Goal: Task Accomplishment & Management: Manage account settings

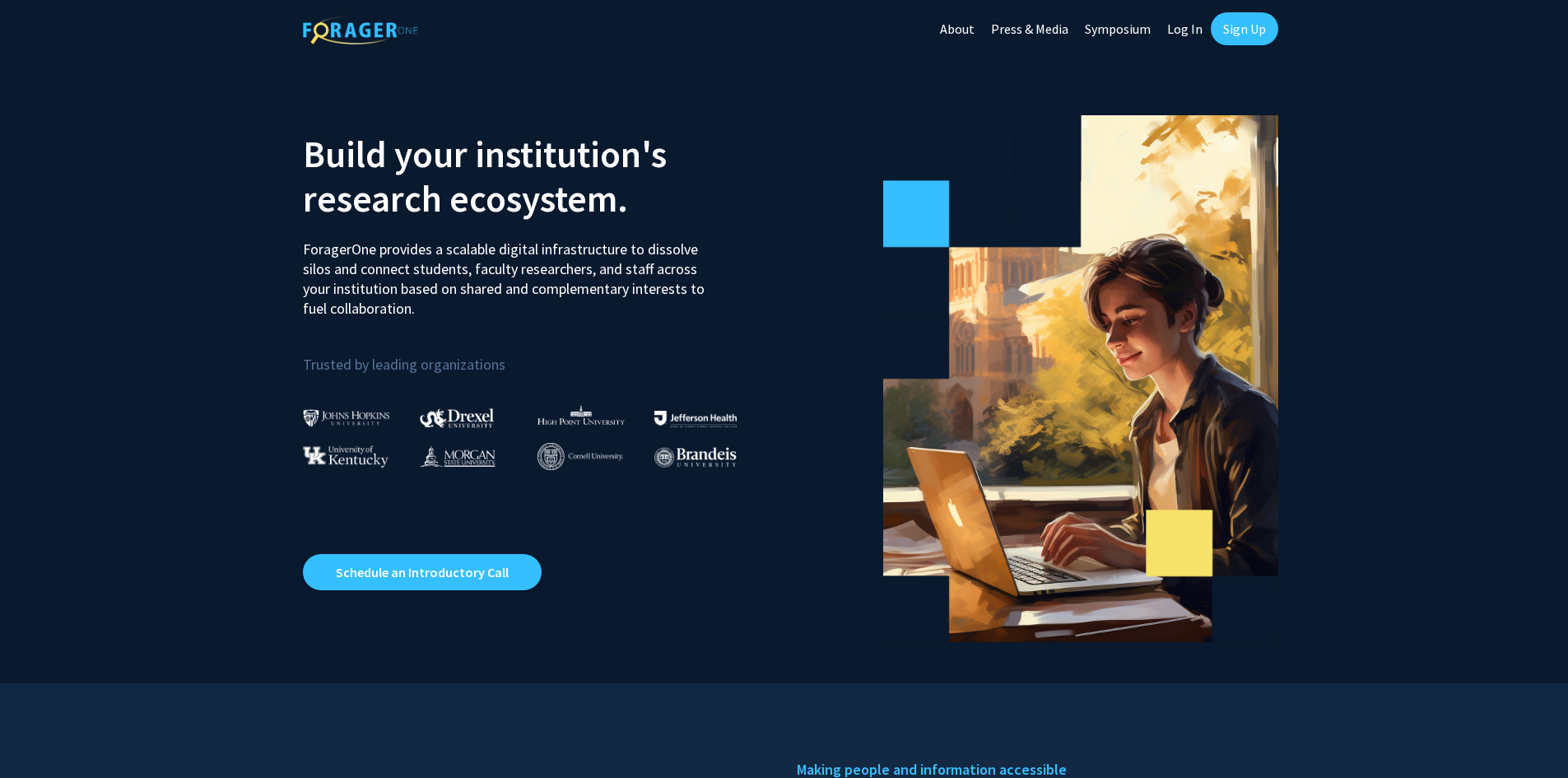
click at [1173, 31] on link "Log In" at bounding box center [1184, 29] width 52 height 58
select select
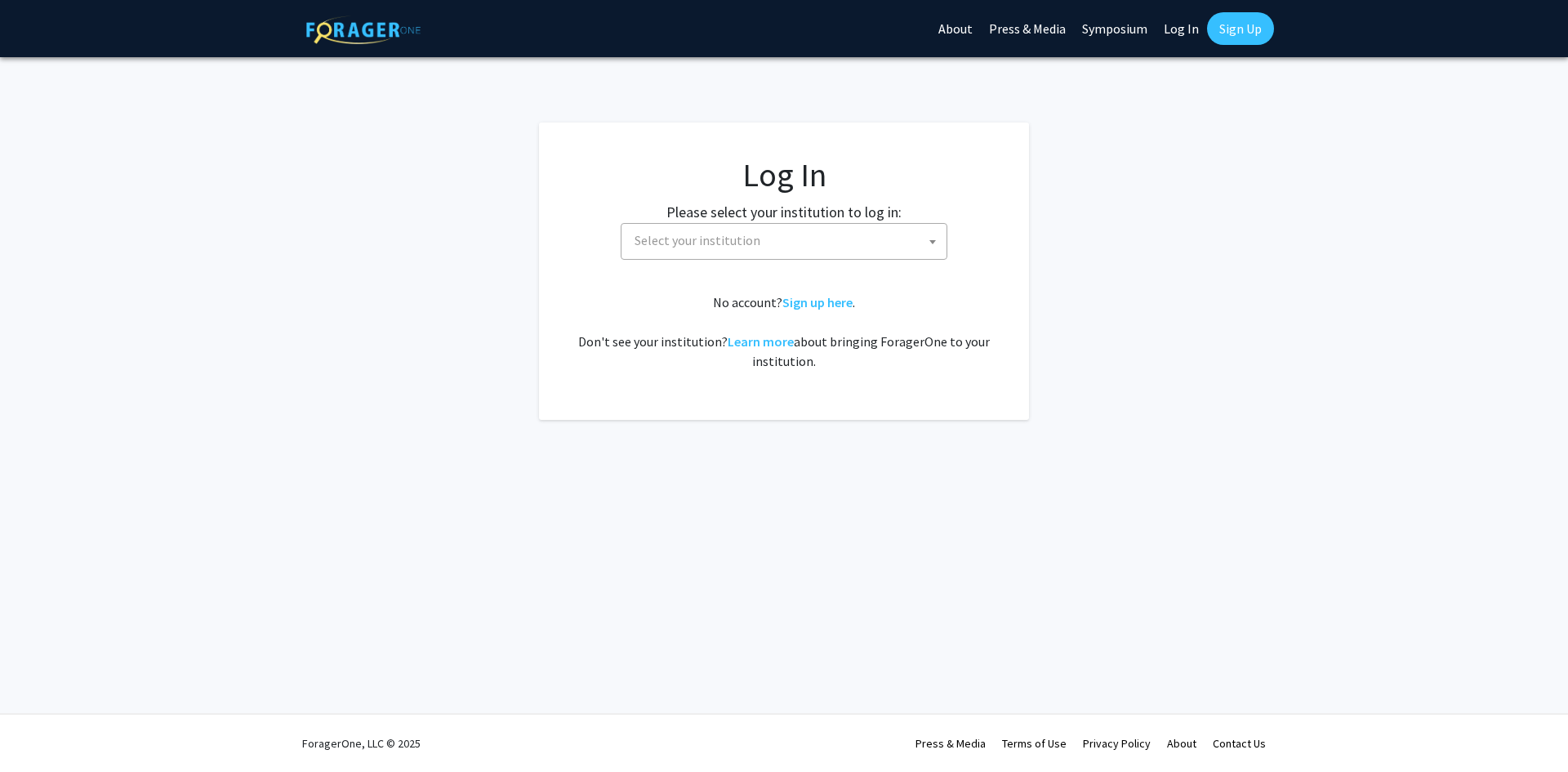
click at [767, 240] on span "Select your institution" at bounding box center [787, 240] width 319 height 34
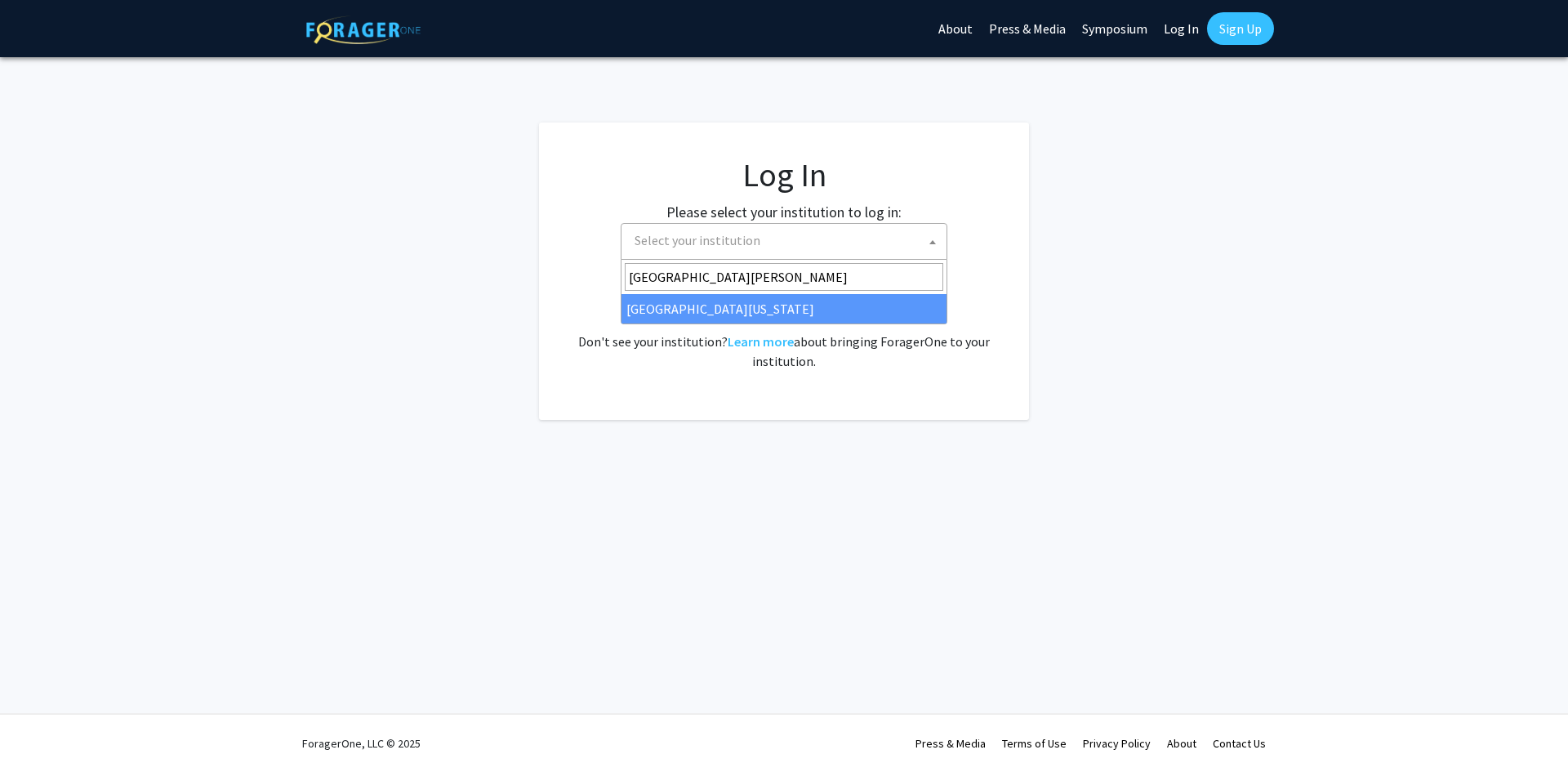
type input "university of maryl"
select select "31"
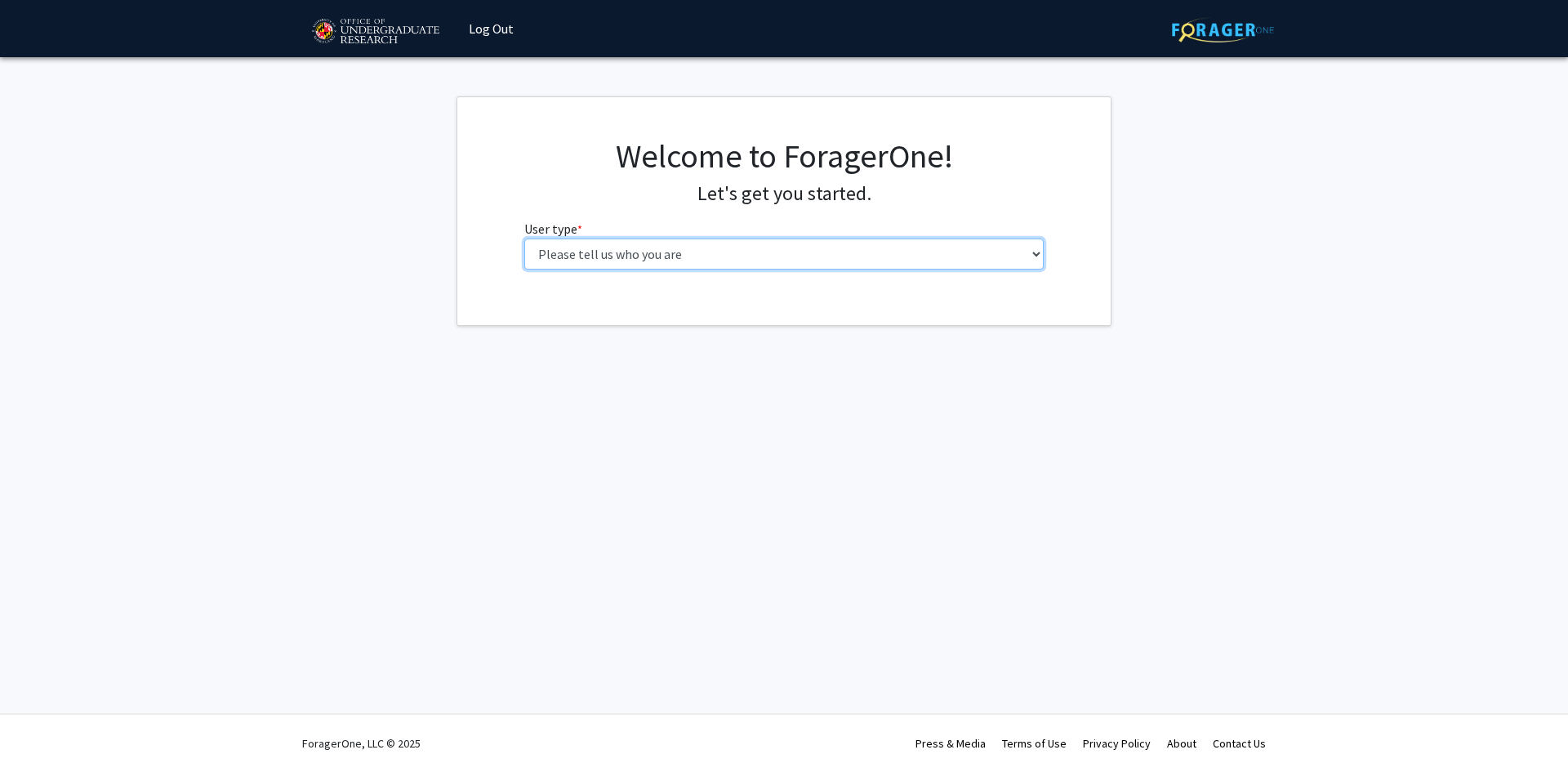
click at [1044, 244] on select "Please tell us who you are Undergraduate Student Master's Student Doctoral Cand…" at bounding box center [784, 254] width 521 height 31
select select "1: undergrad"
click at [524, 238] on select "Please tell us who you are Undergraduate Student Master's Student Doctoral Cand…" at bounding box center [784, 254] width 521 height 31
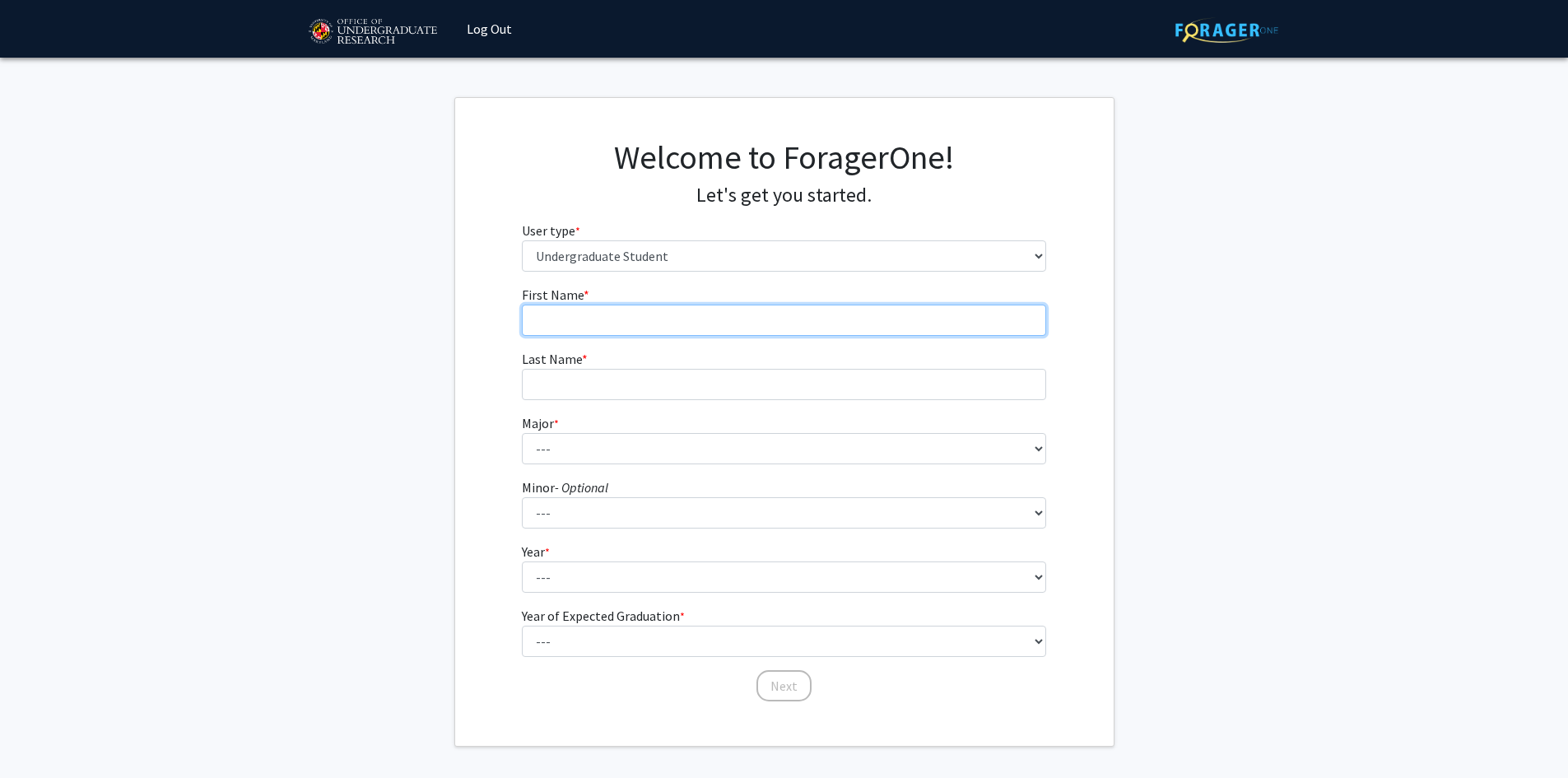
click at [660, 317] on input "First Name * required" at bounding box center [784, 320] width 525 height 31
type input "[PERSON_NAME]"
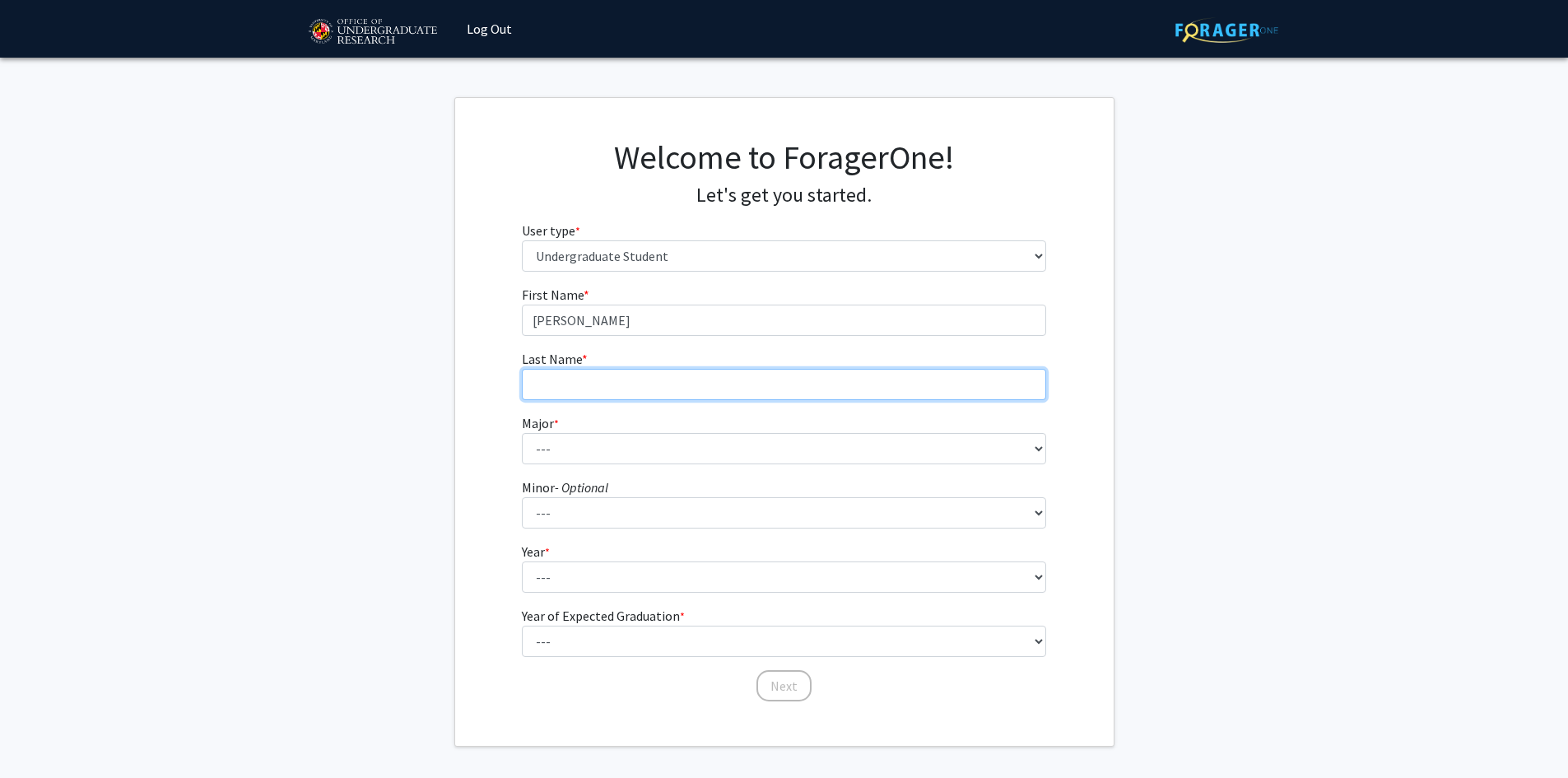
click at [658, 378] on input "Last Name * required" at bounding box center [784, 385] width 525 height 31
type input "[PERSON_NAME]"
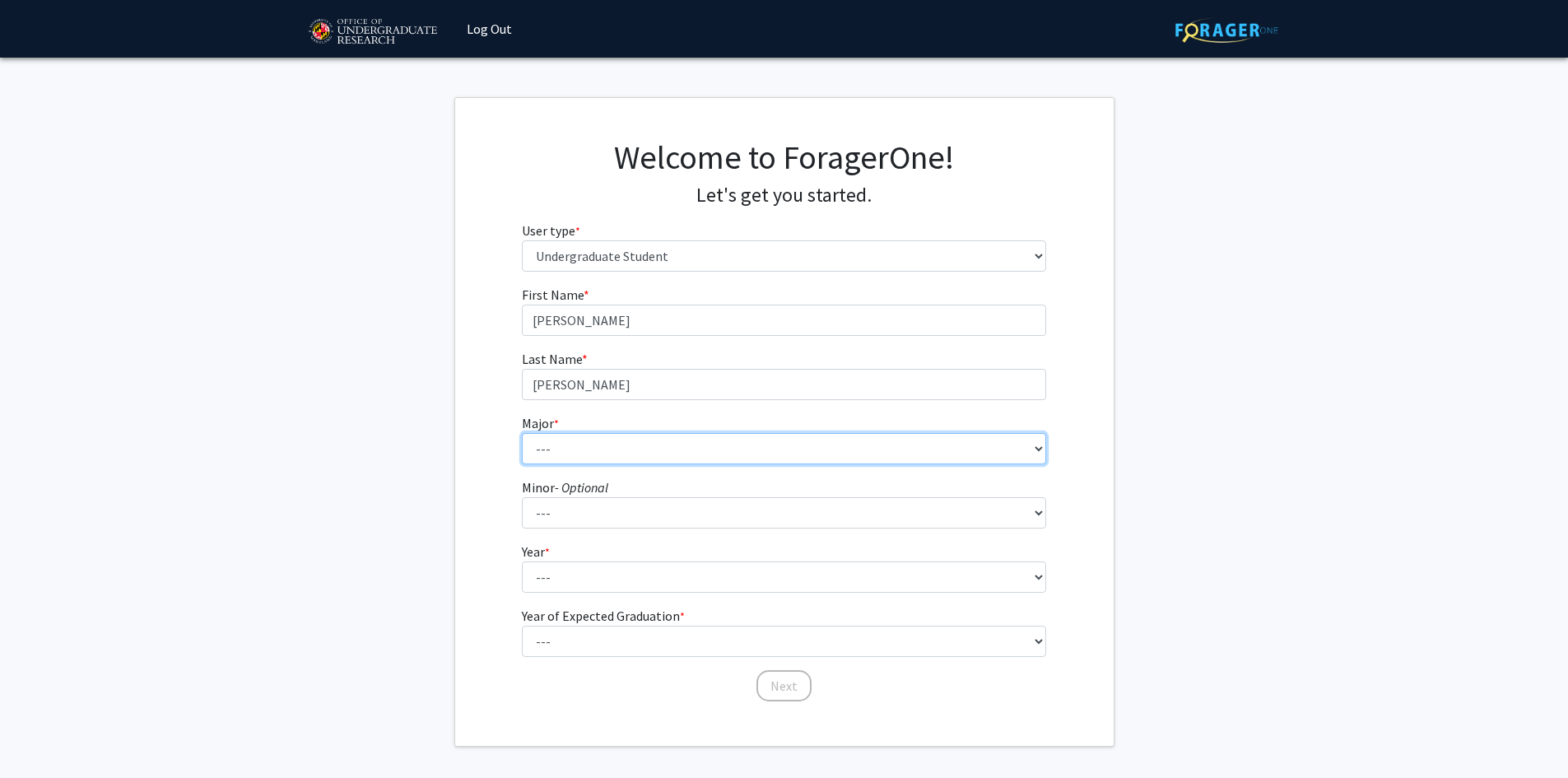
click at [633, 442] on select "--- Accounting Aerospace Engineering African American and Africana Studies Agri…" at bounding box center [784, 449] width 525 height 31
select select "28: 2329"
click at [522, 434] on select "--- Accounting Aerospace Engineering African American and Africana Studies Agri…" at bounding box center [784, 449] width 525 height 31
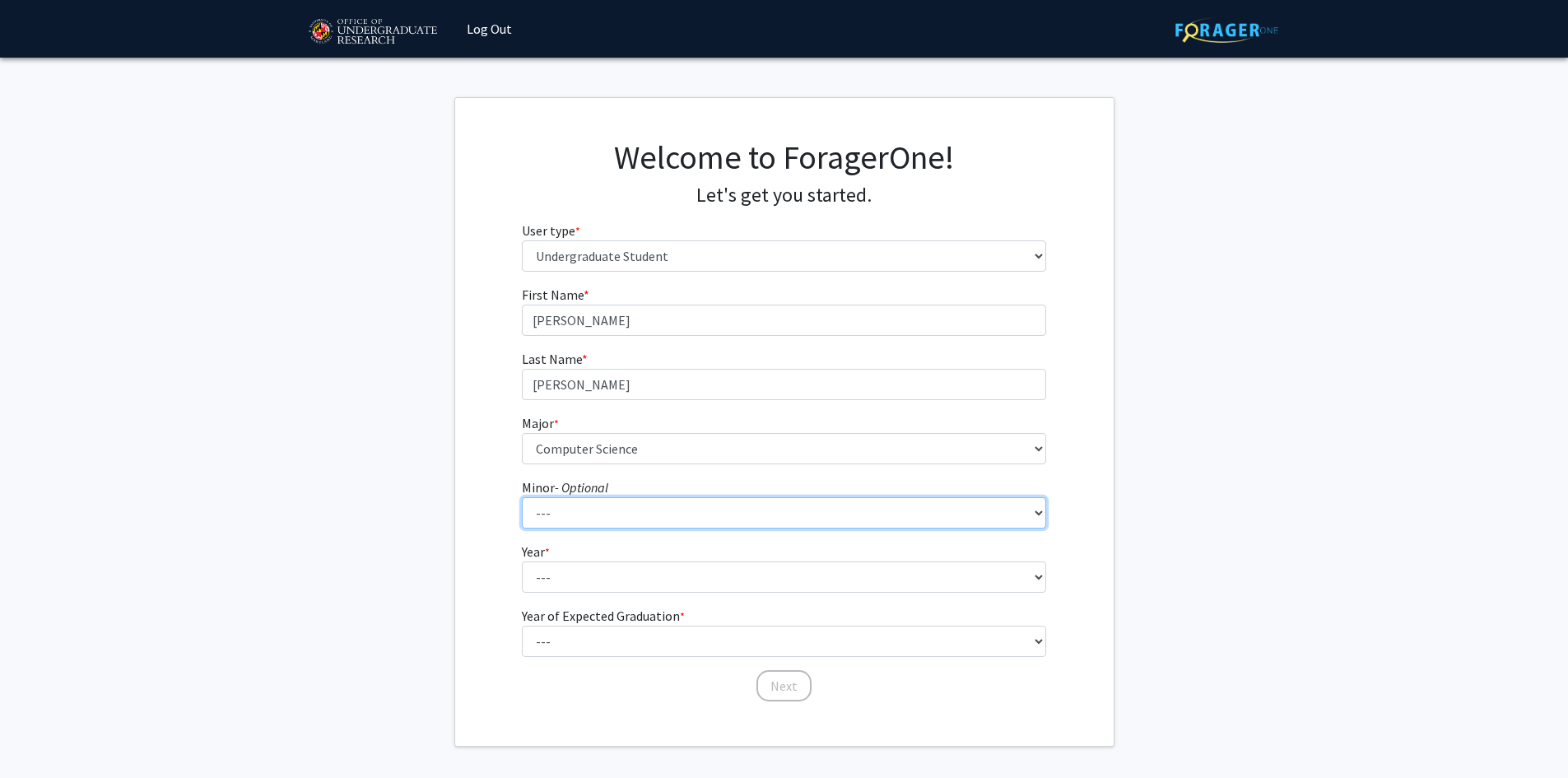
click at [567, 519] on select "--- Actuarial Mathematics Advanced Cybersecurity Experience for Students Africa…" at bounding box center [784, 513] width 525 height 31
click at [376, 439] on fg-get-started "Welcome to ForagerOne! Let's get you started. User type * required Please tell …" at bounding box center [784, 423] width 1568 height 650
click at [551, 512] on select "--- Actuarial Mathematics Advanced Cybersecurity Experience for Students Africa…" at bounding box center [784, 513] width 525 height 31
click at [522, 497] on select "--- Actuarial Mathematics Advanced Cybersecurity Experience for Students Africa…" at bounding box center [784, 513] width 525 height 31
click at [602, 519] on select "--- Actuarial Mathematics Advanced Cybersecurity Experience for Students Africa…" at bounding box center [784, 513] width 525 height 31
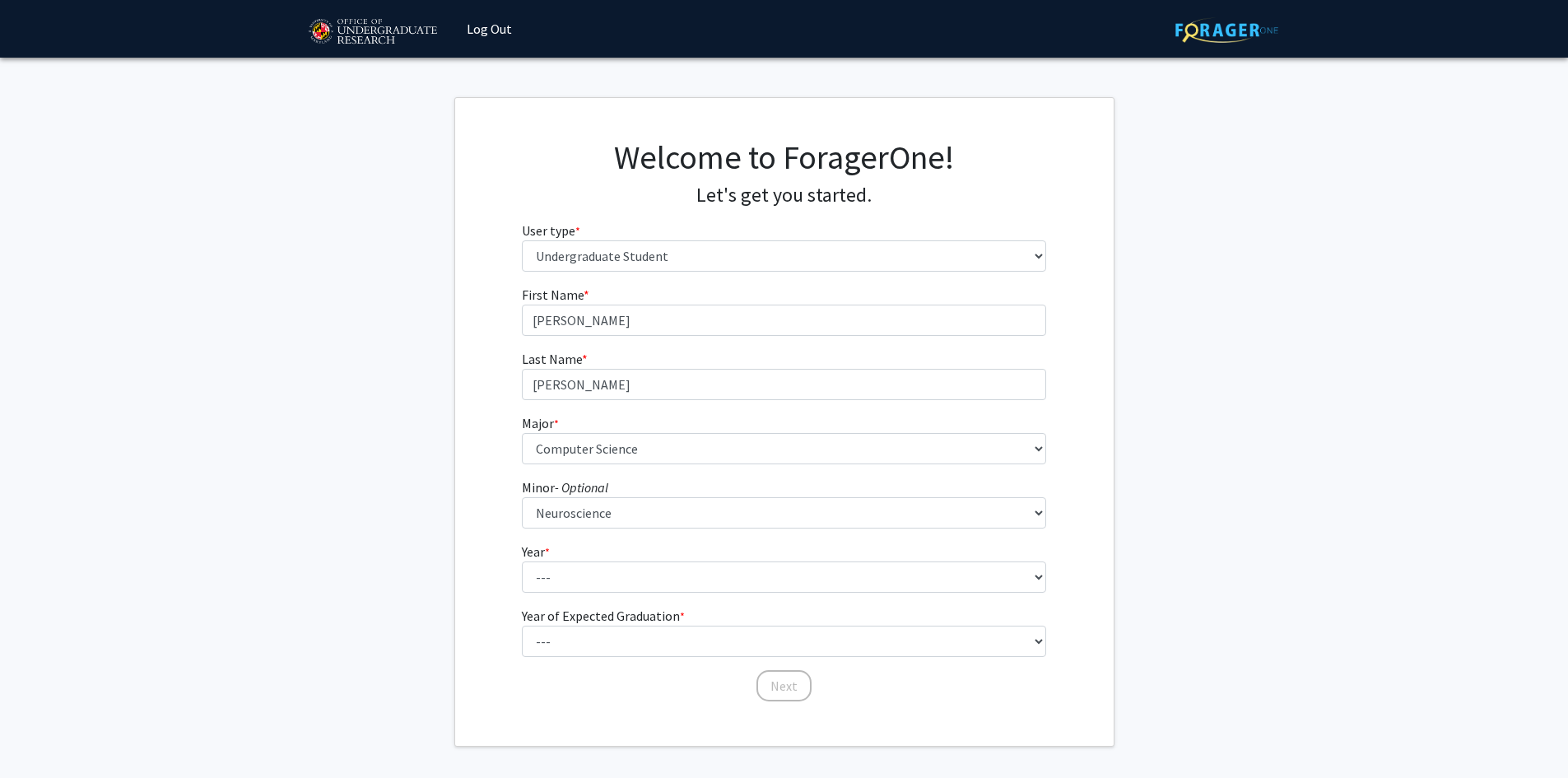
click at [582, 35] on div "Skip navigation Log Out" at bounding box center [784, 29] width 987 height 58
drag, startPoint x: 565, startPoint y: 520, endPoint x: 573, endPoint y: 502, distance: 19.7
click at [566, 519] on select "--- Actuarial Mathematics Advanced Cybersecurity Experience for Students Africa…" at bounding box center [784, 513] width 525 height 31
select select "0: null"
click at [522, 497] on select "--- Actuarial Mathematics Advanced Cybersecurity Experience for Students Africa…" at bounding box center [784, 513] width 525 height 31
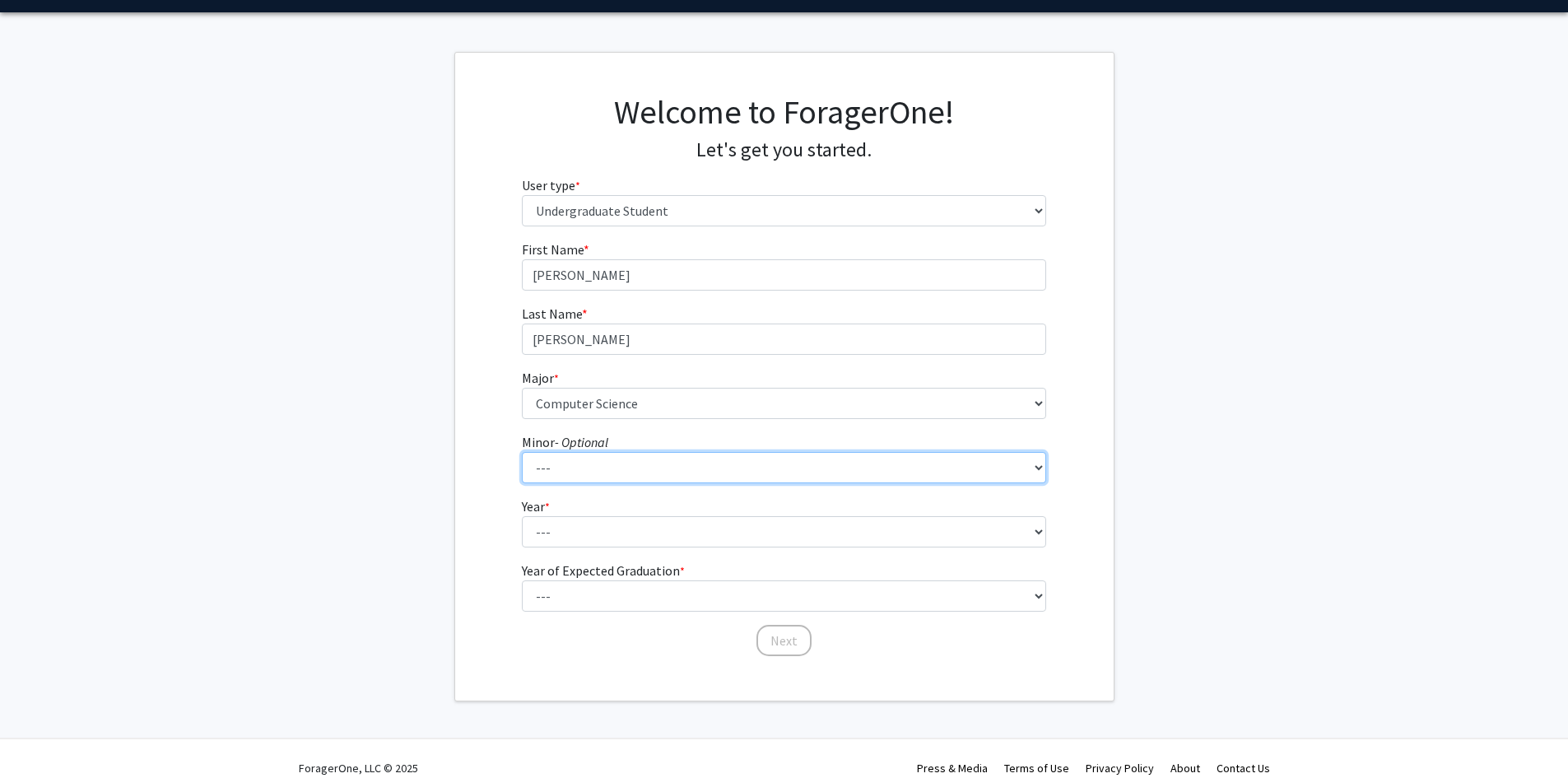
scroll to position [64, 0]
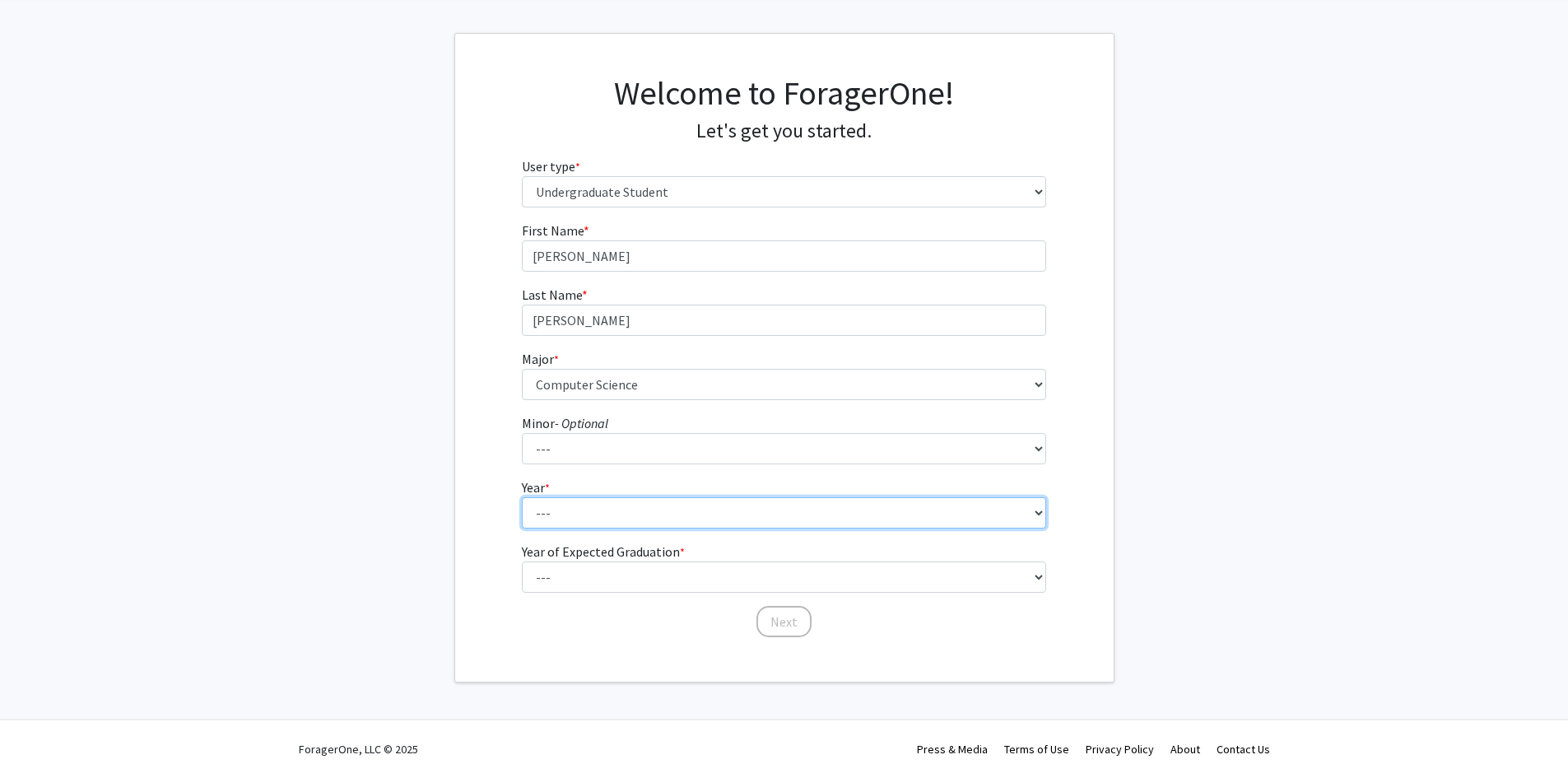
click at [559, 497] on select "--- First-year Sophomore Junior Senior Postbaccalaureate Certificate" at bounding box center [784, 513] width 525 height 31
select select "1: first-year"
click at [522, 497] on select "--- First-year Sophomore Junior Senior Postbaccalaureate Certificate" at bounding box center [784, 513] width 525 height 31
click at [574, 558] on label "Year of Expected Graduation * required" at bounding box center [603, 552] width 163 height 19
click at [574, 528] on select "--- First-year Sophomore Junior Senior Postbaccalaureate Certificate" at bounding box center [784, 513] width 525 height 31
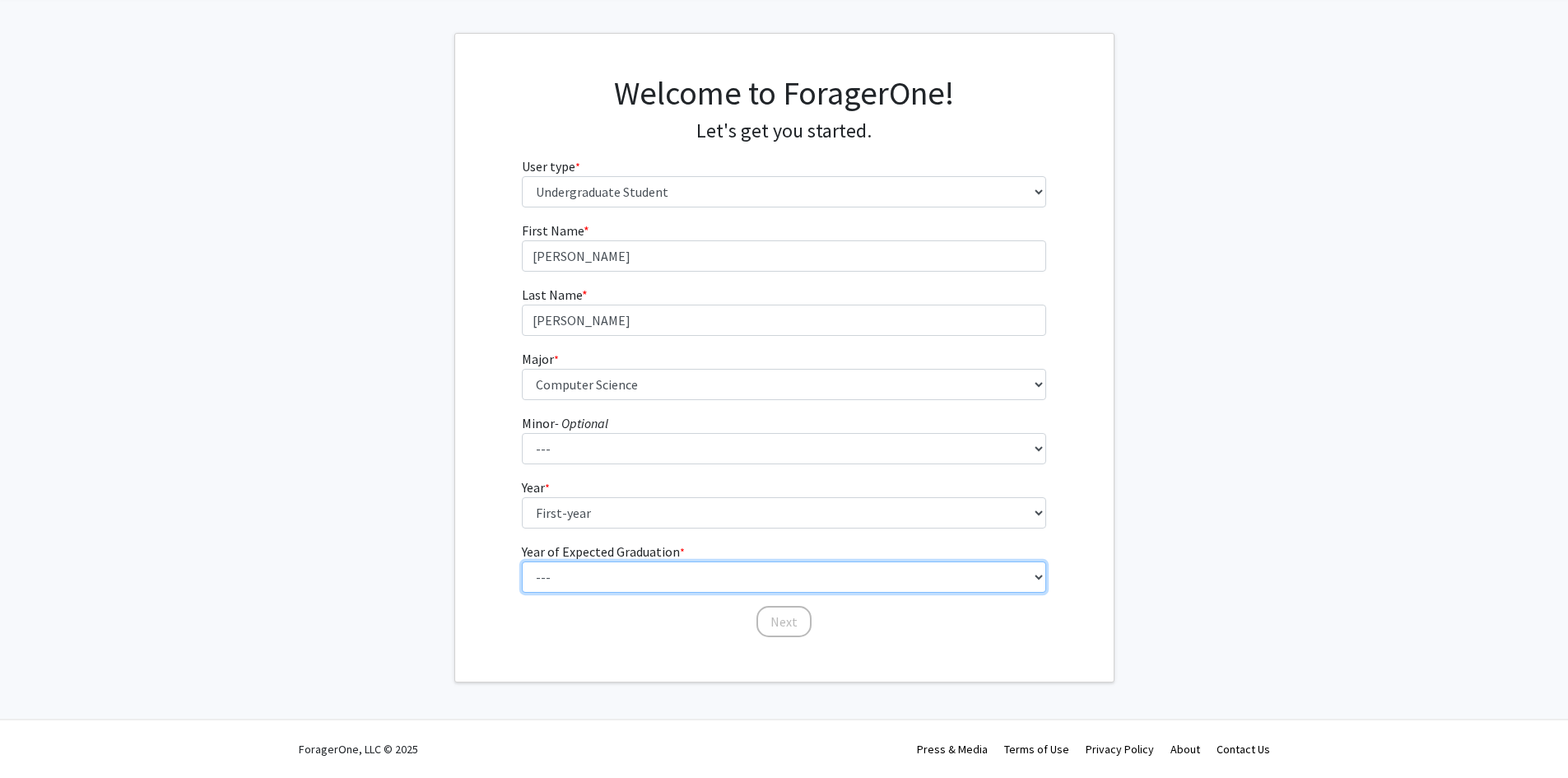
click at [574, 564] on select "--- 2025 2026 2027 2028 2029 2030 2031 2032 2033 2034" at bounding box center [784, 577] width 525 height 31
select select "5: 2029"
click at [522, 562] on select "--- 2025 2026 2027 2028 2029 2030 2031 2032 2033 2034" at bounding box center [784, 577] width 525 height 31
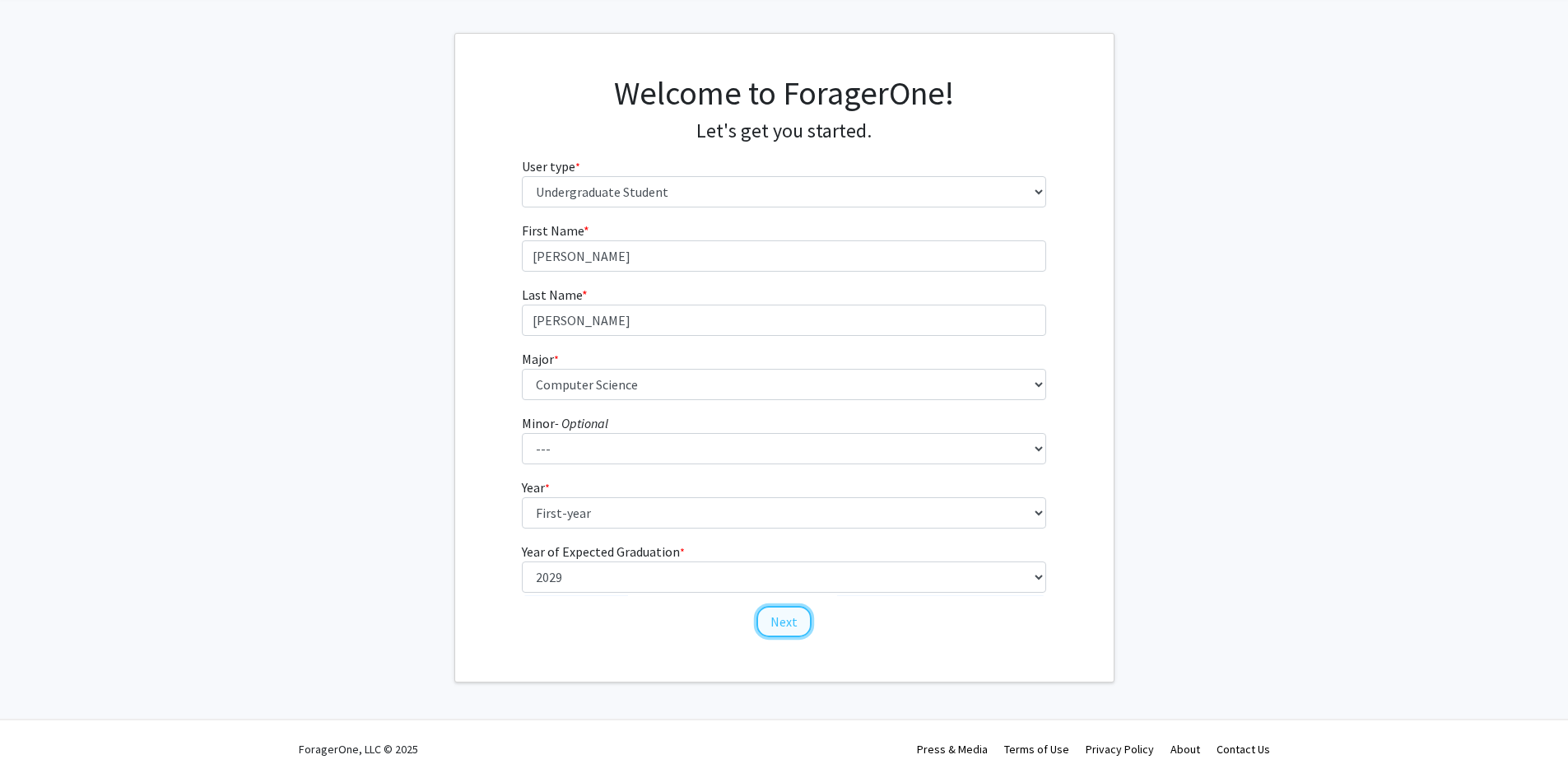
click at [780, 620] on button "Next" at bounding box center [784, 621] width 55 height 31
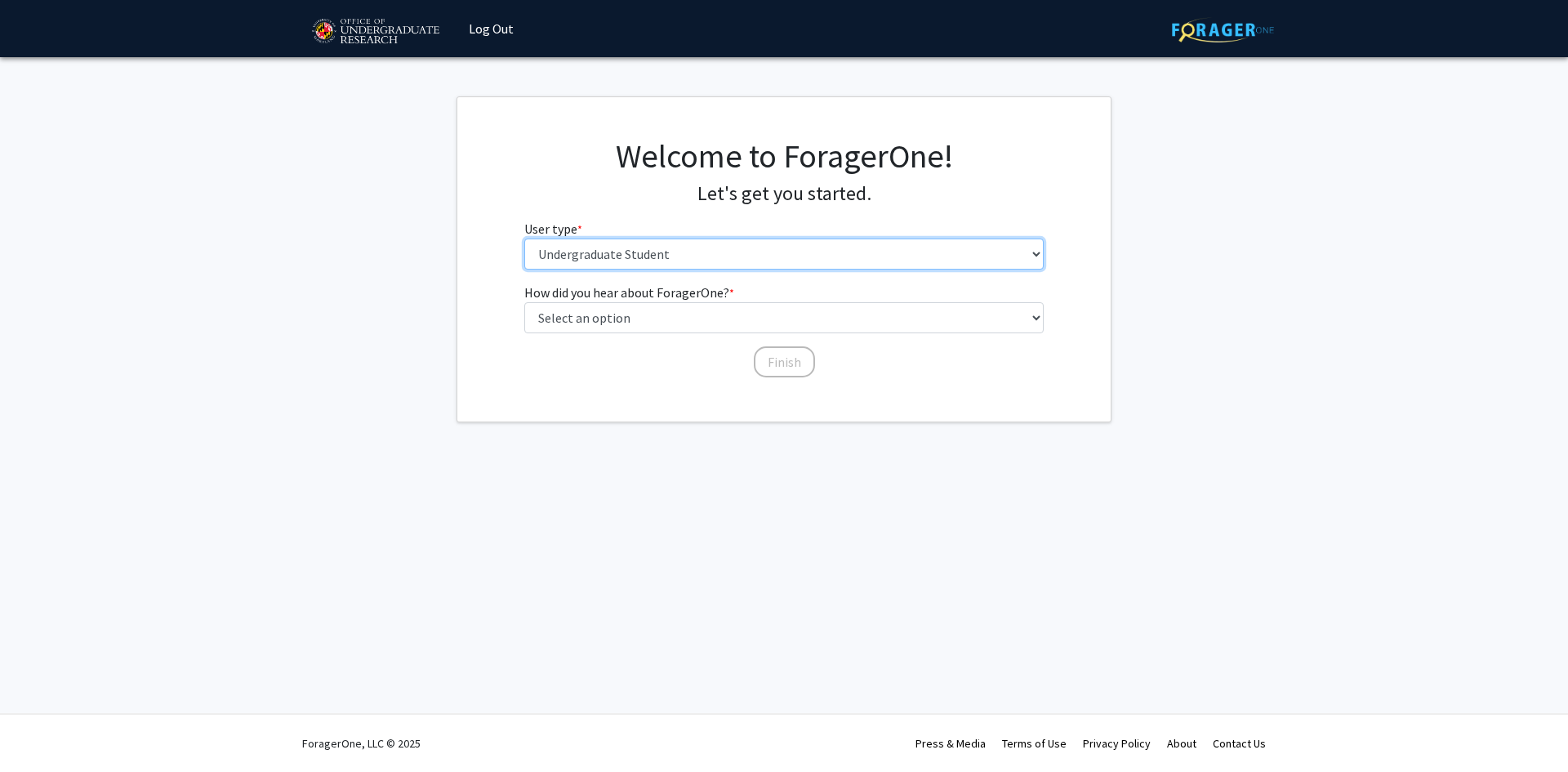
click at [619, 243] on select "Please tell us who you are Undergraduate Student Master's Student Doctoral Cand…" at bounding box center [784, 254] width 521 height 31
click at [524, 238] on select "Please tell us who you are Undergraduate Student Master's Student Doctoral Cand…" at bounding box center [784, 254] width 521 height 31
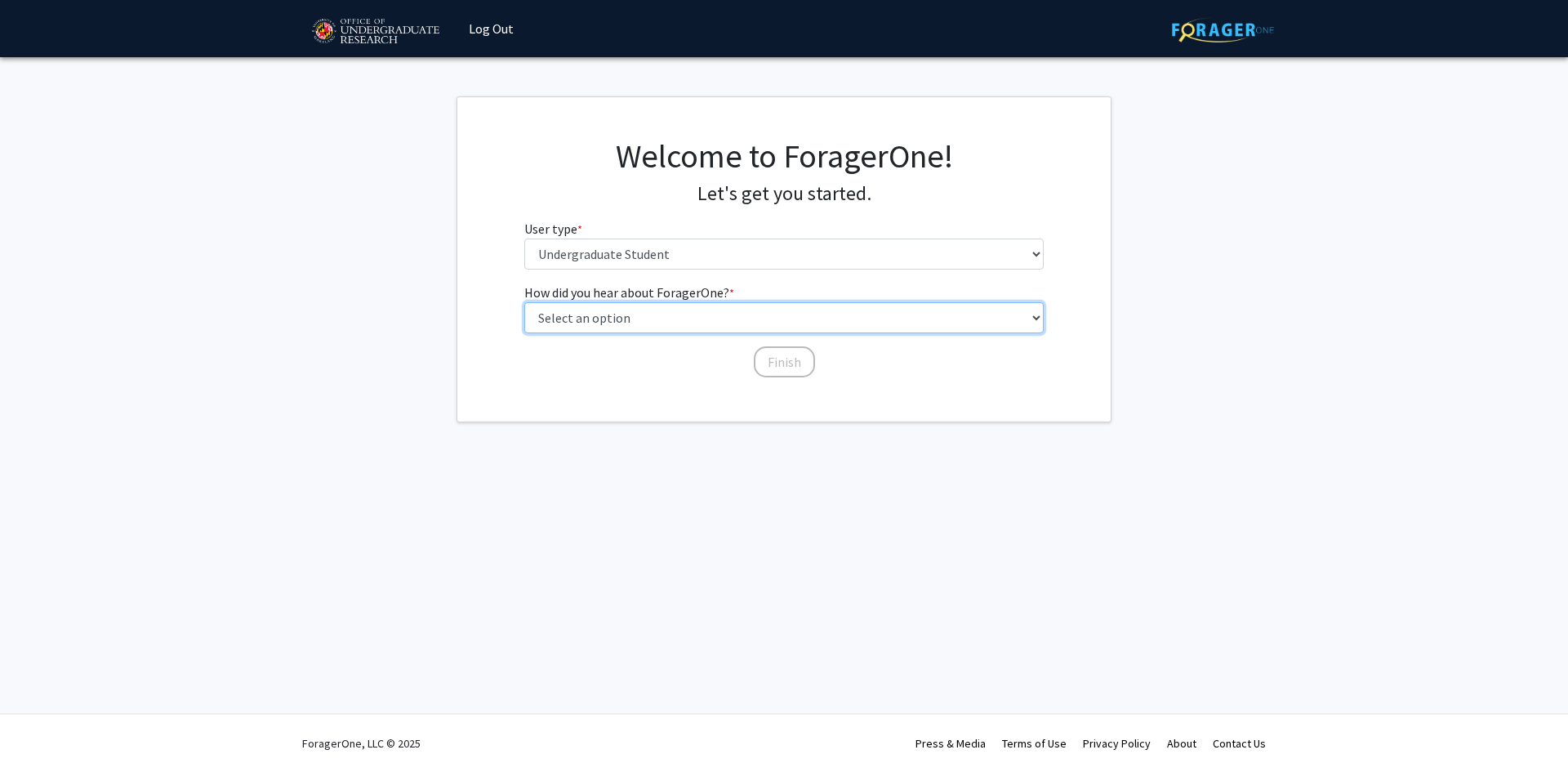
click at [610, 307] on select "Select an option Peer/student recommendation Faculty/staff recommendation Unive…" at bounding box center [784, 318] width 521 height 31
select select "3: university_website"
click at [524, 302] on select "Select an option Peer/student recommendation Faculty/staff recommendation Unive…" at bounding box center [784, 318] width 521 height 31
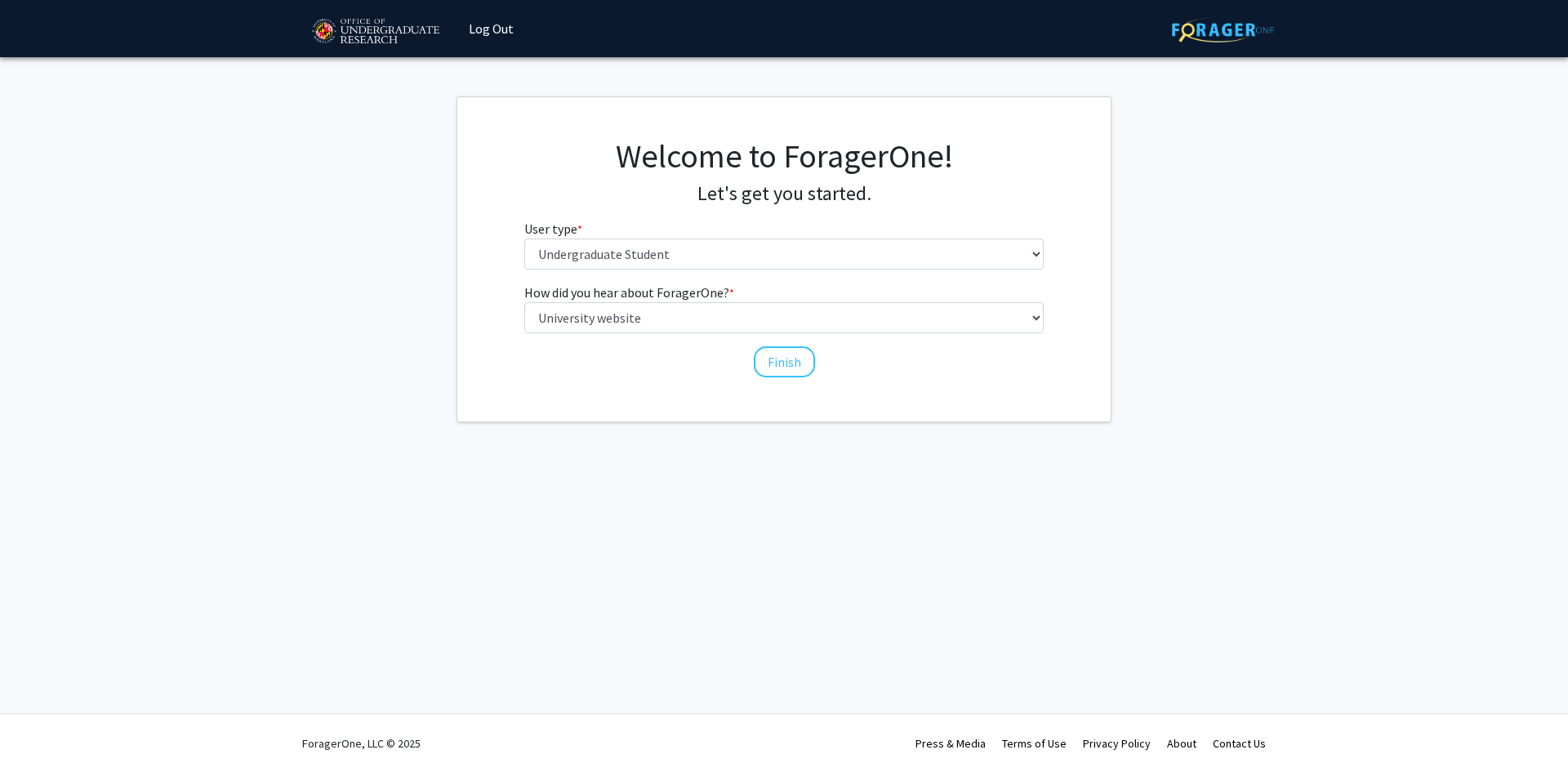
click at [743, 361] on div "Finish" at bounding box center [784, 354] width 521 height 16
click at [752, 360] on div "Finish" at bounding box center [784, 354] width 521 height 16
click at [755, 358] on button "Finish" at bounding box center [784, 362] width 61 height 31
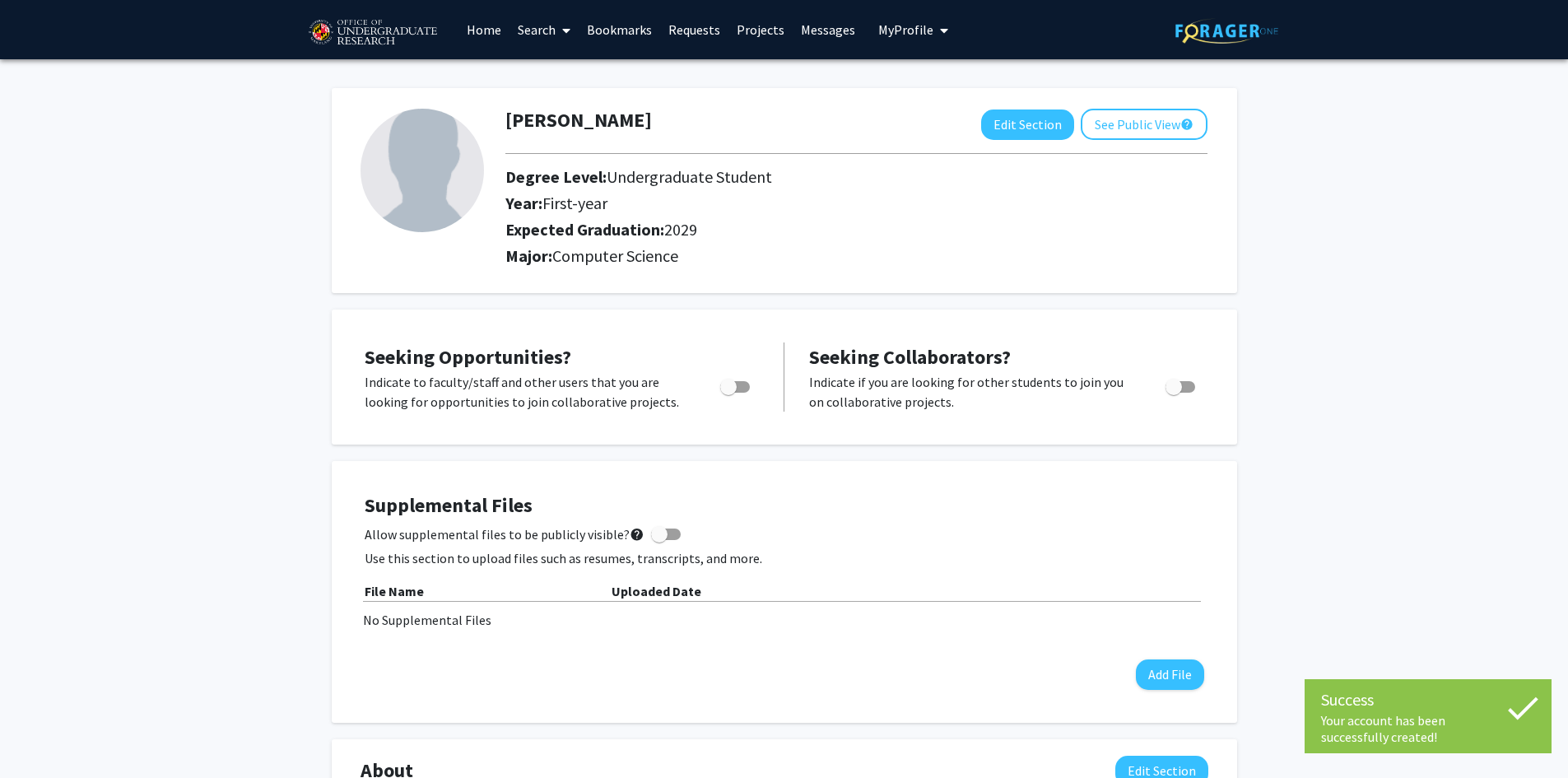
click at [734, 393] on span "Toggle" at bounding box center [729, 387] width 17 height 17
click at [729, 393] on input "Are you actively seeking opportunities?" at bounding box center [728, 393] width 1 height 1
checkbox input "true"
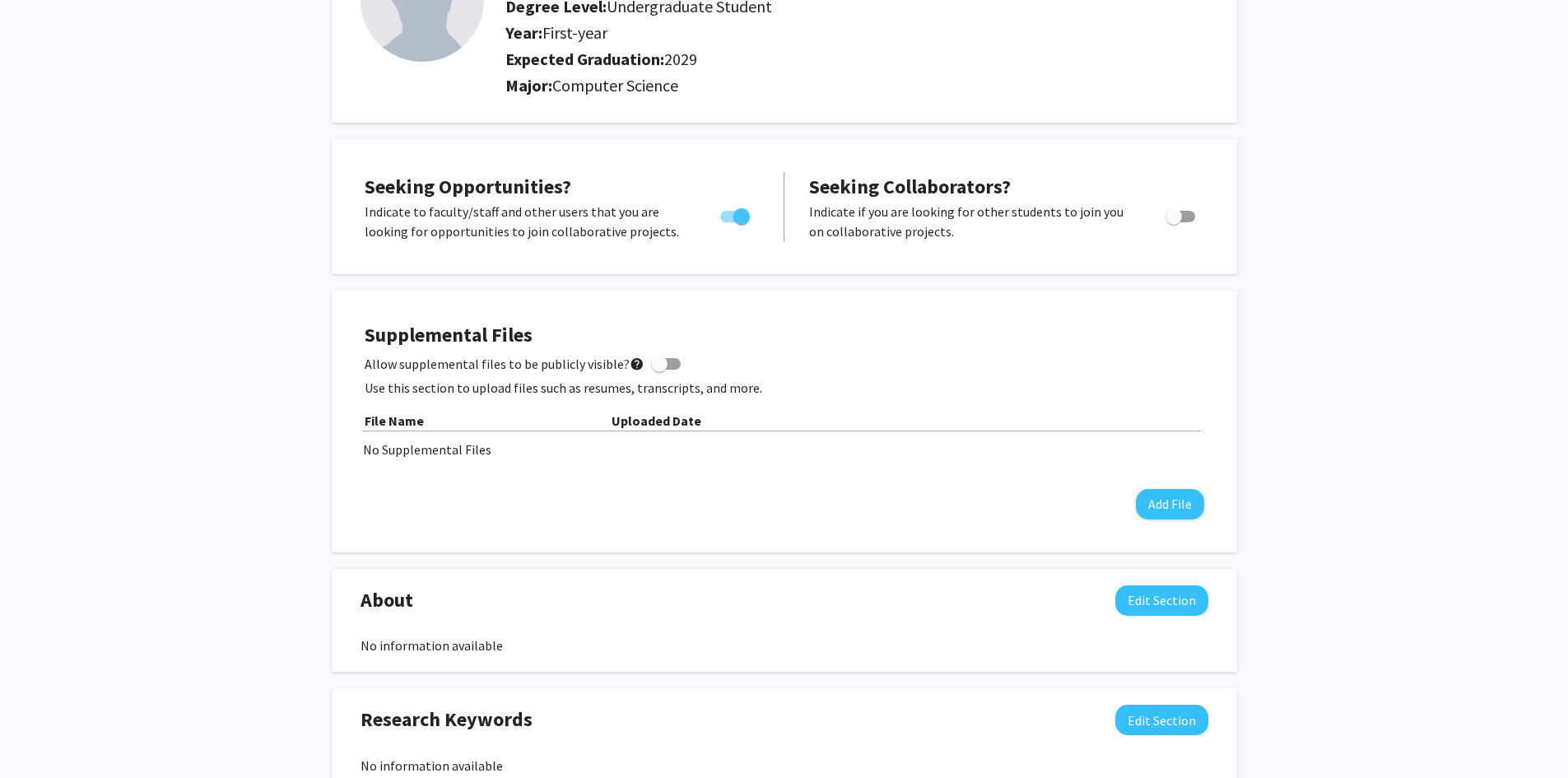
scroll to position [412, 0]
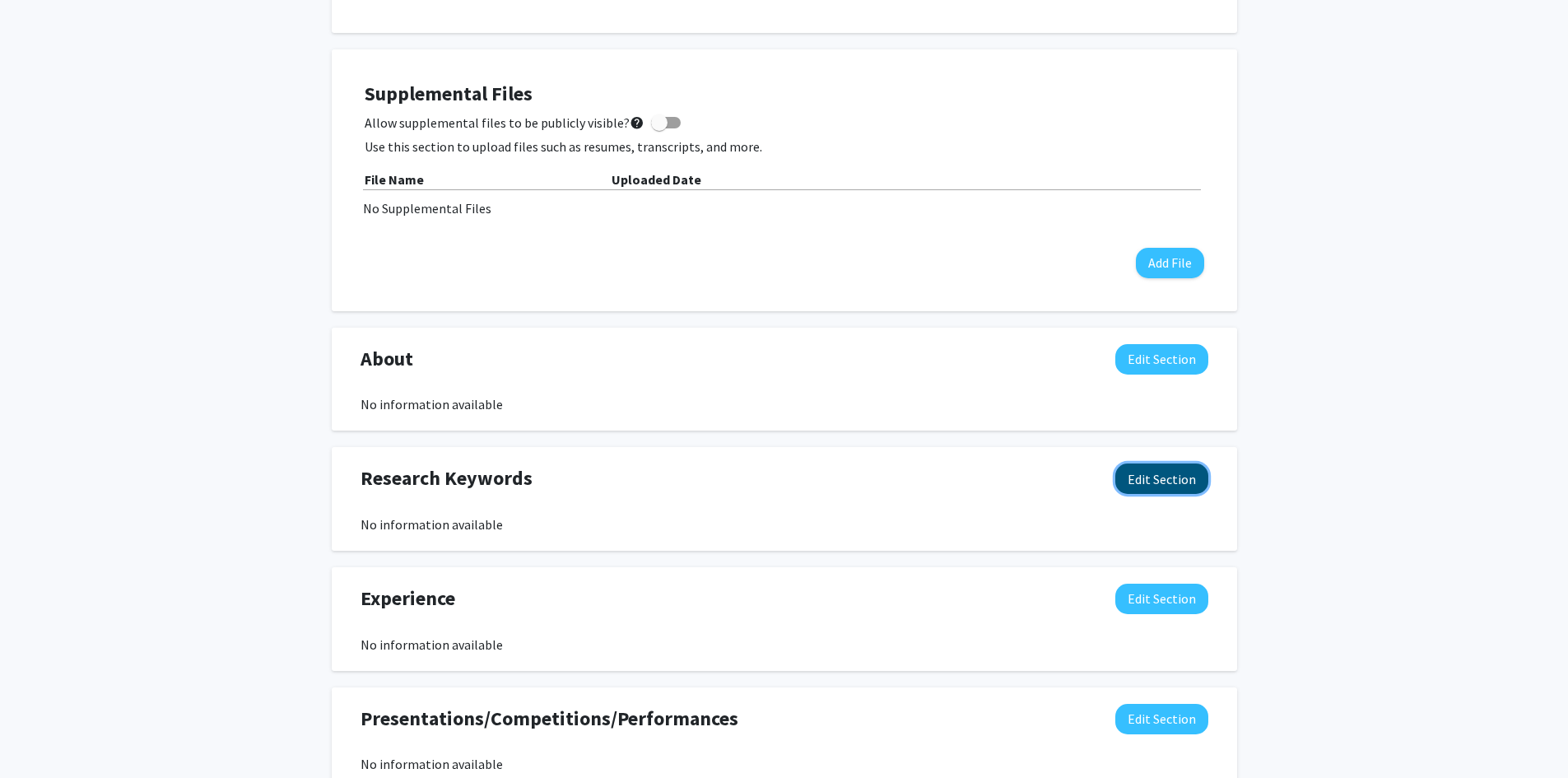
click at [1185, 483] on button "Edit Section" at bounding box center [1161, 479] width 93 height 30
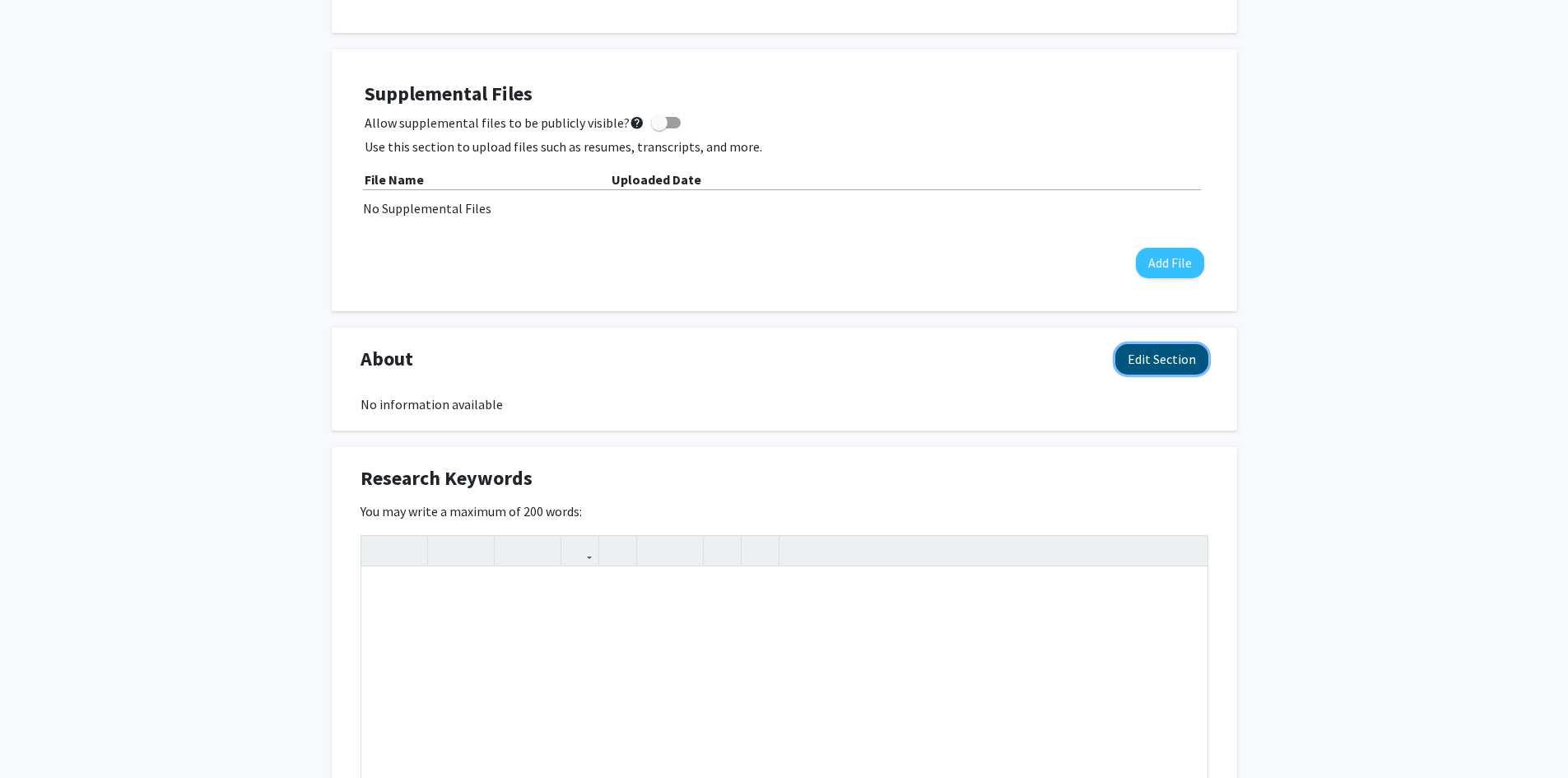
click at [1152, 353] on button "Edit Section" at bounding box center [1161, 359] width 93 height 30
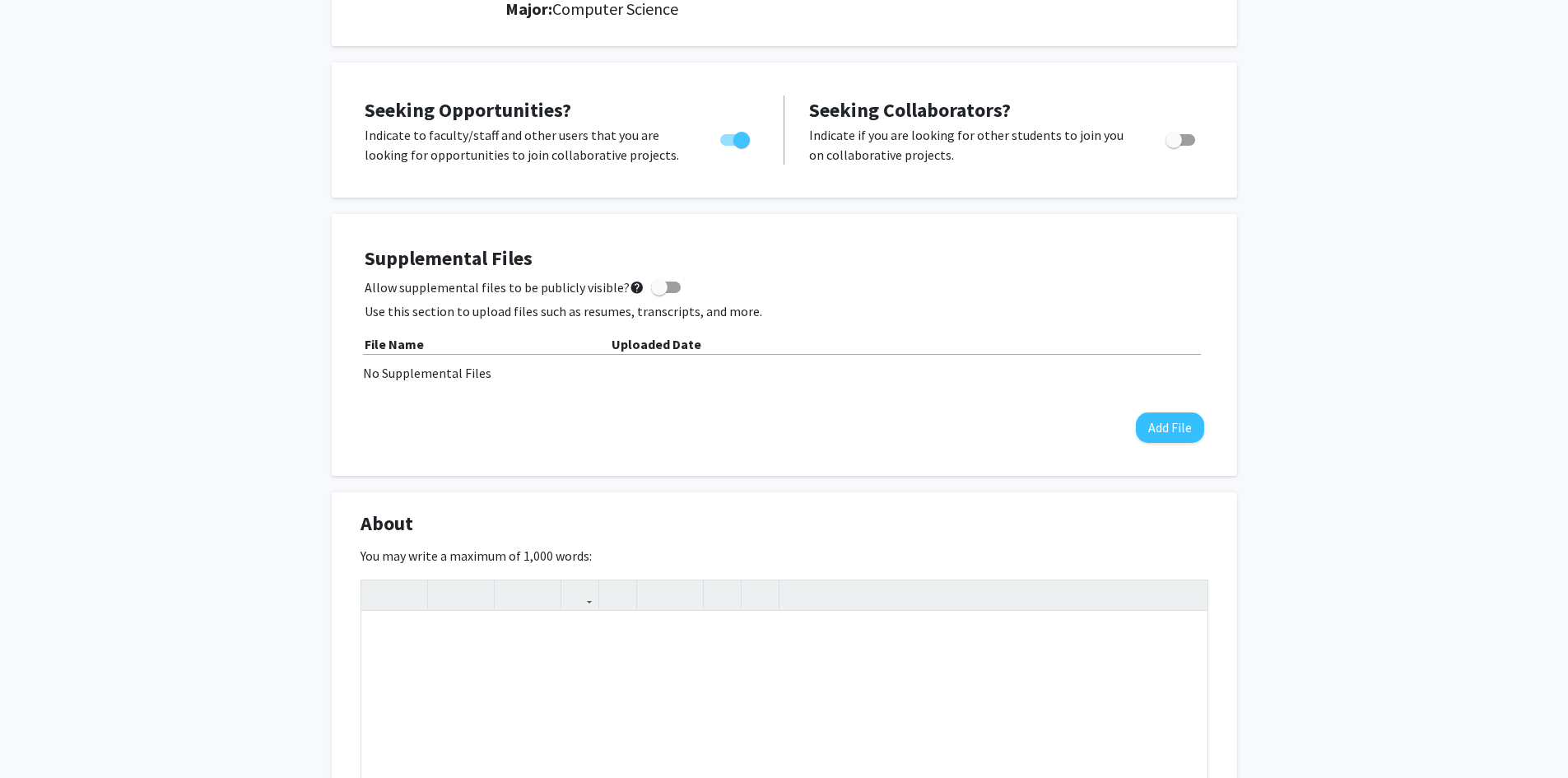
scroll to position [0, 0]
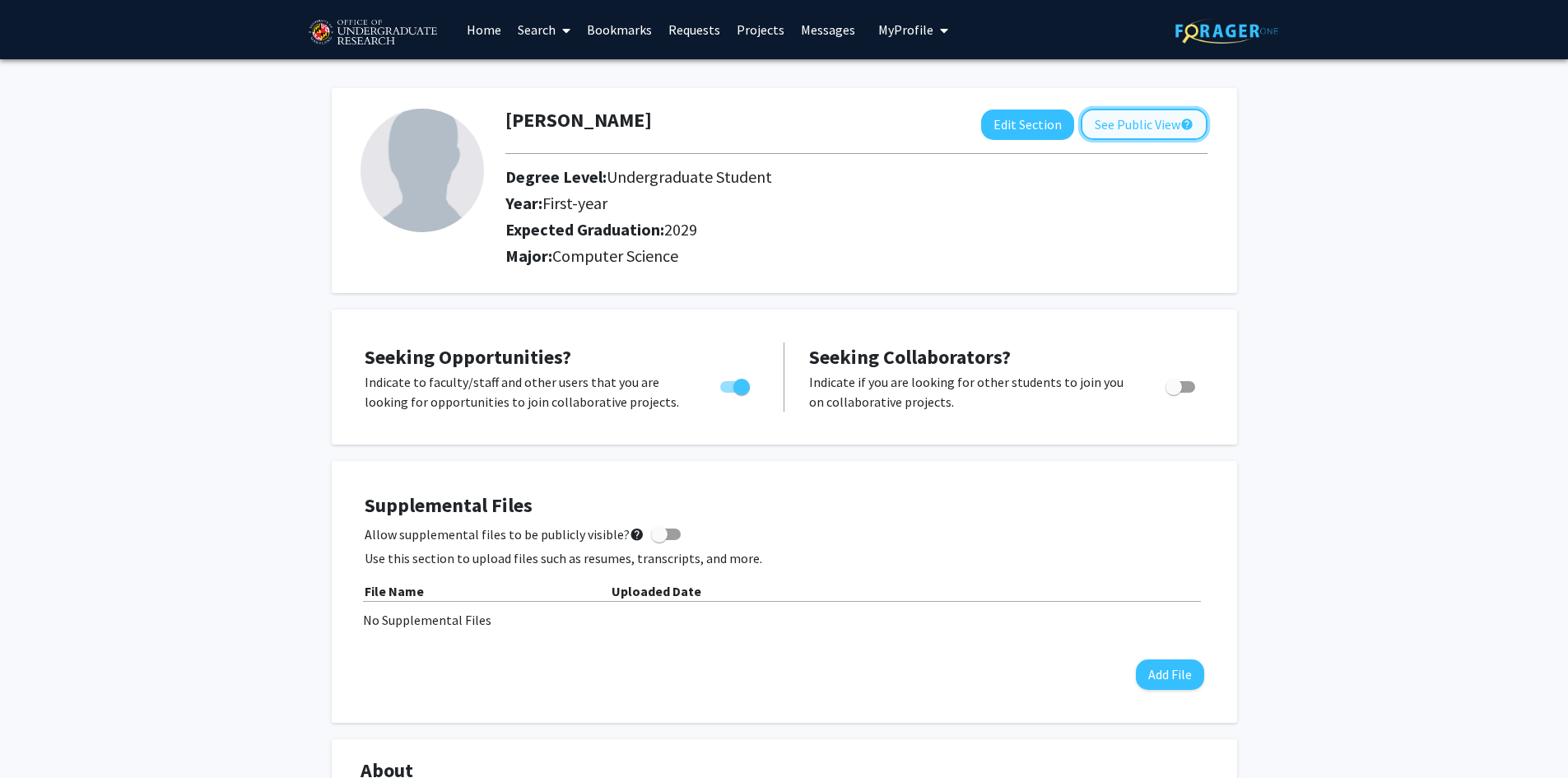
click at [1114, 125] on button "See Public View help" at bounding box center [1144, 124] width 127 height 31
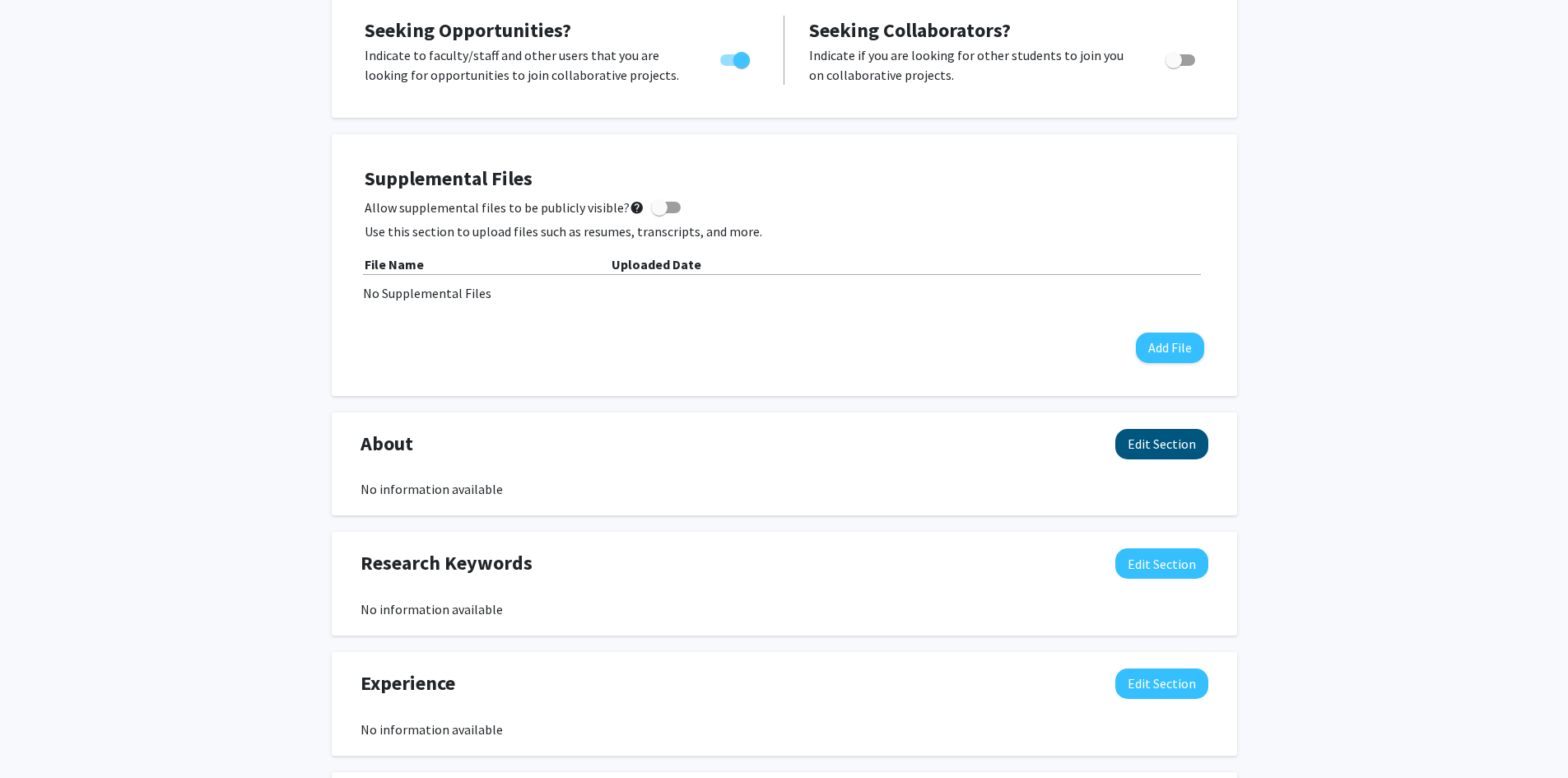
scroll to position [355, 0]
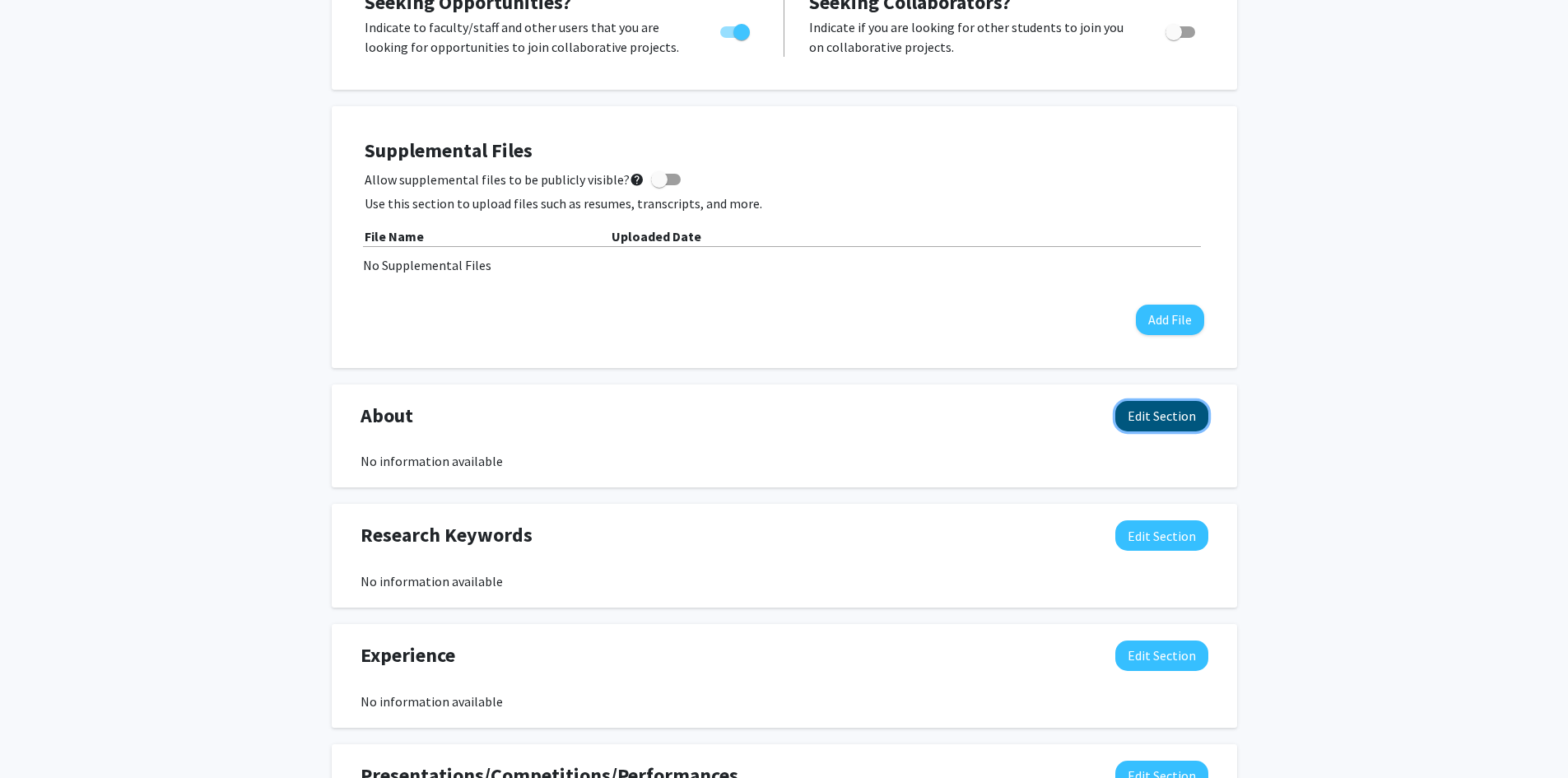
click at [1169, 410] on button "Edit Section" at bounding box center [1161, 416] width 93 height 30
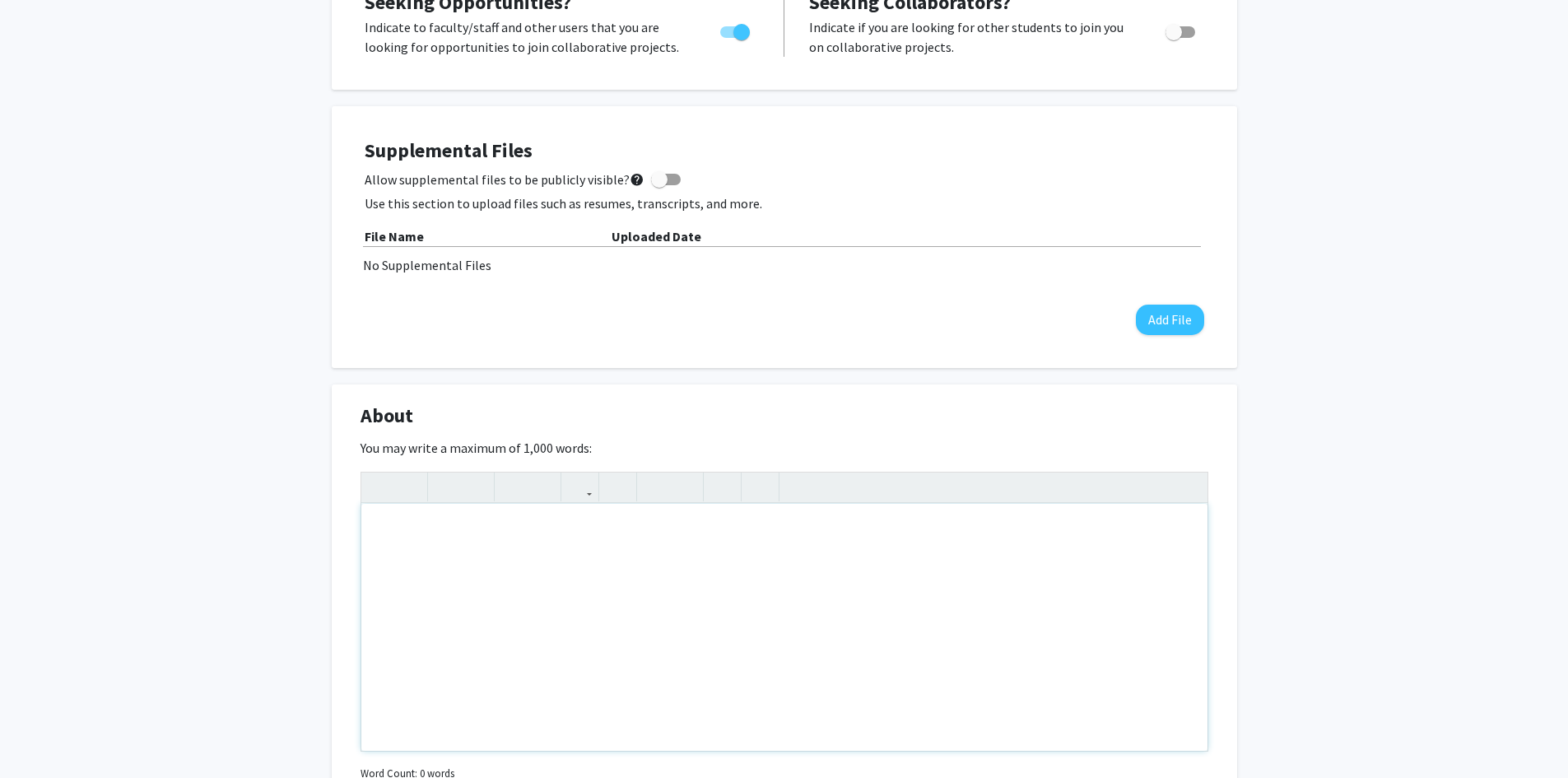
click at [799, 548] on div "Note to users with screen readers: Please deactivate our accessibility plugin f…" at bounding box center [785, 627] width 847 height 247
paste div "Note to users with screen readers: Please deactivate our accessibility plugin f…"
type textarea "<p>I’m a CS undergrad at UMD with a strong interest in artificial intelligence …"
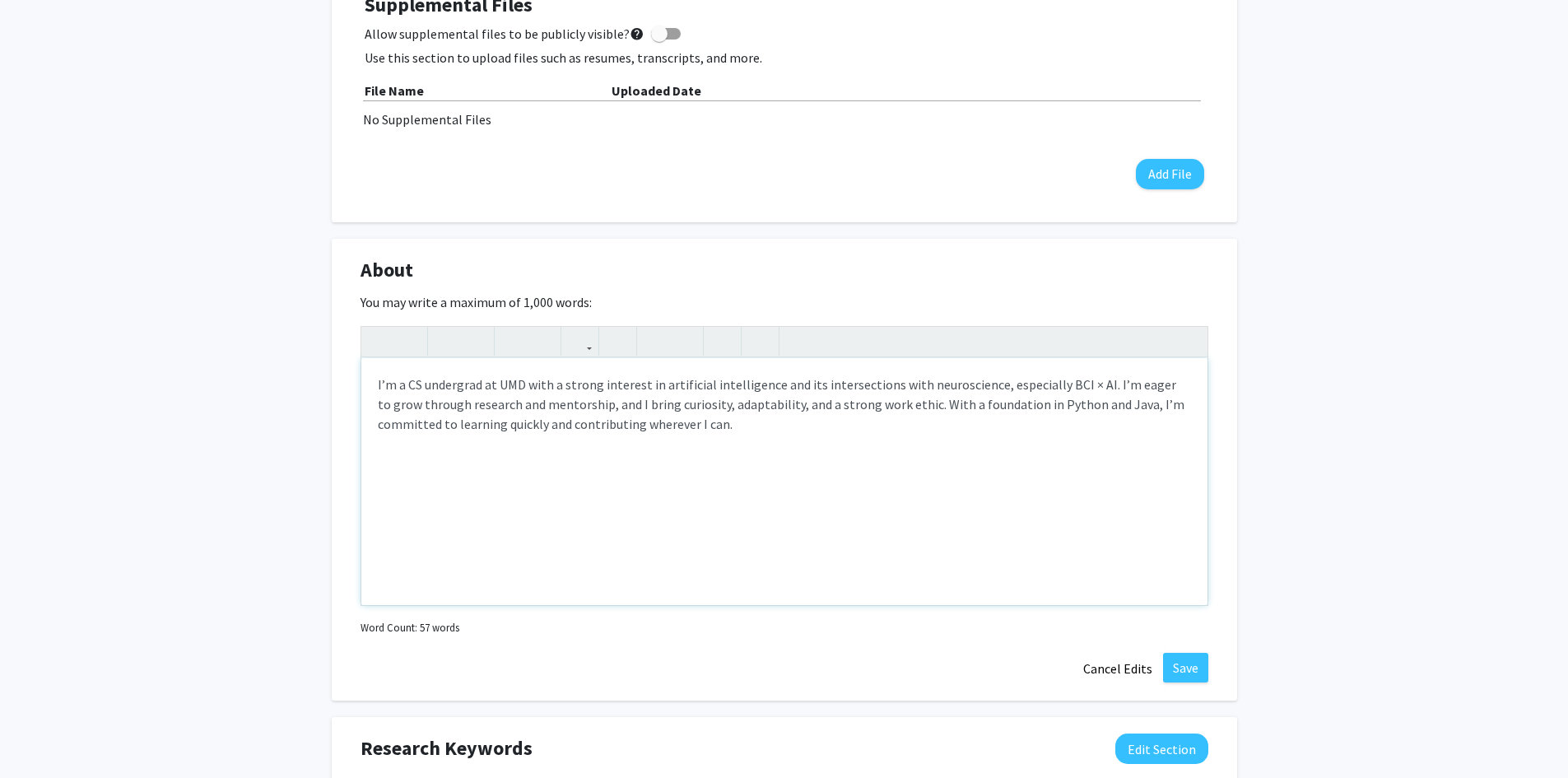
scroll to position [519, 0]
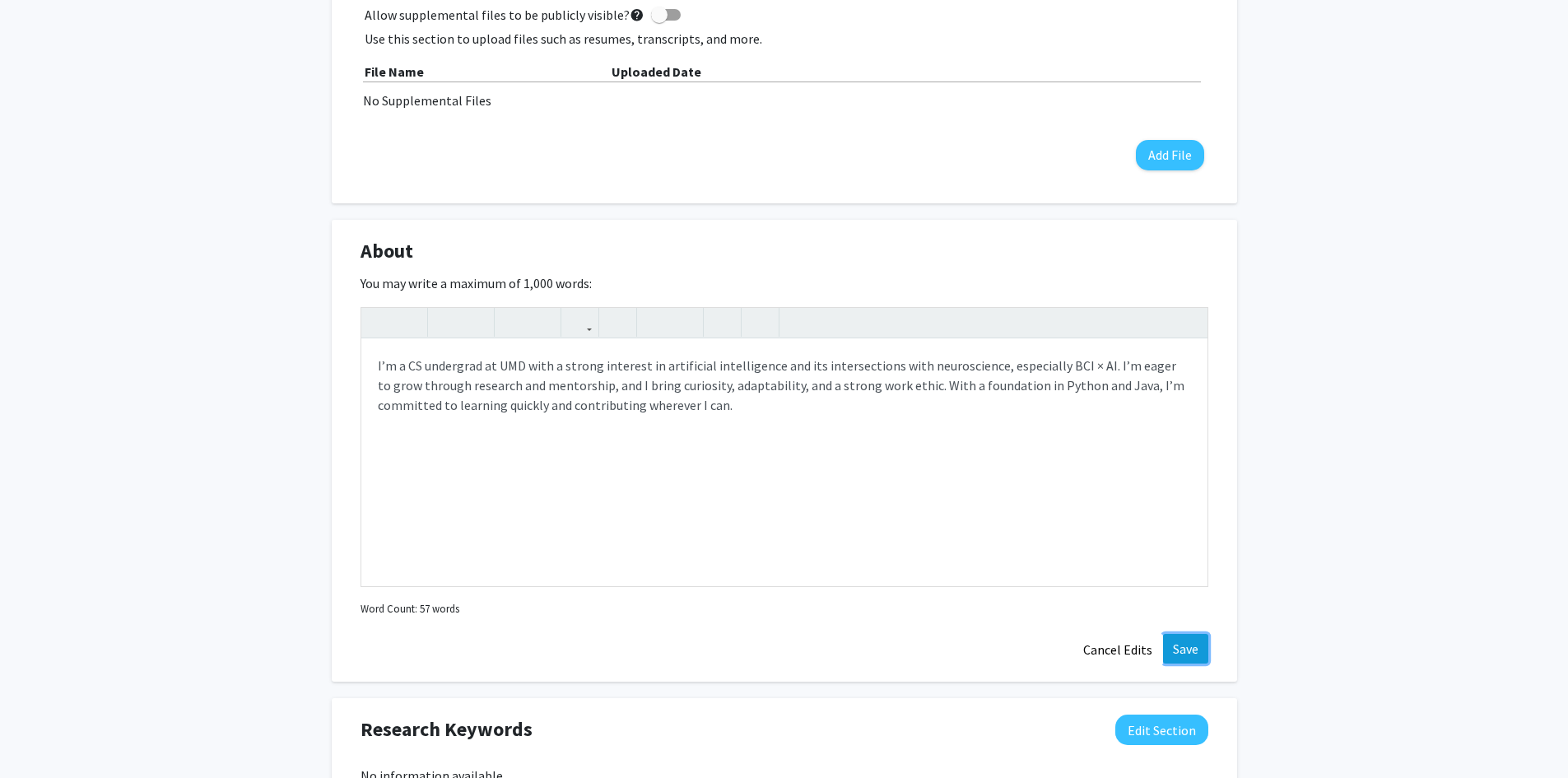
click at [1171, 645] on button "Save" at bounding box center [1185, 649] width 45 height 29
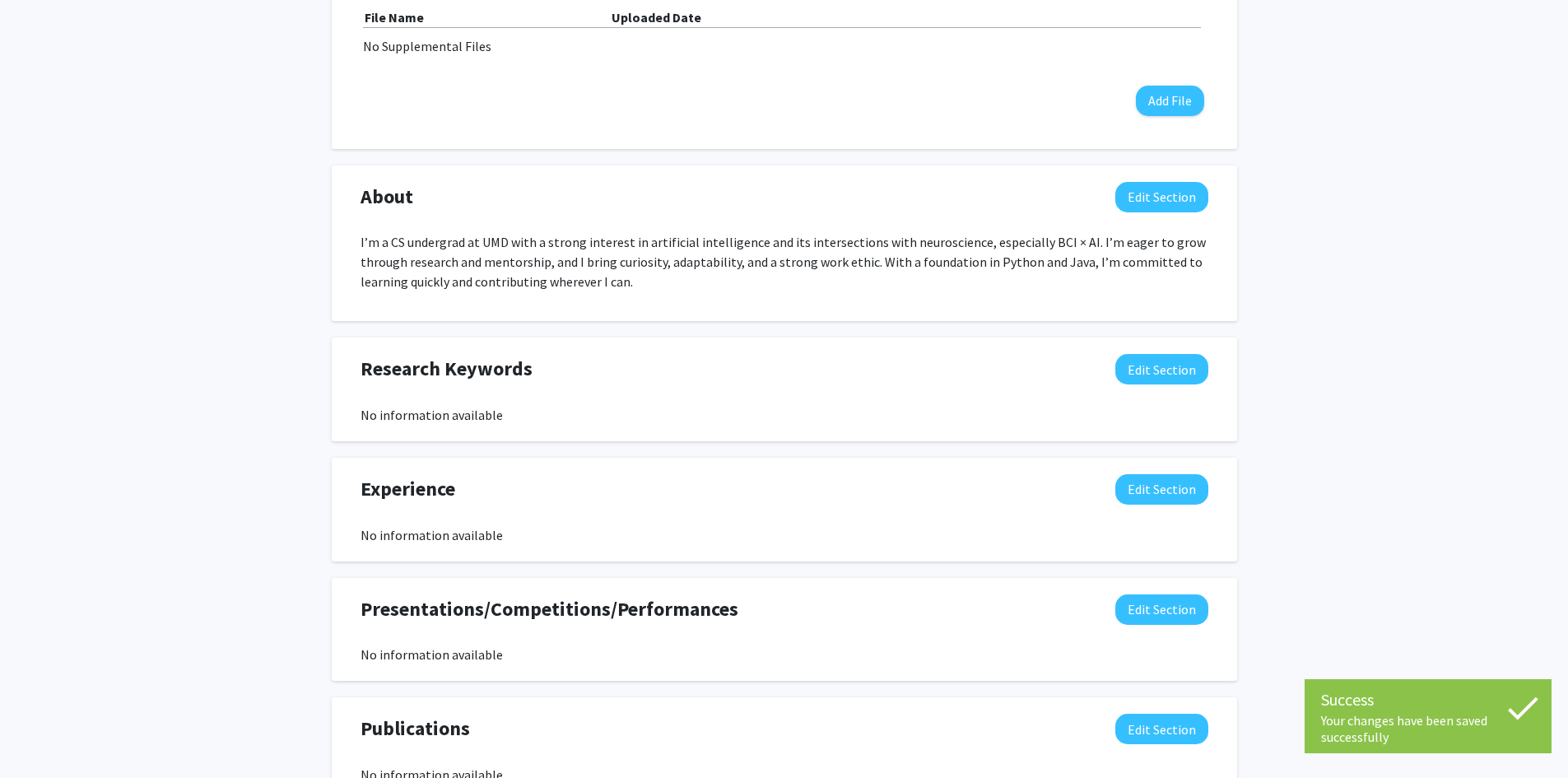
scroll to position [602, 0]
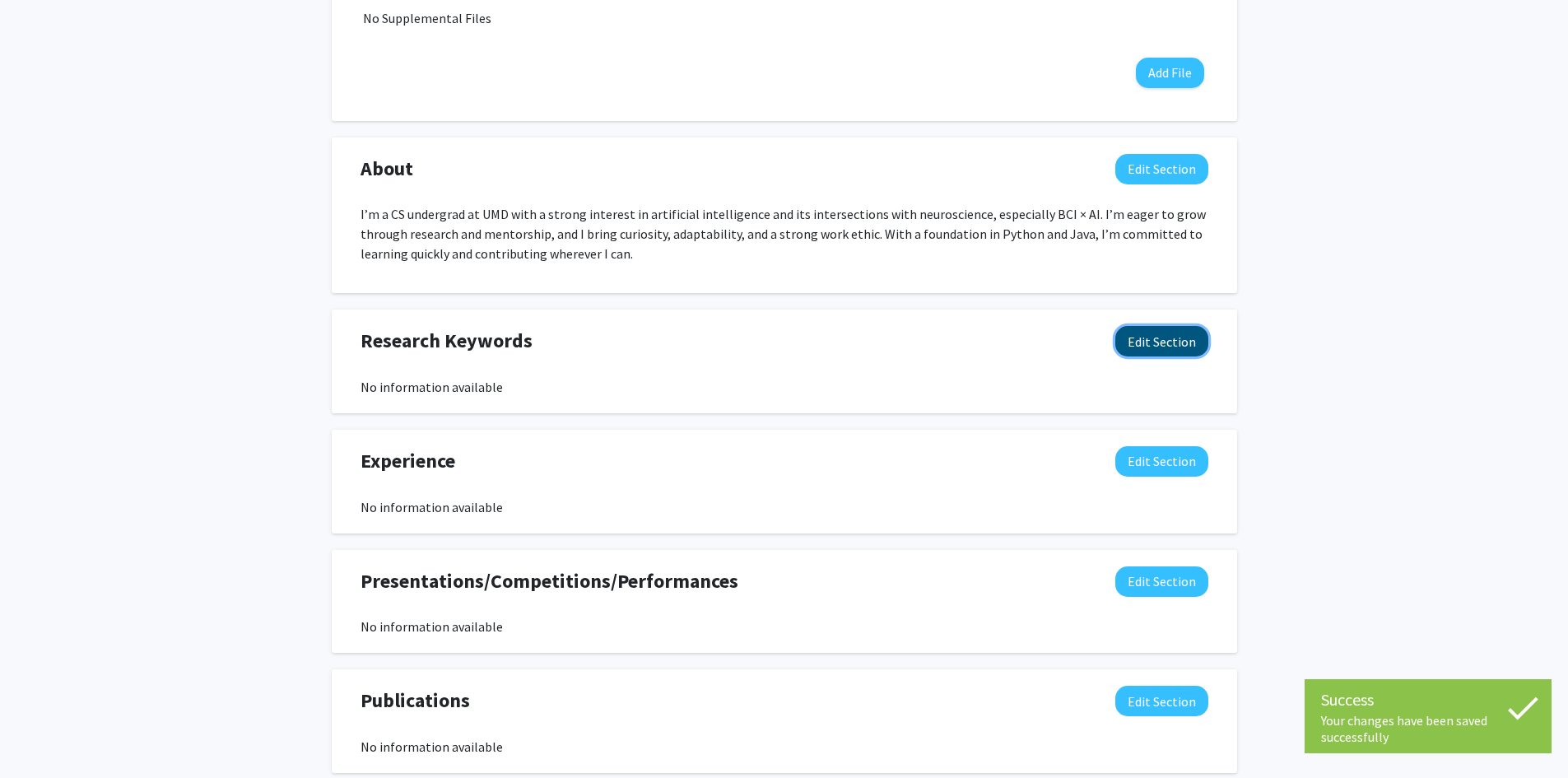
click at [1124, 355] on button "Edit Section" at bounding box center [1161, 341] width 93 height 30
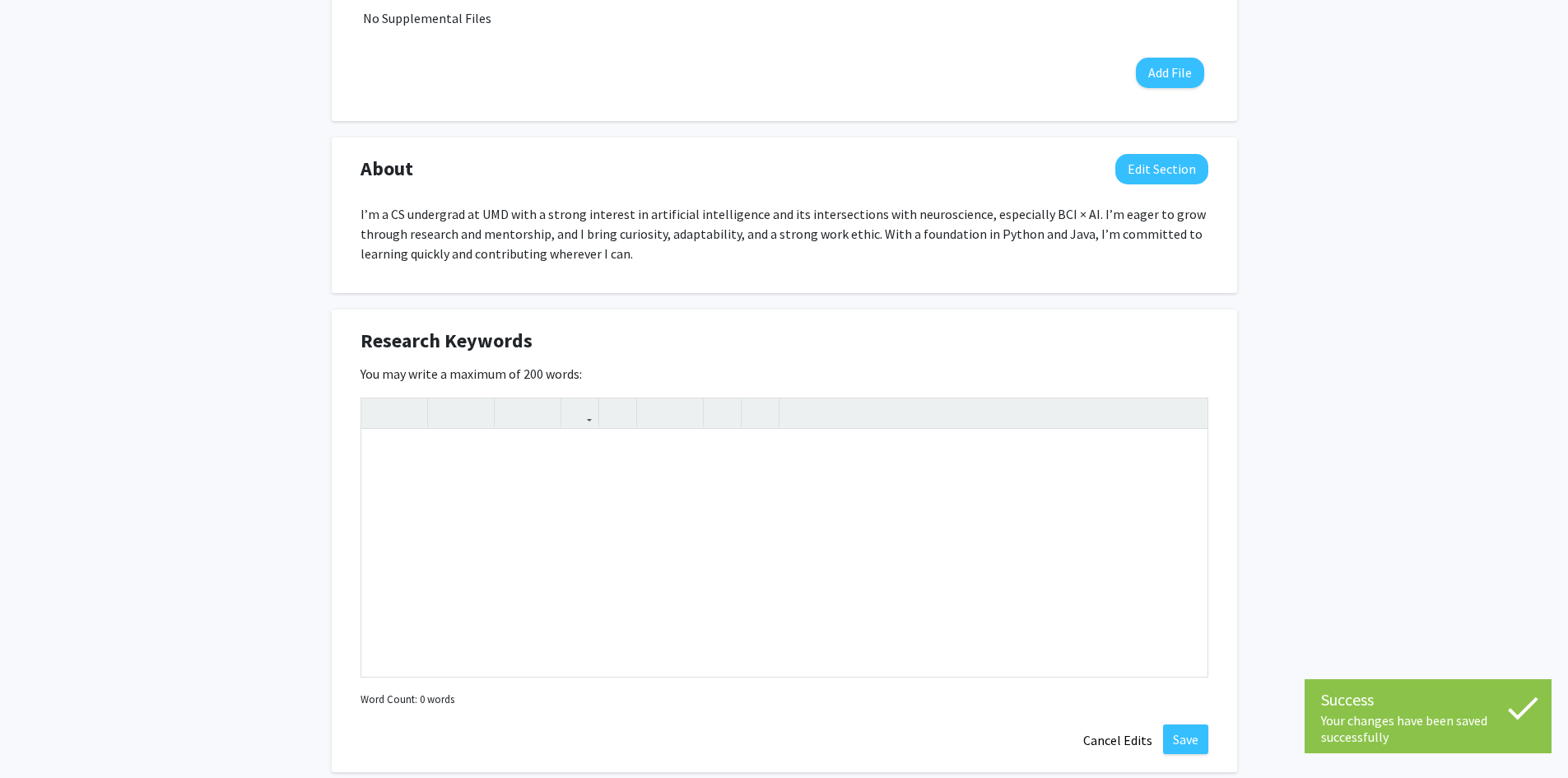
drag, startPoint x: 340, startPoint y: 340, endPoint x: 836, endPoint y: 377, distance: 497.4
click at [836, 377] on div "Research Keywords Edit Section You may write a maximum of 200 words: Insert lin…" at bounding box center [784, 540] width 905 height 463
copy div "Research Keywords Edit Section You may write a maximum of 200 words:"
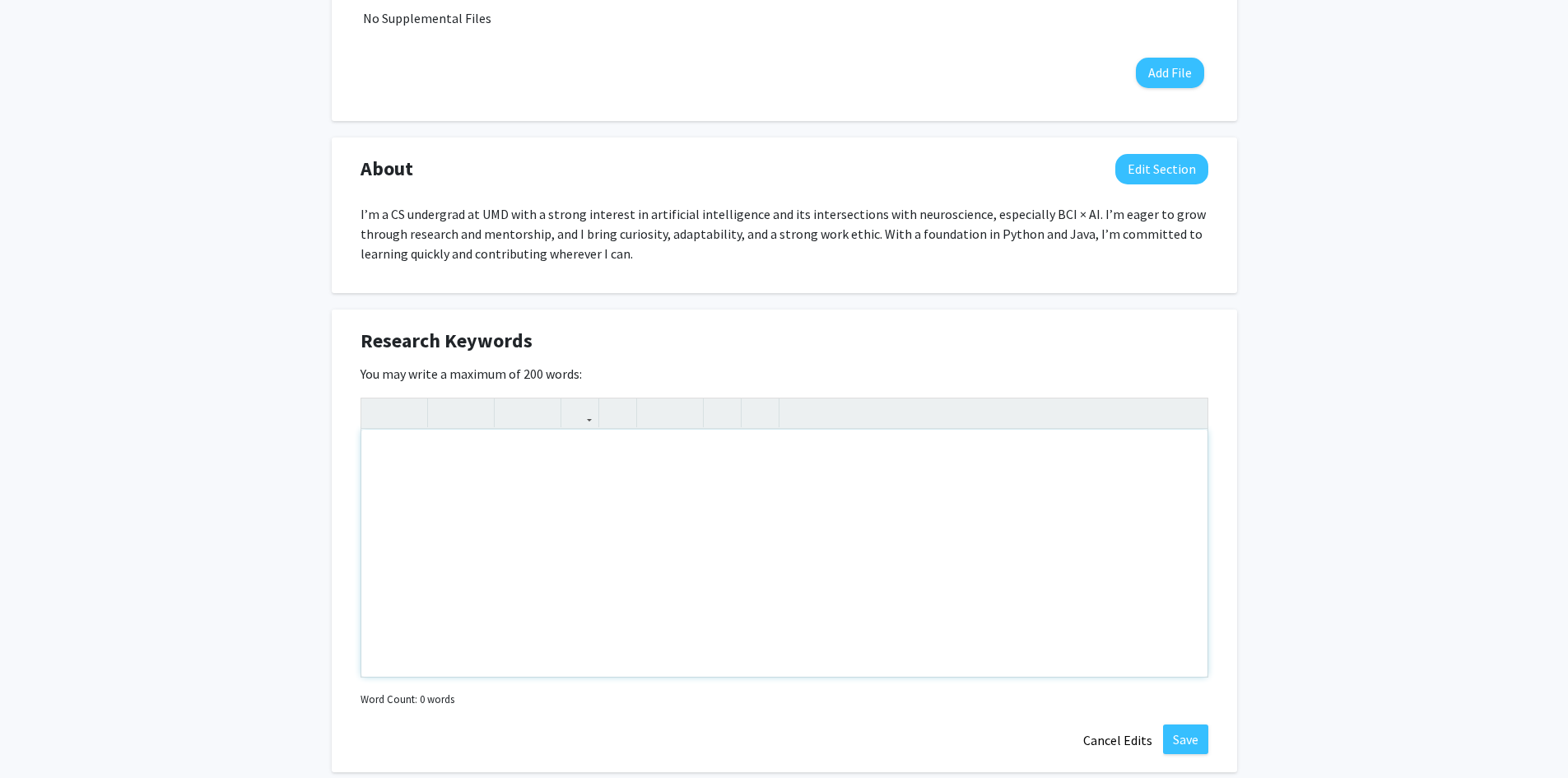
click at [523, 551] on div "Note to users with screen readers: Please deactivate our accessibility plugin f…" at bounding box center [785, 553] width 847 height 247
paste div "Note to users with screen readers: Please deactivate our accessibility plugin f…"
type textarea "<p>Artificial Intelligence, Machine Learning, Deep Learning, Computer Vision, N…"
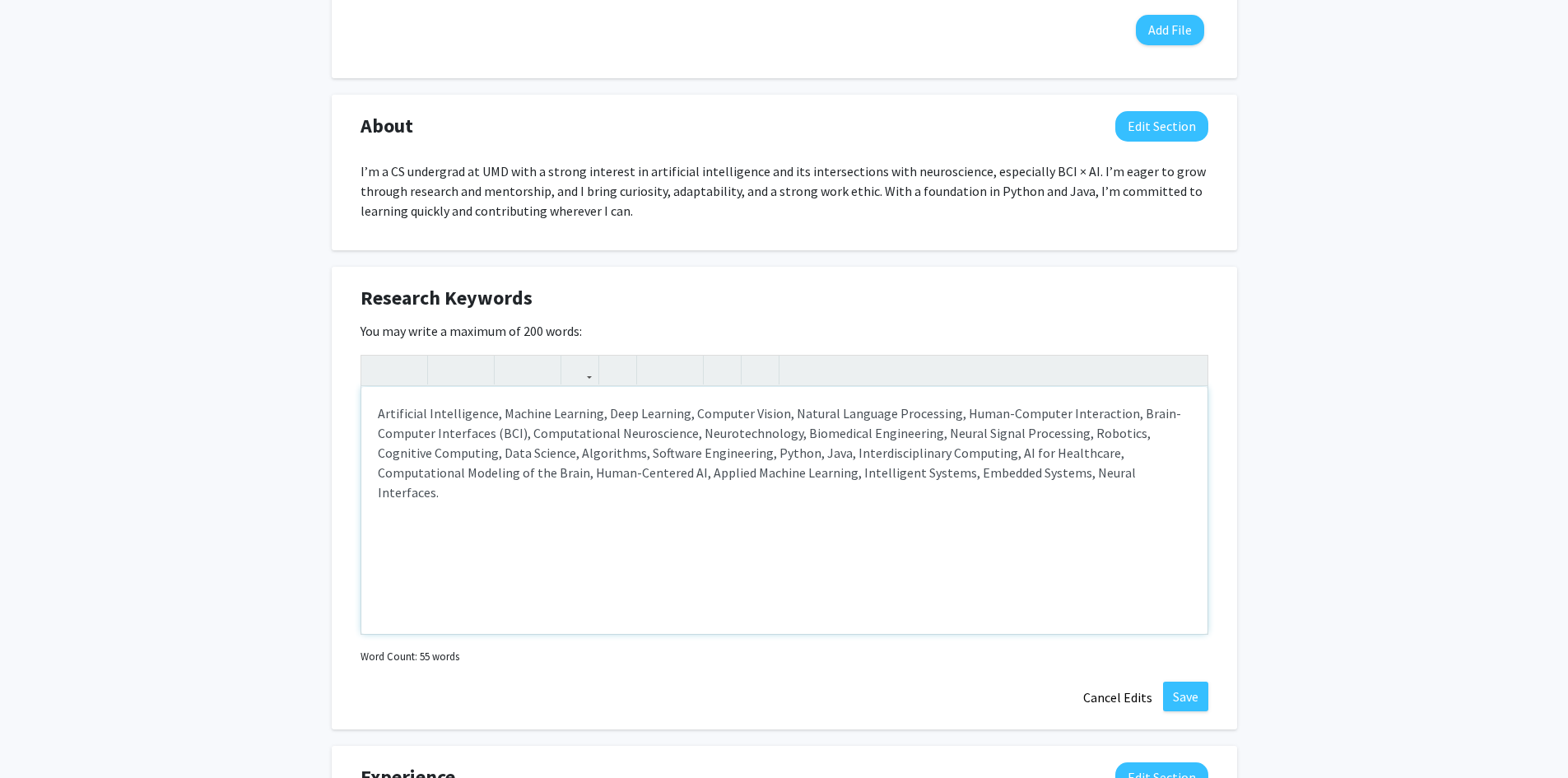
scroll to position [684, 0]
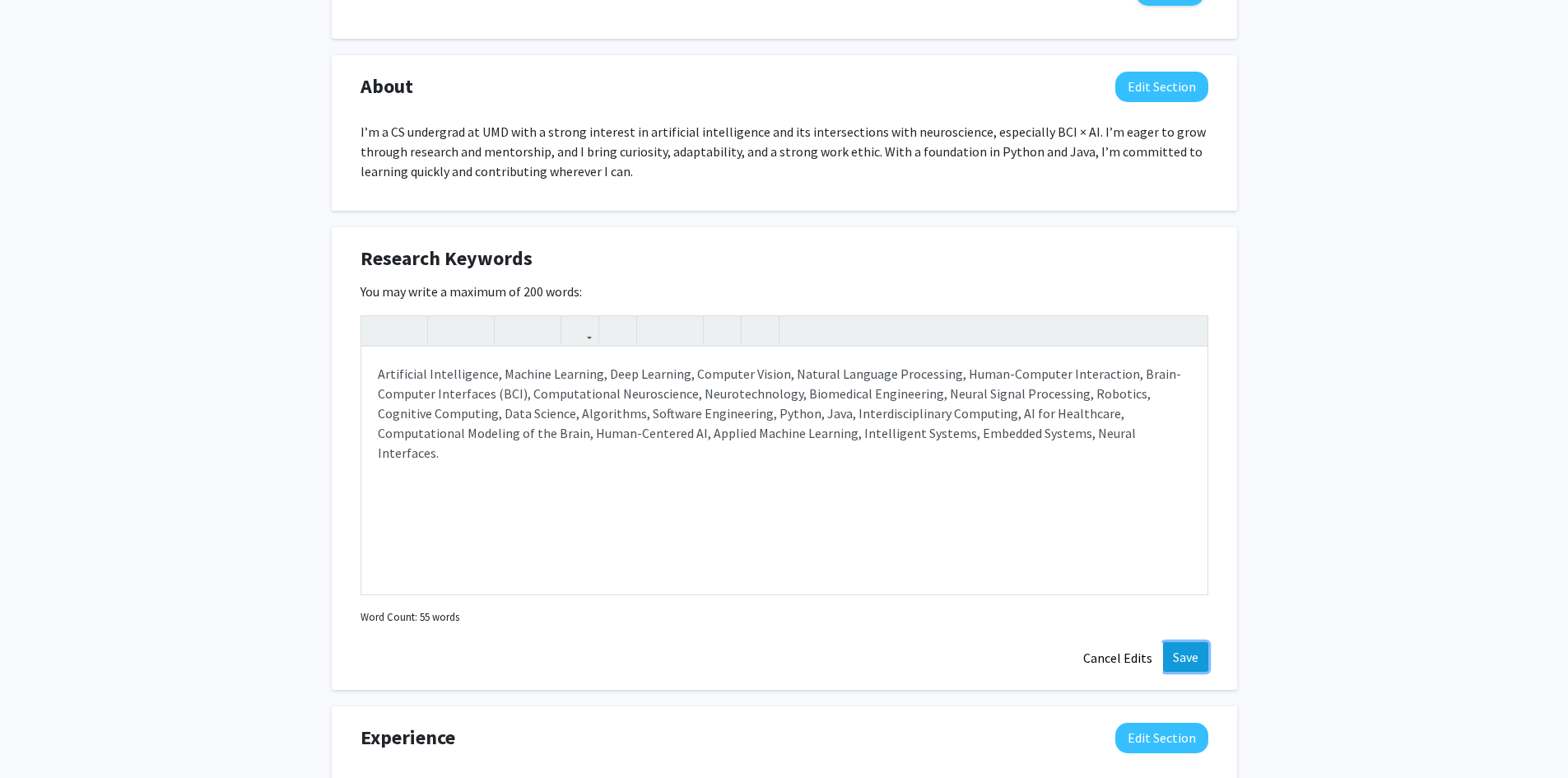
click at [1192, 655] on button "Save" at bounding box center [1185, 657] width 45 height 29
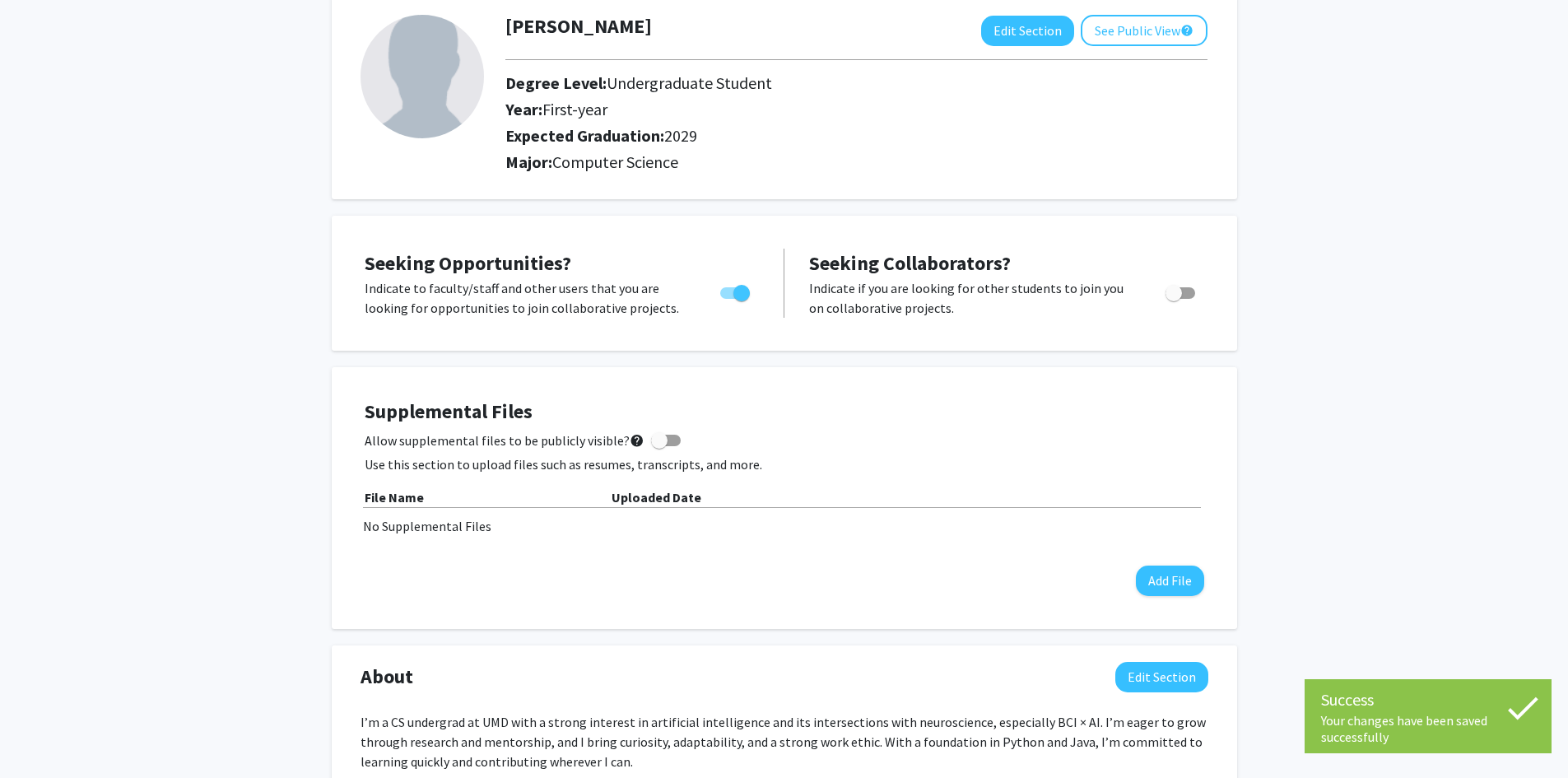
scroll to position [0, 0]
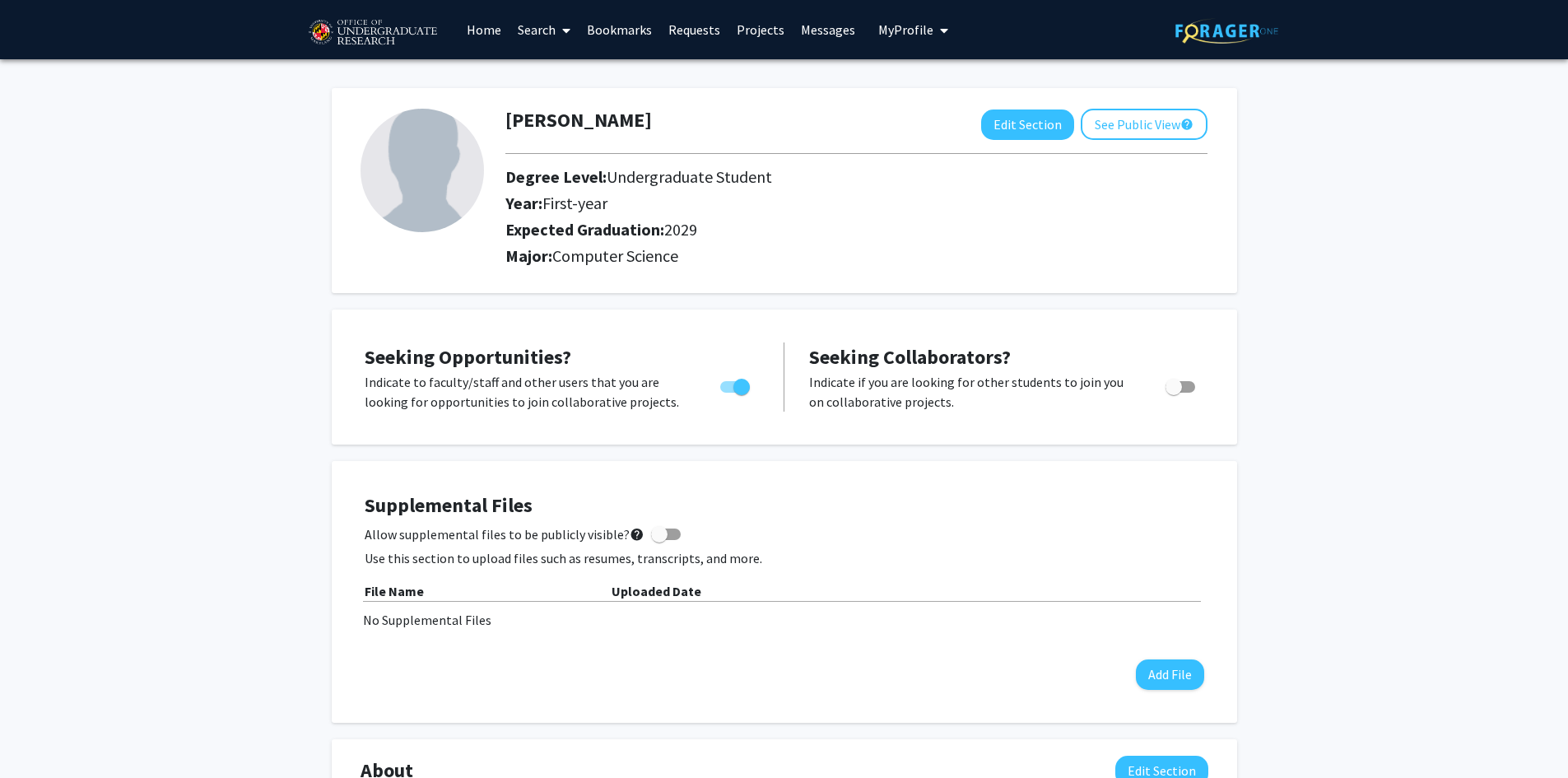
click at [537, 34] on link "Search" at bounding box center [544, 29] width 69 height 58
click at [493, 28] on link "Home" at bounding box center [483, 29] width 51 height 58
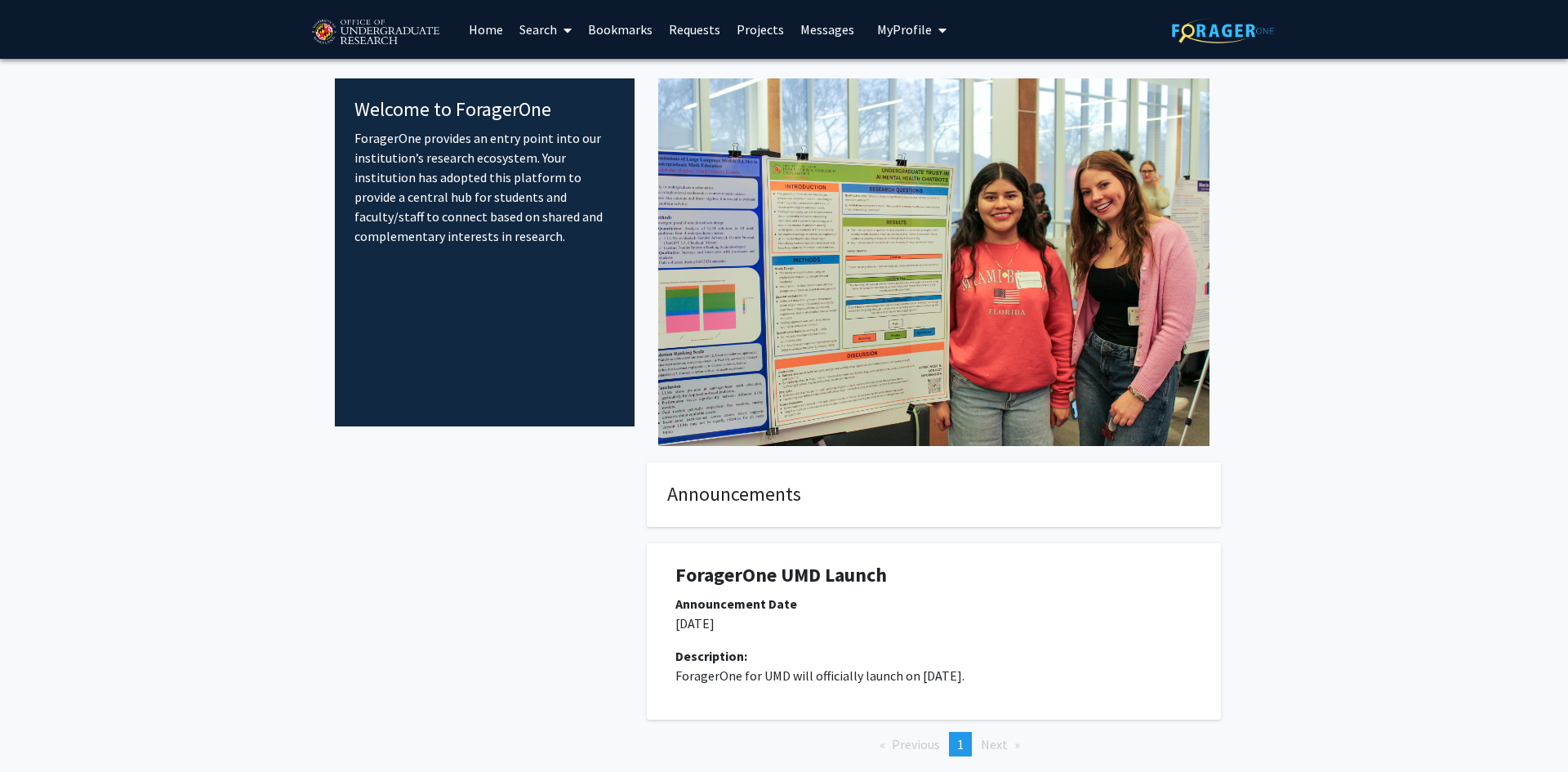
click at [542, 26] on link "Search" at bounding box center [545, 29] width 68 height 58
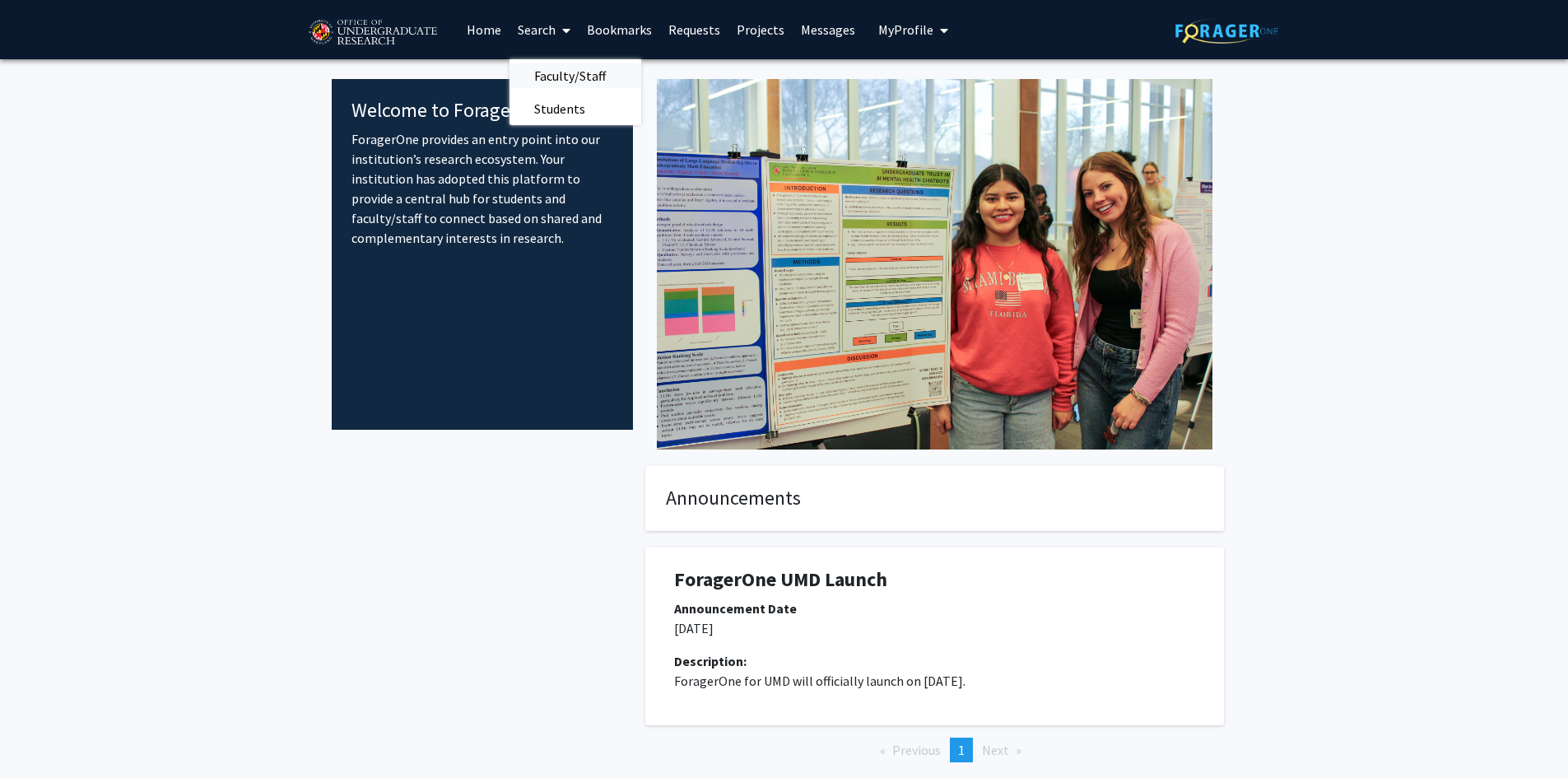
click at [558, 71] on span "Faculty/Staff" at bounding box center [570, 75] width 121 height 33
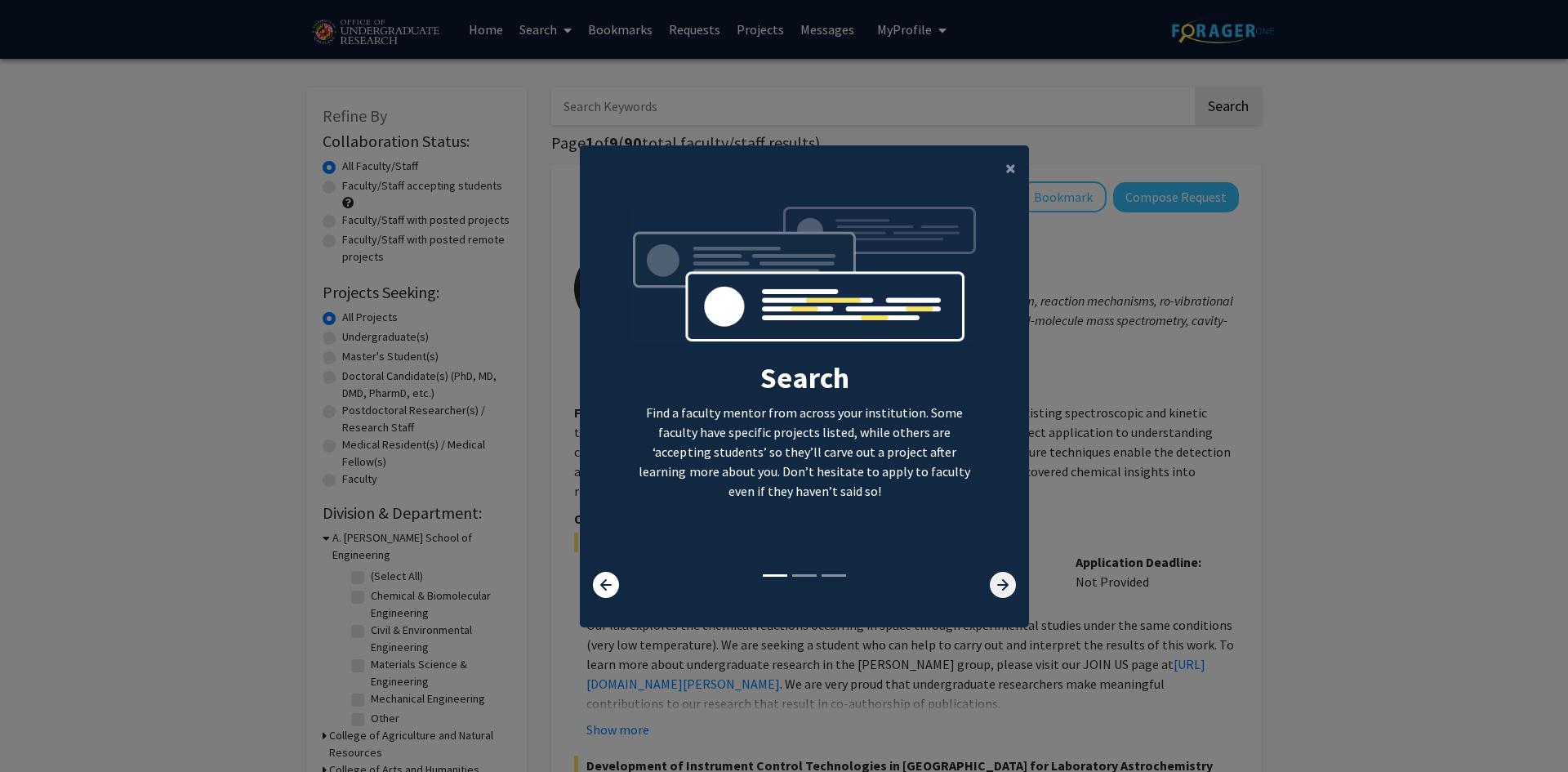
click at [996, 580] on icon at bounding box center [1003, 585] width 26 height 26
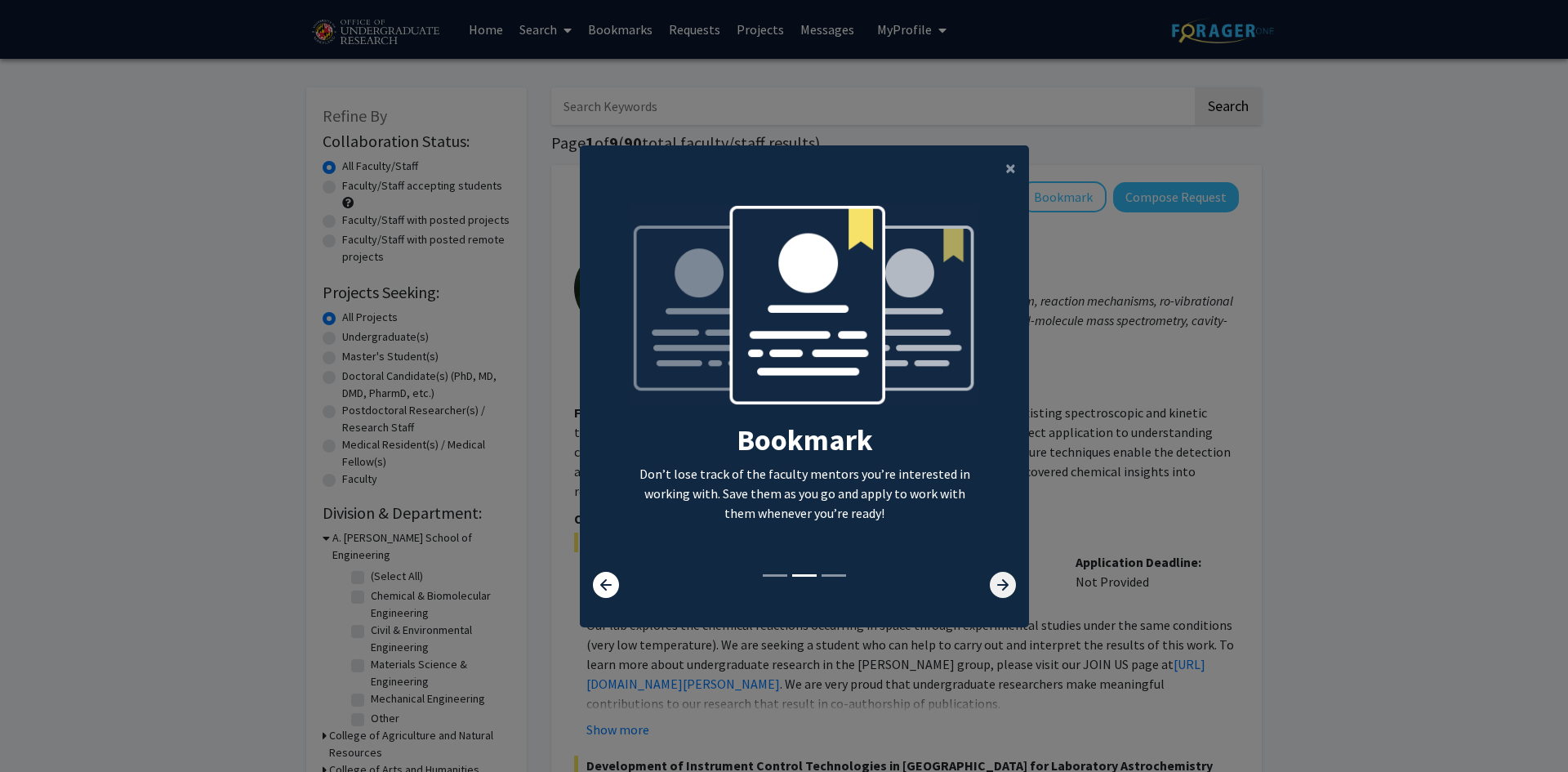
click at [1003, 588] on icon at bounding box center [1003, 585] width 26 height 26
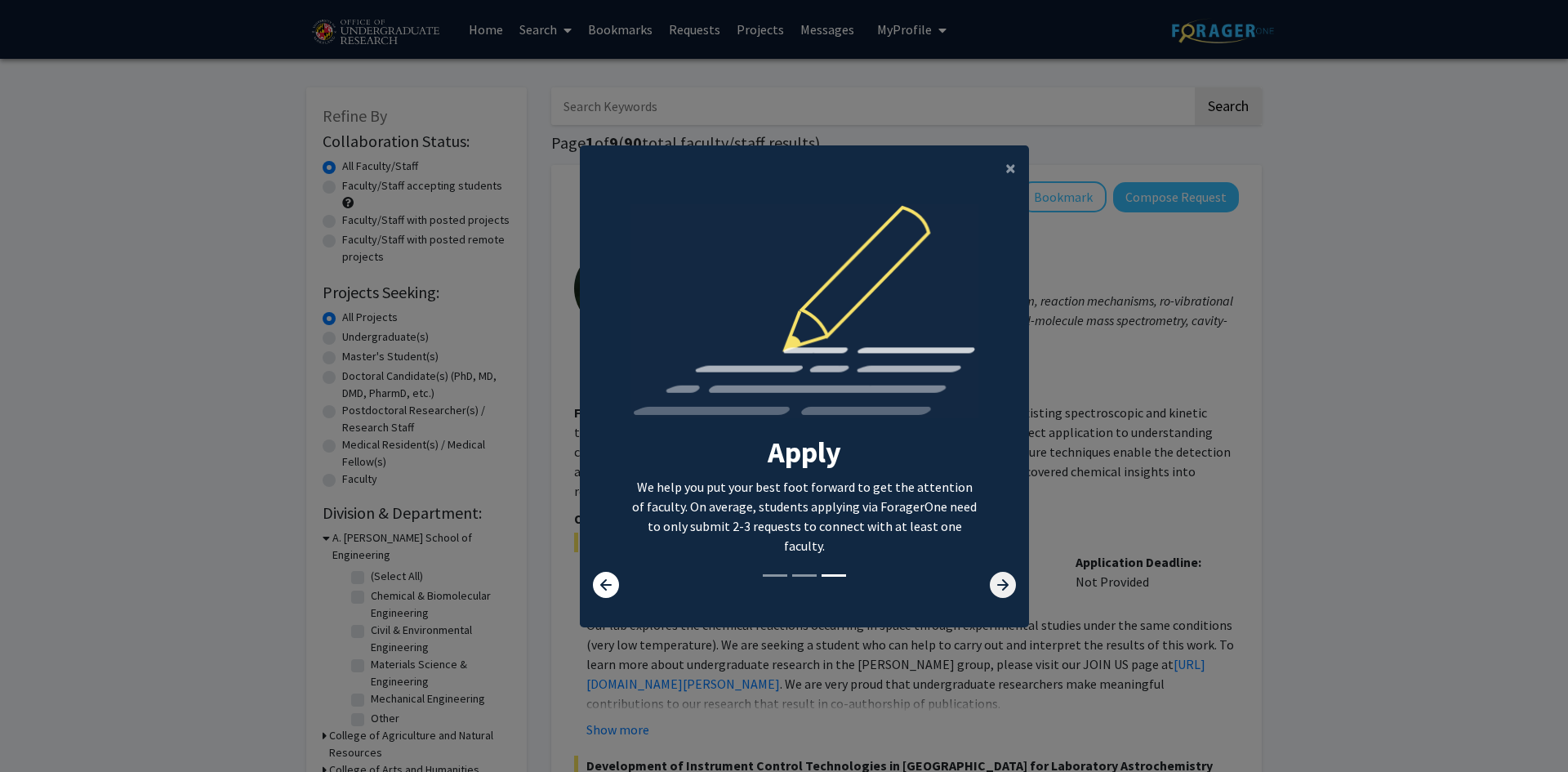
click at [1003, 588] on icon at bounding box center [1003, 585] width 26 height 26
click at [1003, 586] on icon at bounding box center [1003, 585] width 26 height 26
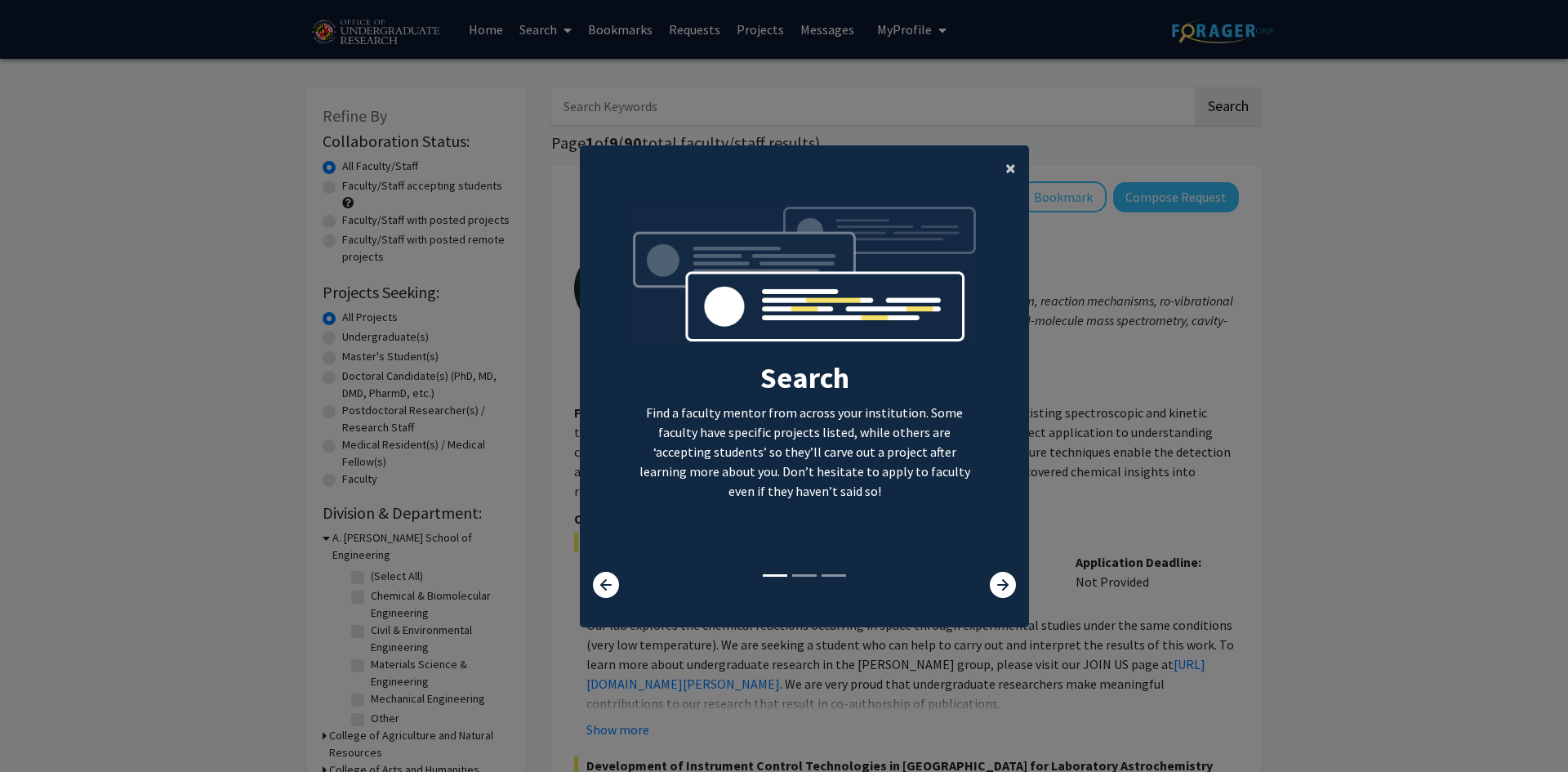
click at [1015, 185] on button "×" at bounding box center [1011, 168] width 37 height 46
click at [1010, 177] on ng-component "× Search Find a faculty mentor from across your institution. Some faculty have …" at bounding box center [805, 378] width 449 height 466
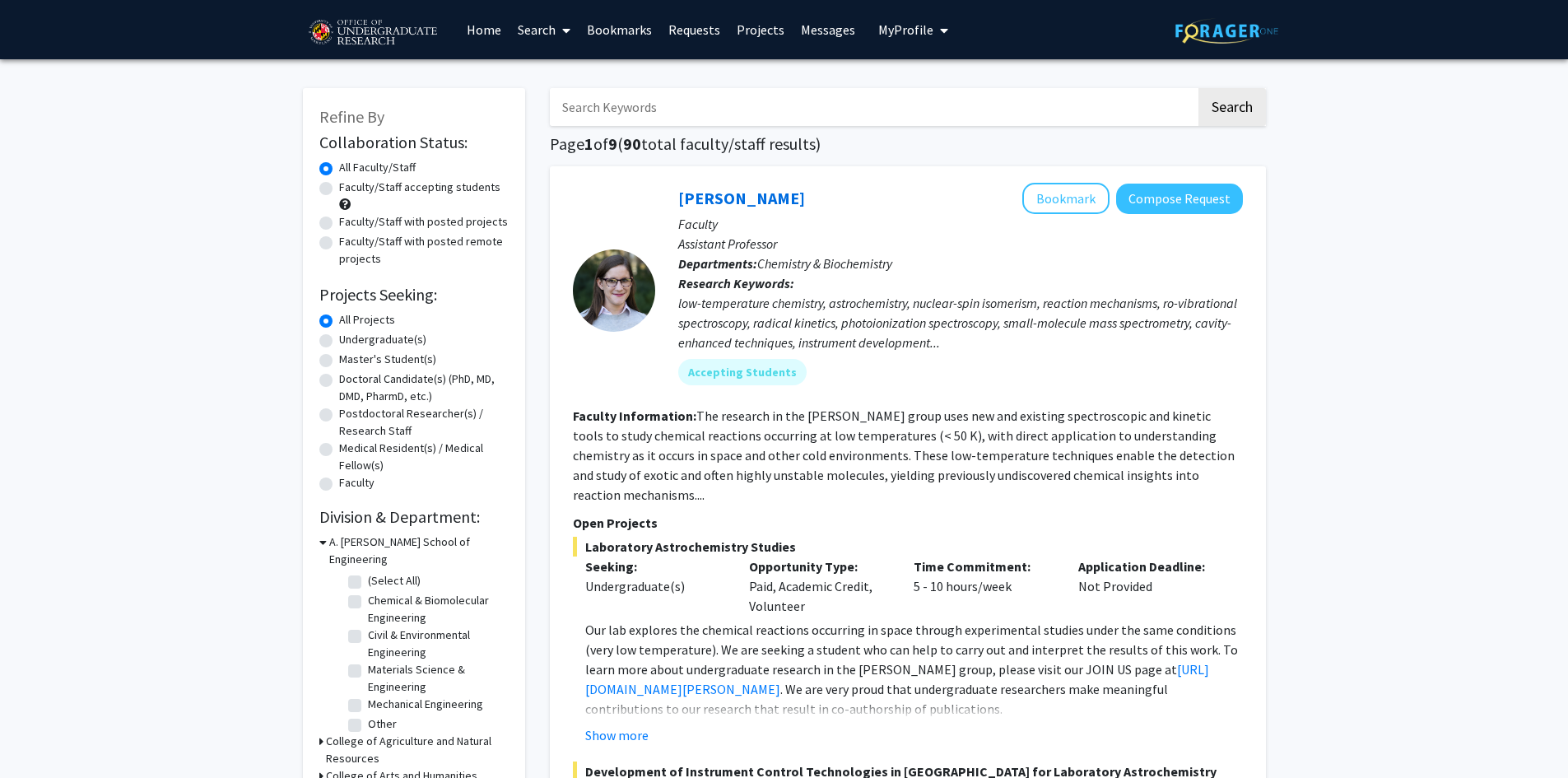
click at [367, 321] on label "All Projects" at bounding box center [367, 319] width 56 height 17
click at [350, 321] on input "All Projects" at bounding box center [345, 317] width 11 height 11
click at [363, 327] on label "All Projects" at bounding box center [367, 319] width 56 height 17
click at [350, 322] on input "All Projects" at bounding box center [345, 317] width 11 height 11
click at [355, 334] on label "Undergraduate(s)" at bounding box center [383, 340] width 87 height 17
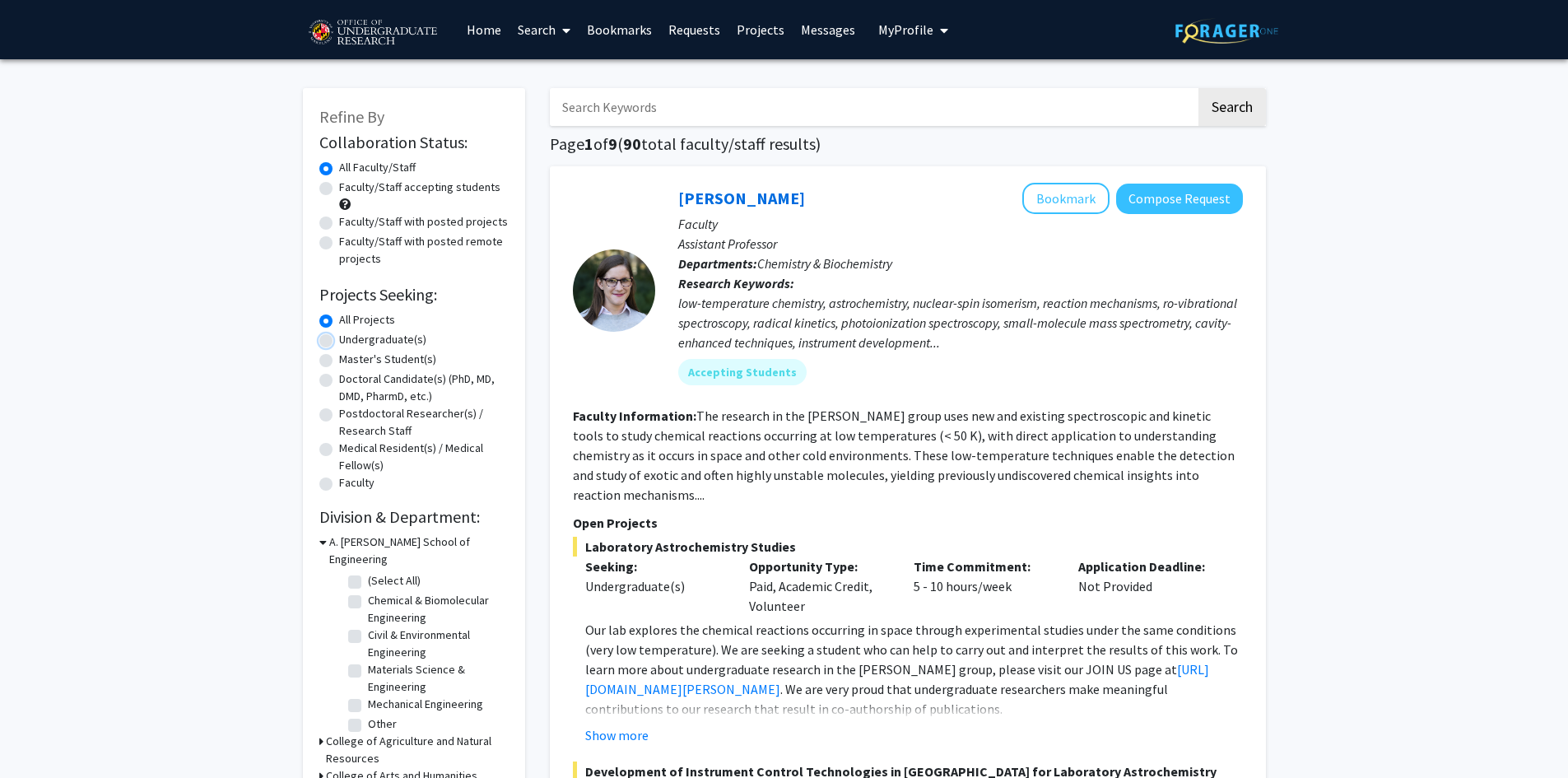
click at [350, 334] on input "Undergraduate(s)" at bounding box center [345, 337] width 11 height 11
radio input "true"
click at [340, 192] on label "Faculty/Staff accepting students" at bounding box center [420, 187] width 161 height 17
click at [340, 190] on input "Faculty/Staff accepting students" at bounding box center [345, 184] width 11 height 11
radio input "true"
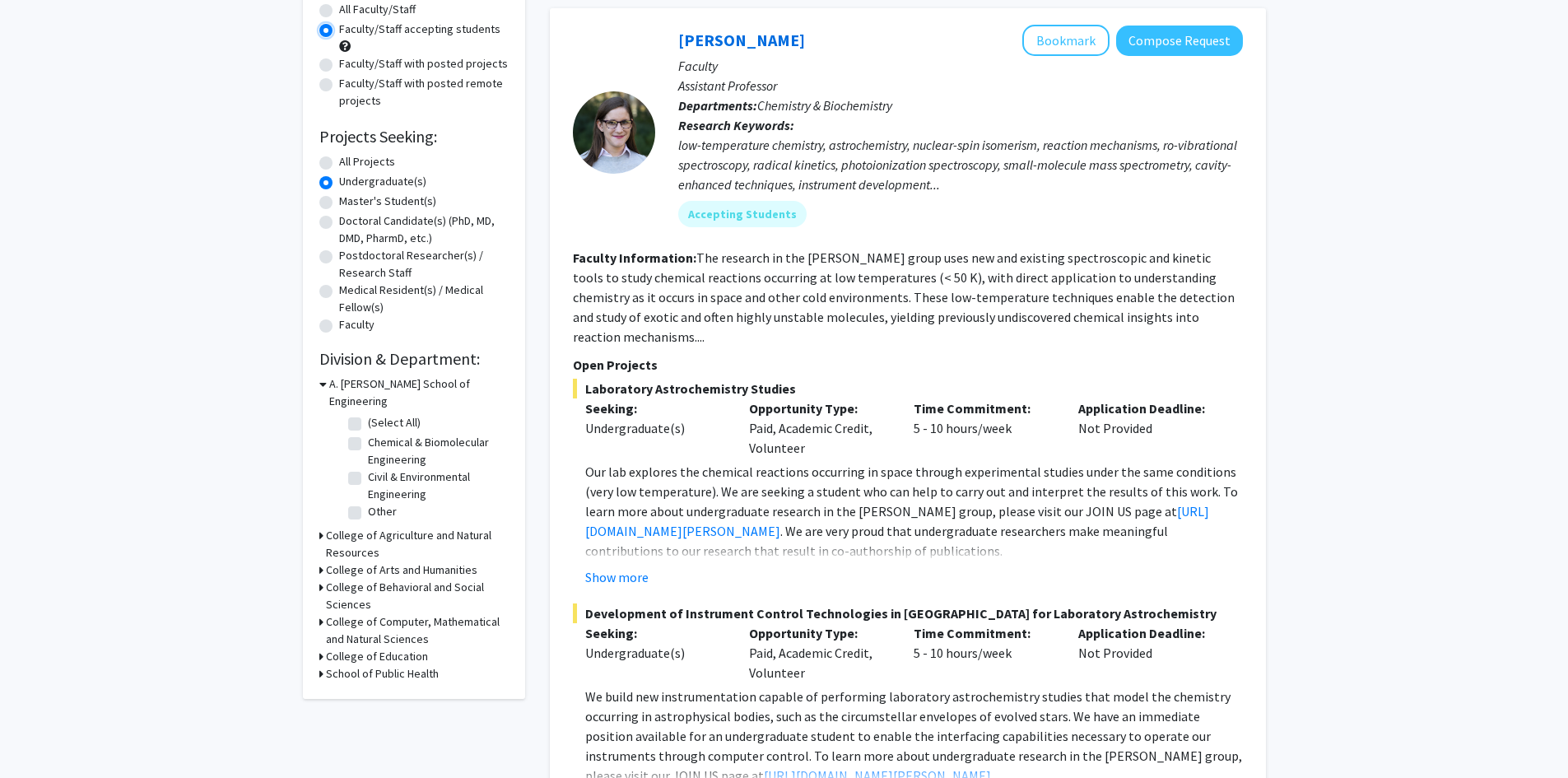
scroll to position [165, 0]
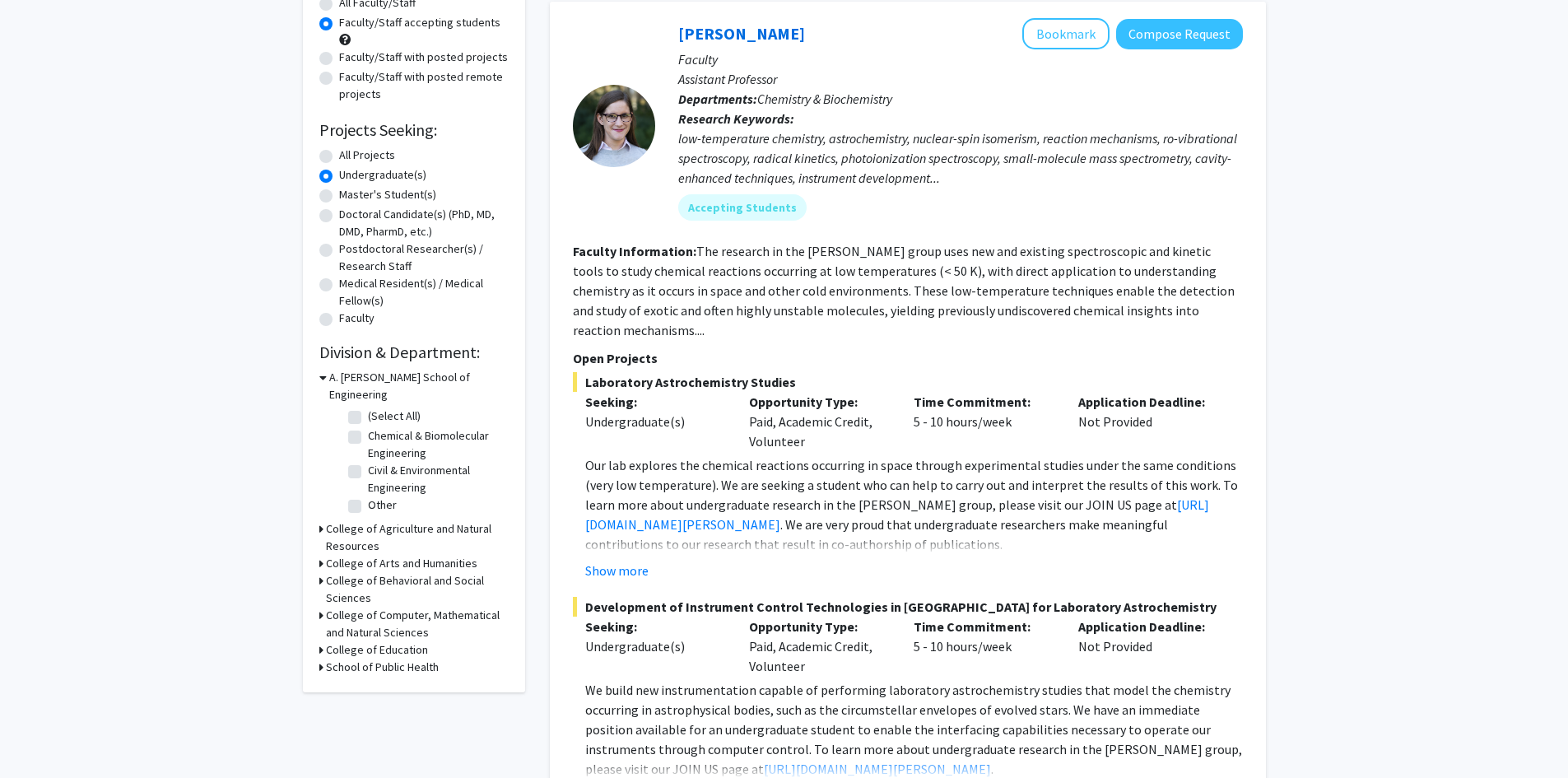
click at [368, 496] on label "Other" at bounding box center [382, 505] width 29 height 17
click at [368, 496] on input "Other" at bounding box center [374, 502] width 11 height 11
checkbox input "true"
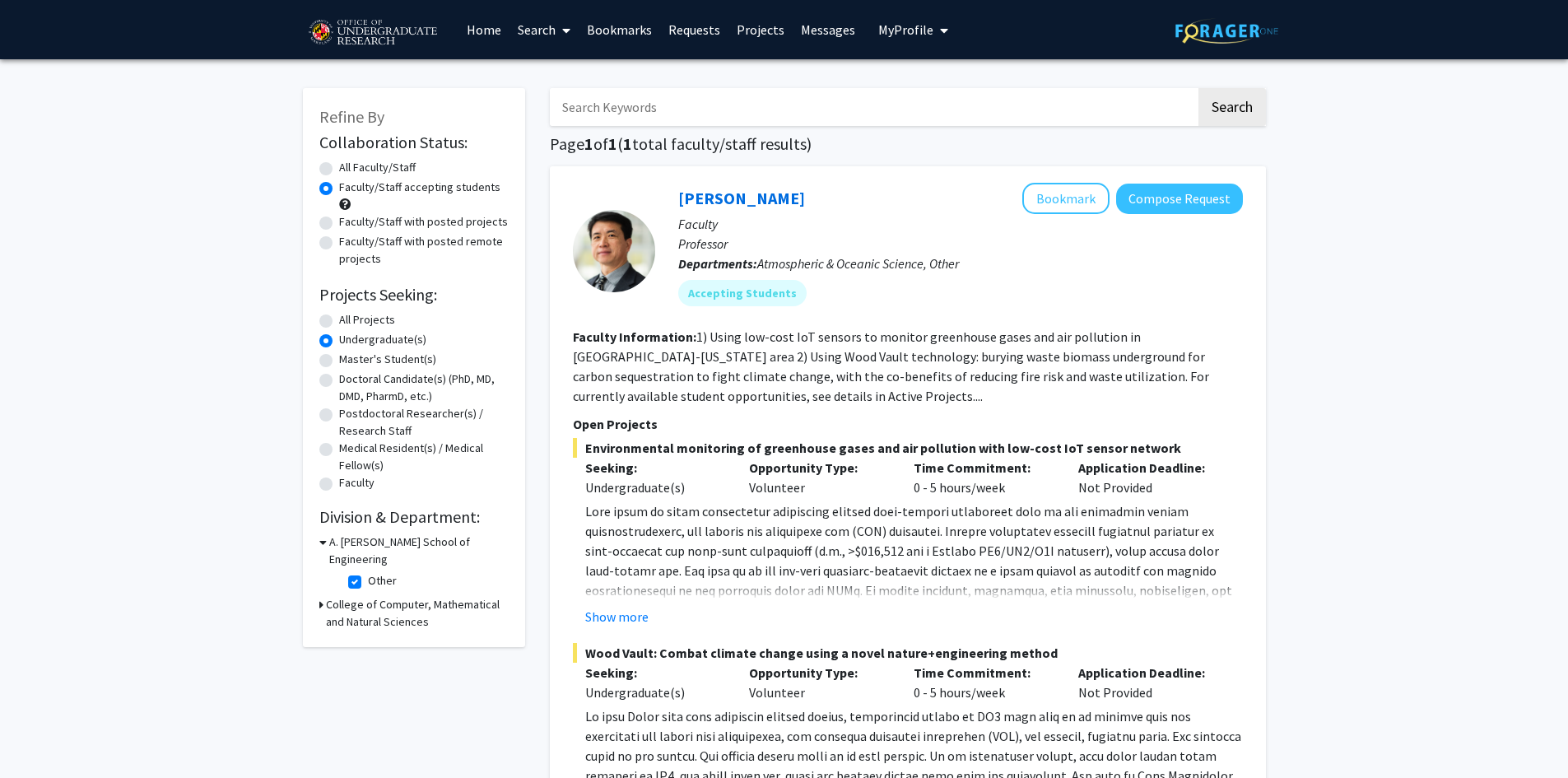
click at [368, 573] on label "Other" at bounding box center [382, 581] width 29 height 17
click at [368, 573] on input "Other" at bounding box center [374, 578] width 11 height 11
checkbox input "false"
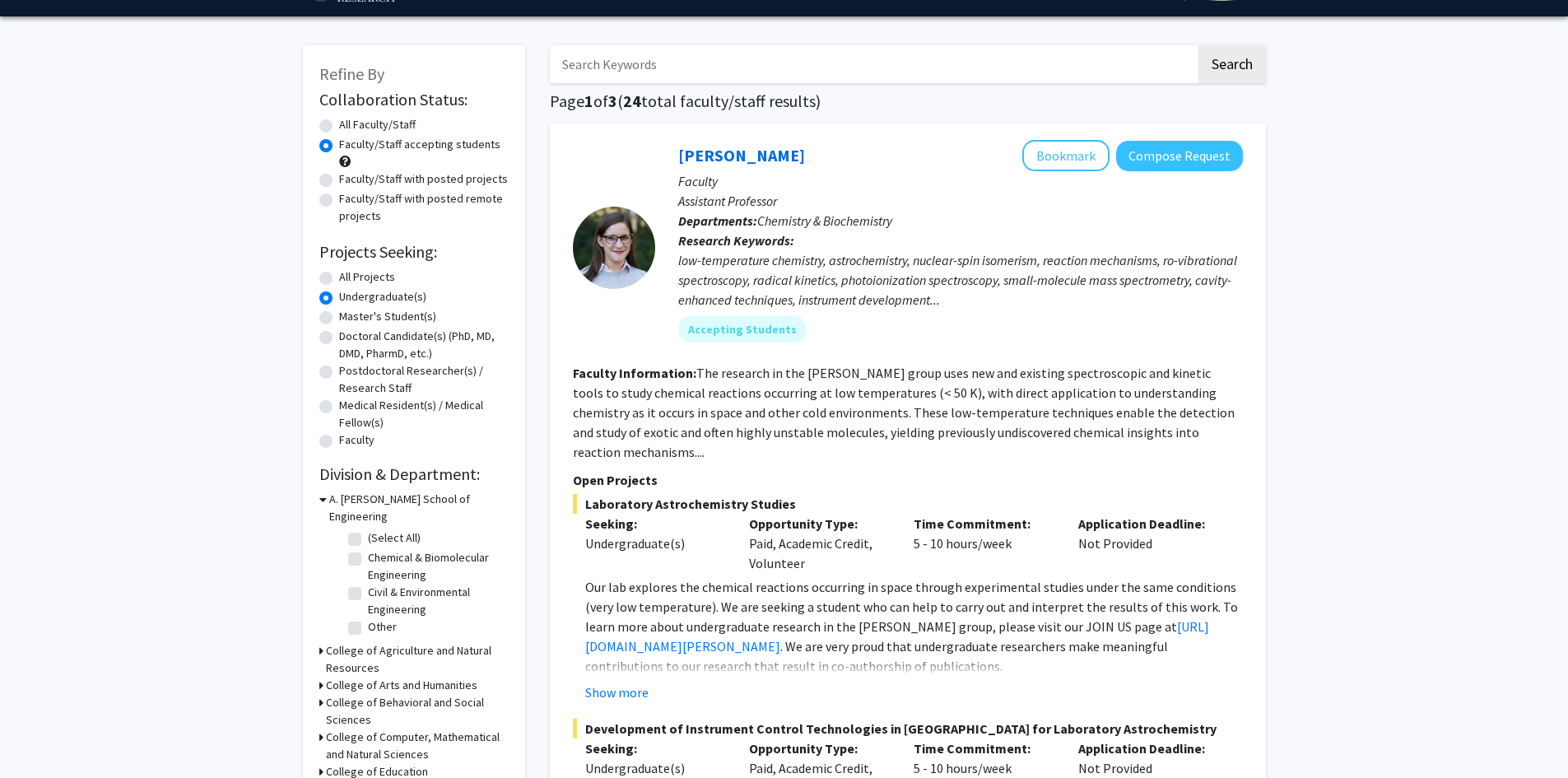
scroll to position [82, 0]
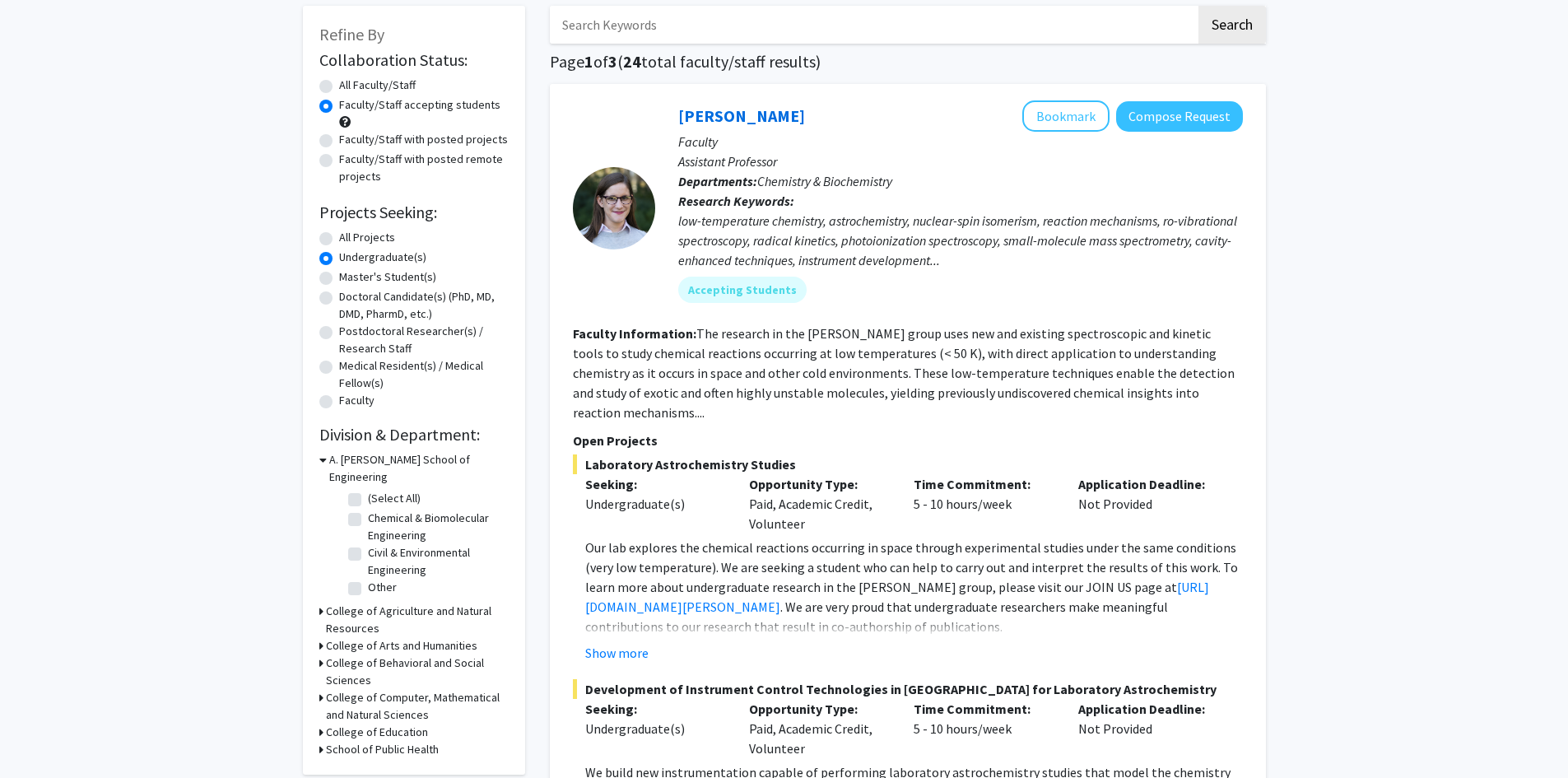
click at [314, 592] on div "Refine By Collaboration Status: Collaboration Status All Faculty/Staff Collabor…" at bounding box center [414, 389] width 223 height 769
click at [317, 596] on div "Refine By Collaboration Status: Collaboration Status All Faculty/Staff Collabor…" at bounding box center [414, 389] width 223 height 769
click at [323, 603] on div "College of Agriculture and Natural Resources" at bounding box center [414, 621] width 190 height 35
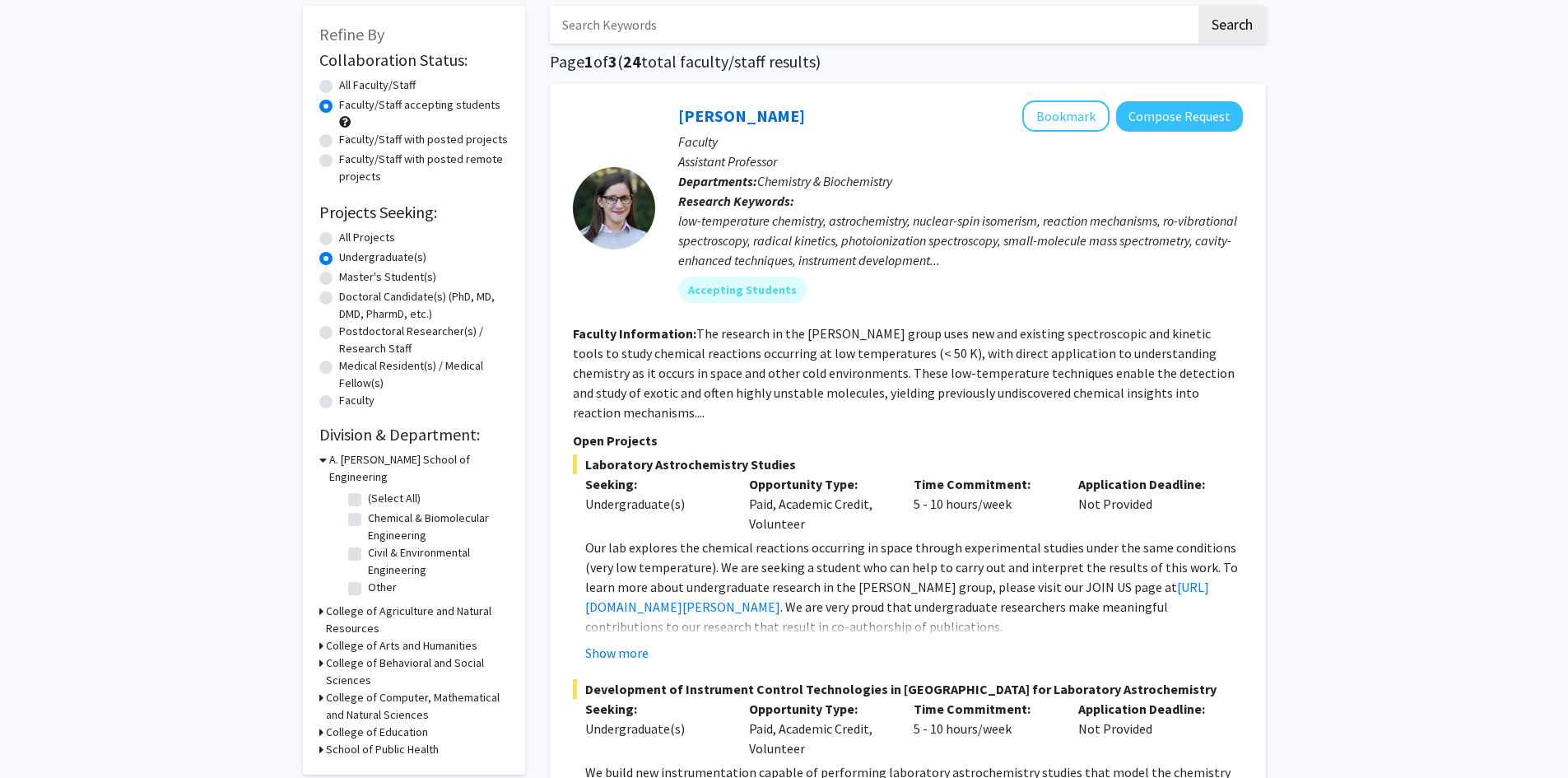
click at [312, 567] on div "Refine By Collaboration Status: Collaboration Status All Faculty/Staff Collabor…" at bounding box center [414, 389] width 223 height 769
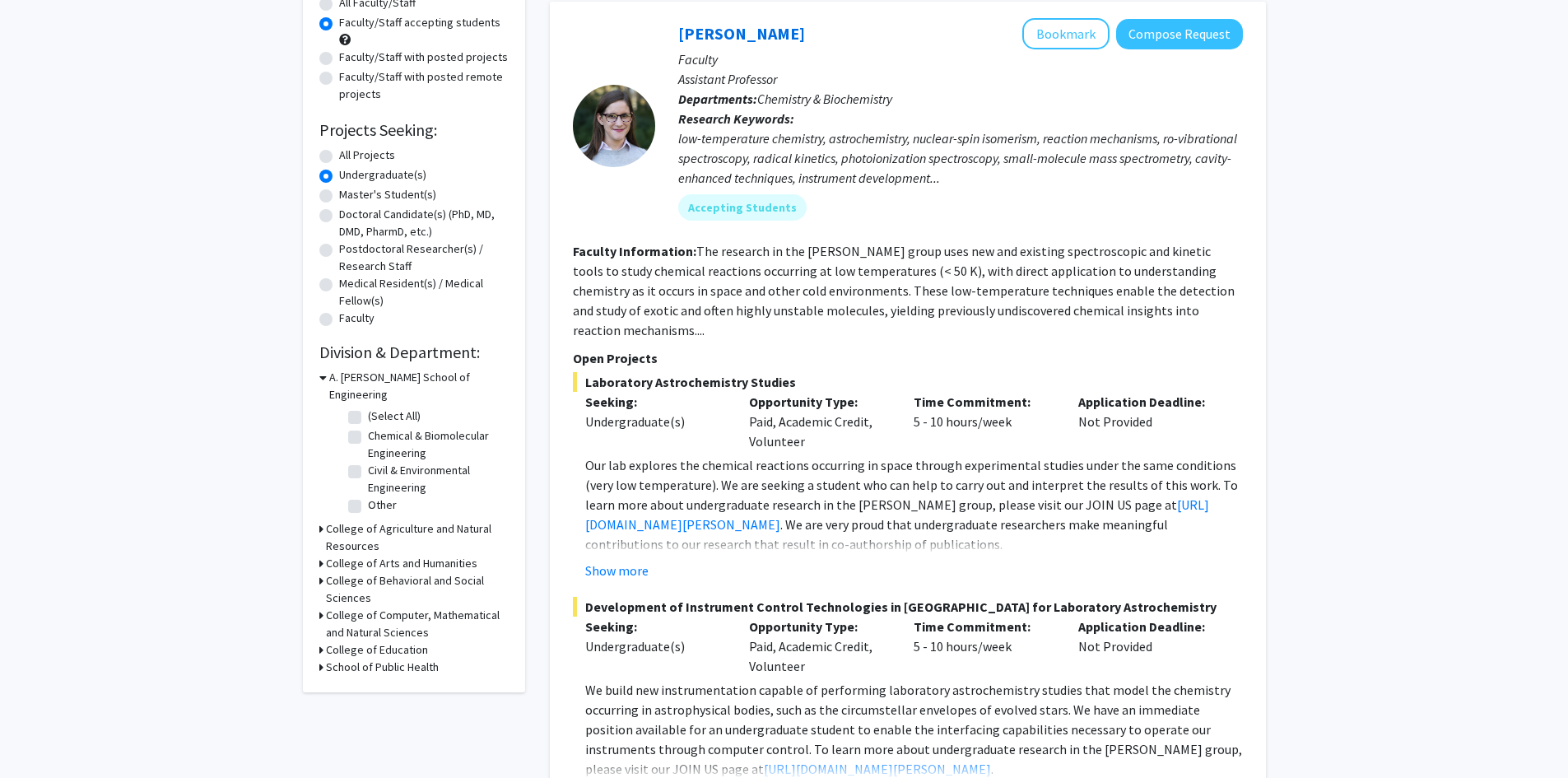
click at [323, 607] on div "College of Computer, Mathematical and Natural Sciences" at bounding box center [414, 624] width 190 height 35
click at [320, 607] on icon at bounding box center [321, 615] width 4 height 17
click at [319, 607] on icon at bounding box center [323, 615] width 7 height 17
click at [322, 607] on icon at bounding box center [321, 615] width 4 height 17
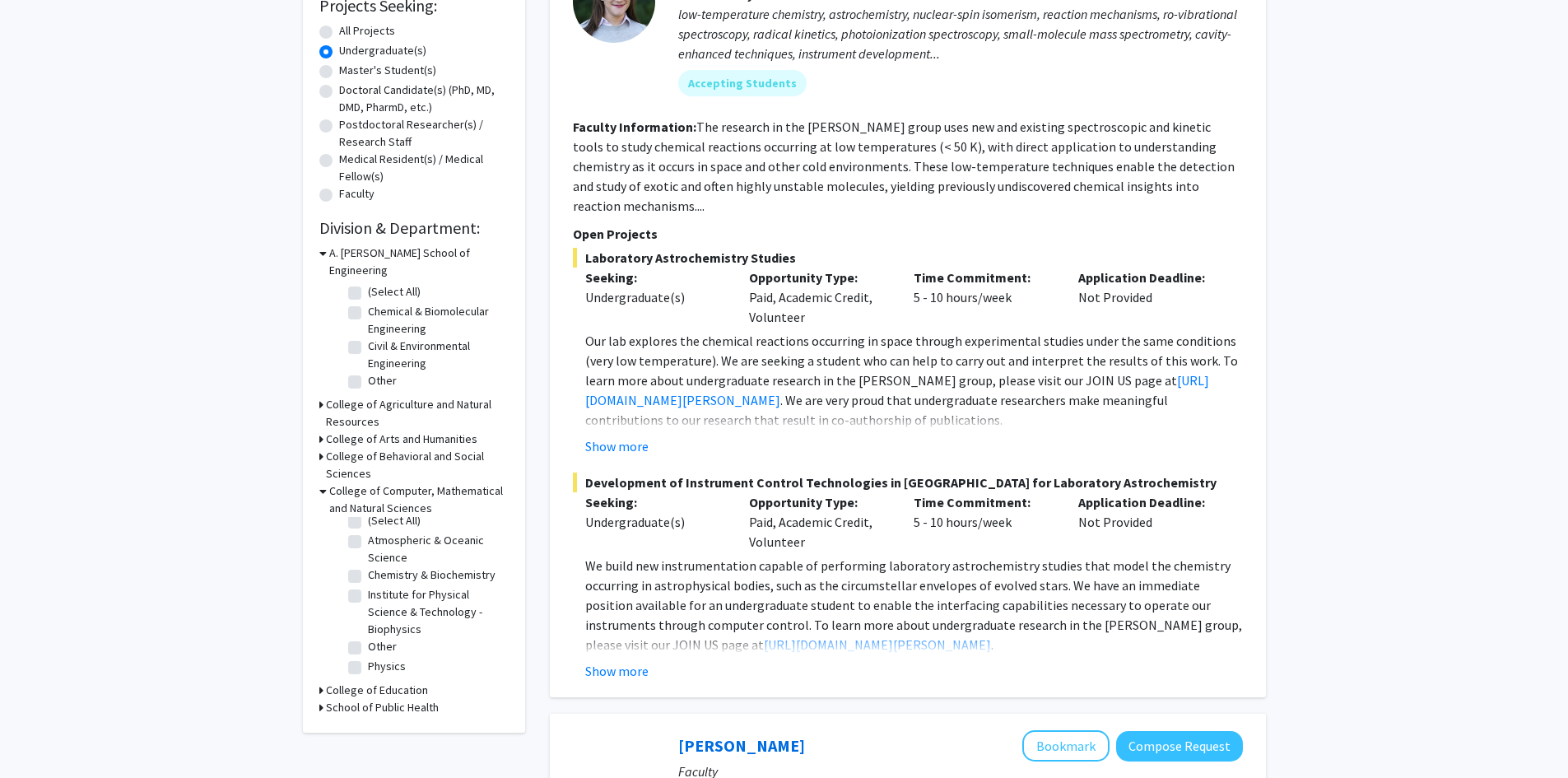
scroll to position [330, 0]
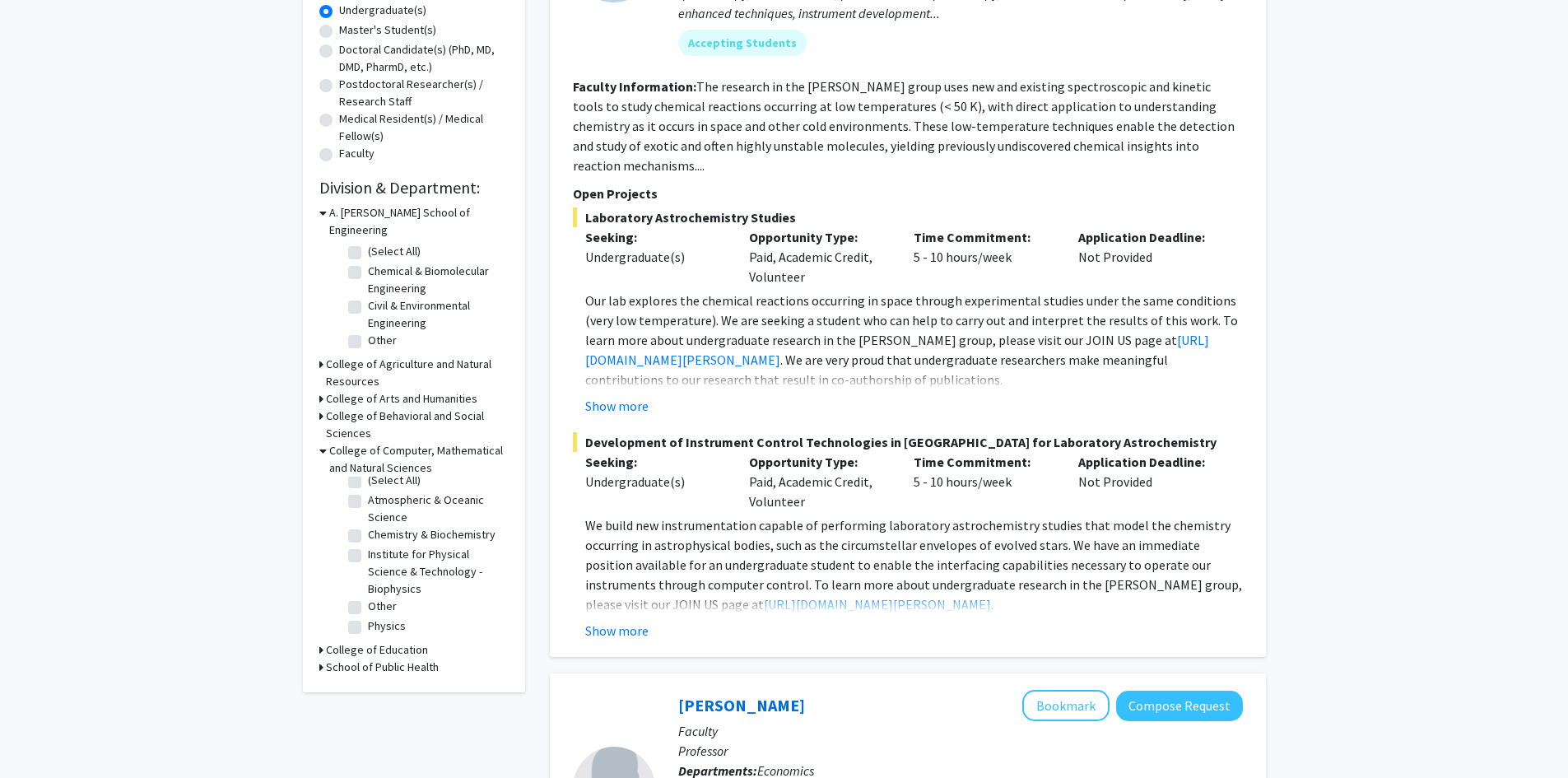
click at [368, 546] on label "Institute for Physical Science & Technology - Biophysics" at bounding box center [436, 572] width 136 height 52
click at [368, 546] on input "Institute for Physical Science & Technology - Biophysics" at bounding box center [374, 552] width 11 height 11
checkbox input "true"
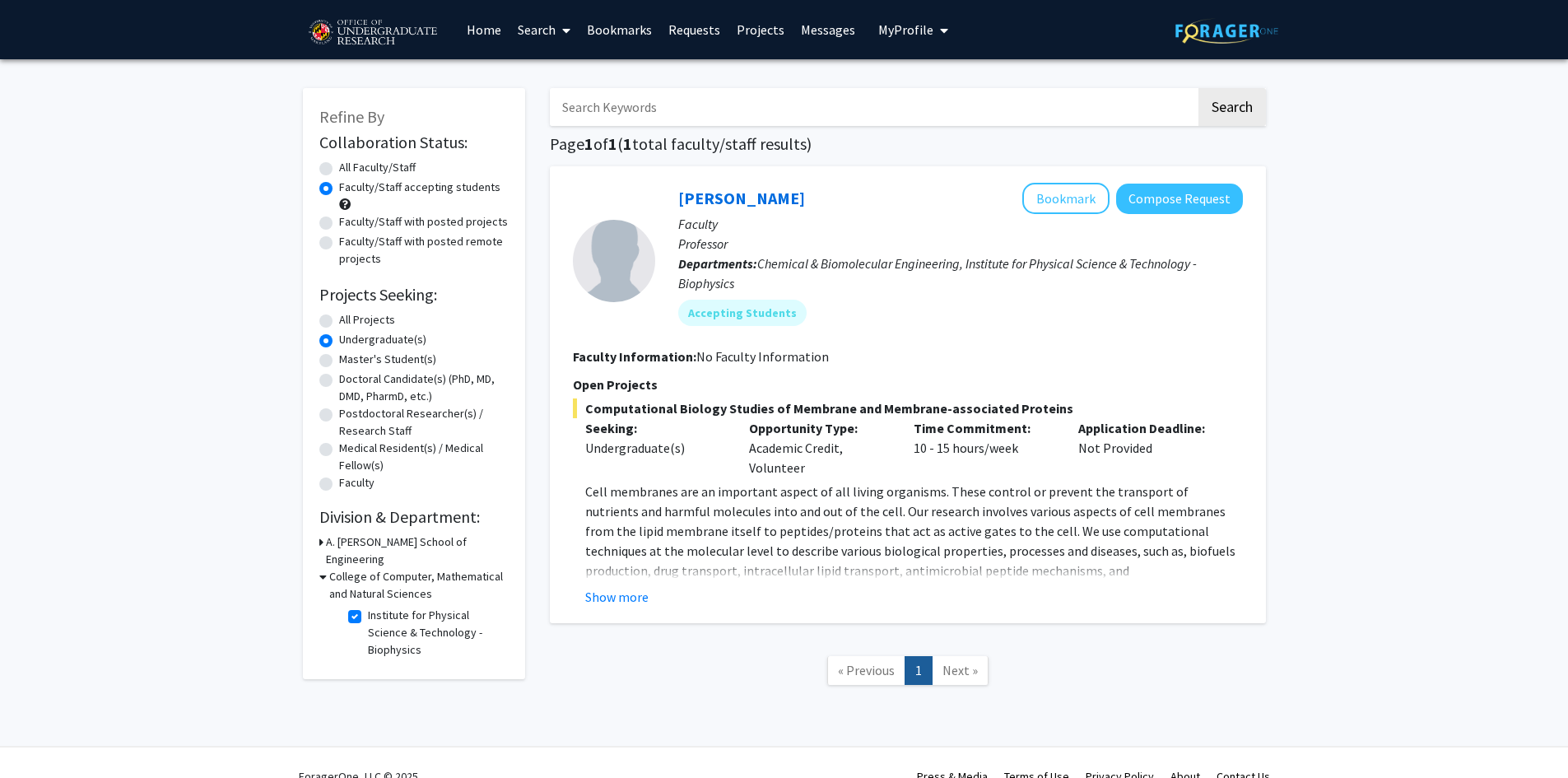
scroll to position [28, 0]
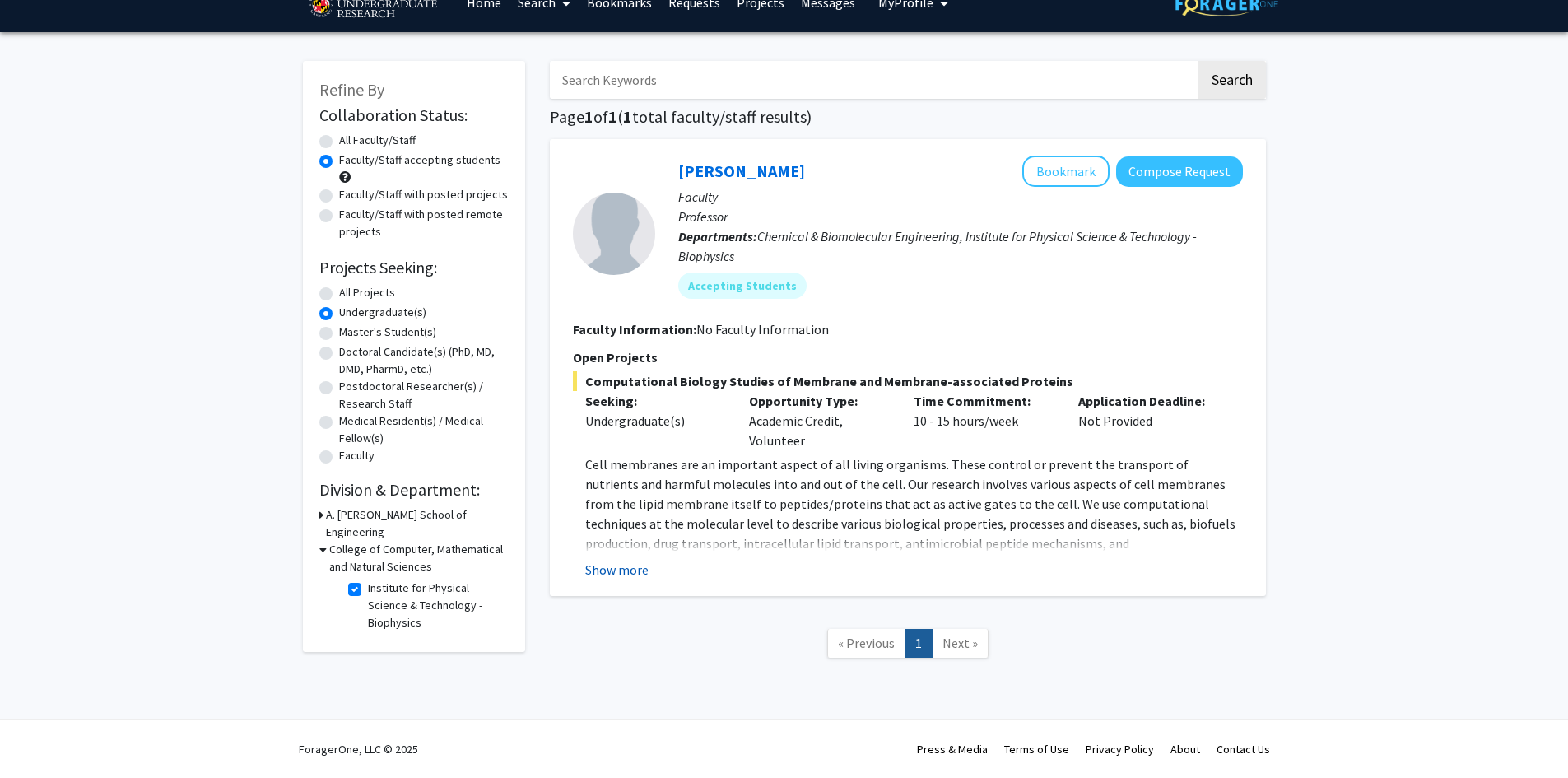
click at [615, 571] on button "Show more" at bounding box center [617, 569] width 63 height 19
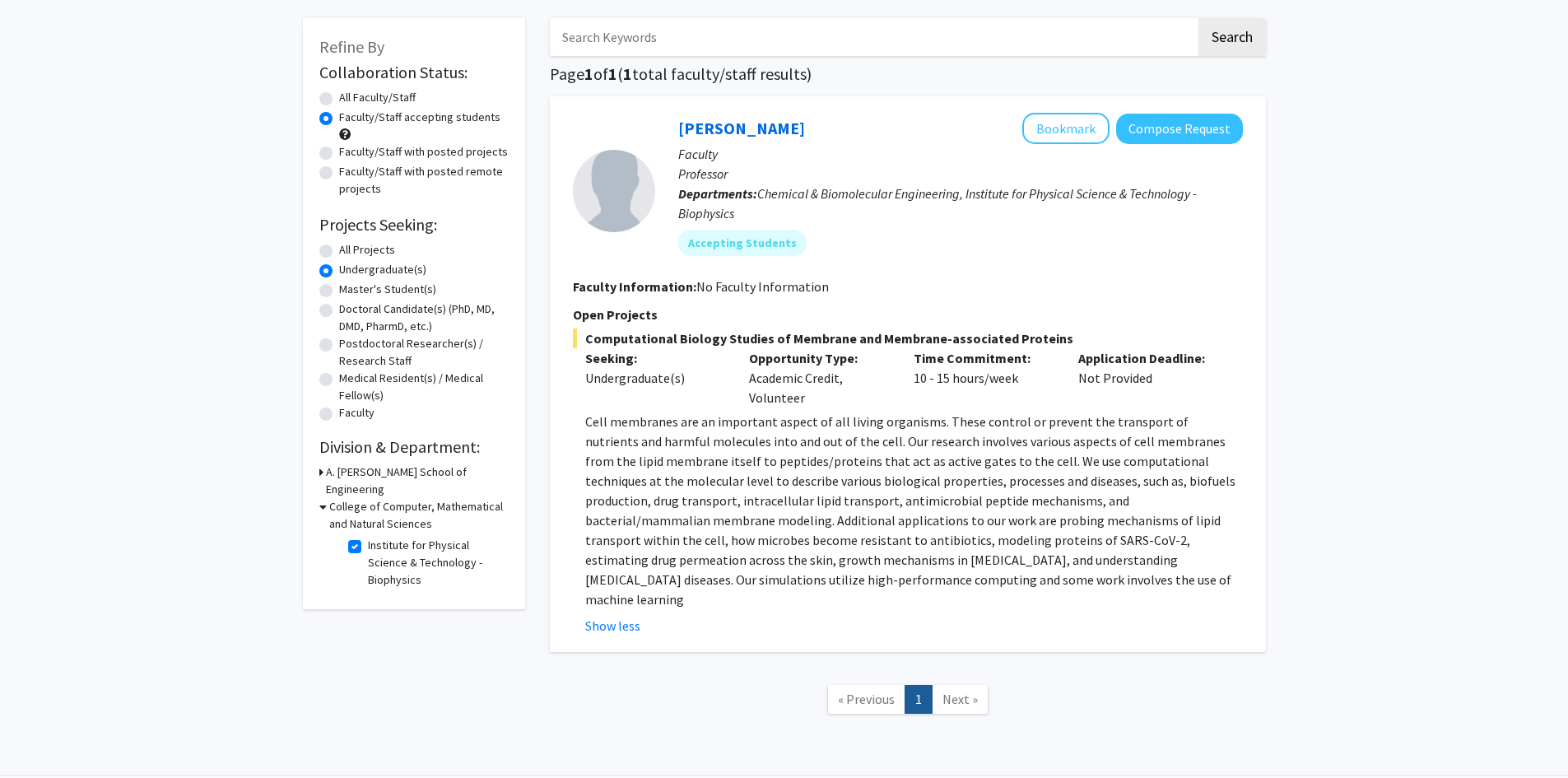
scroll to position [106, 0]
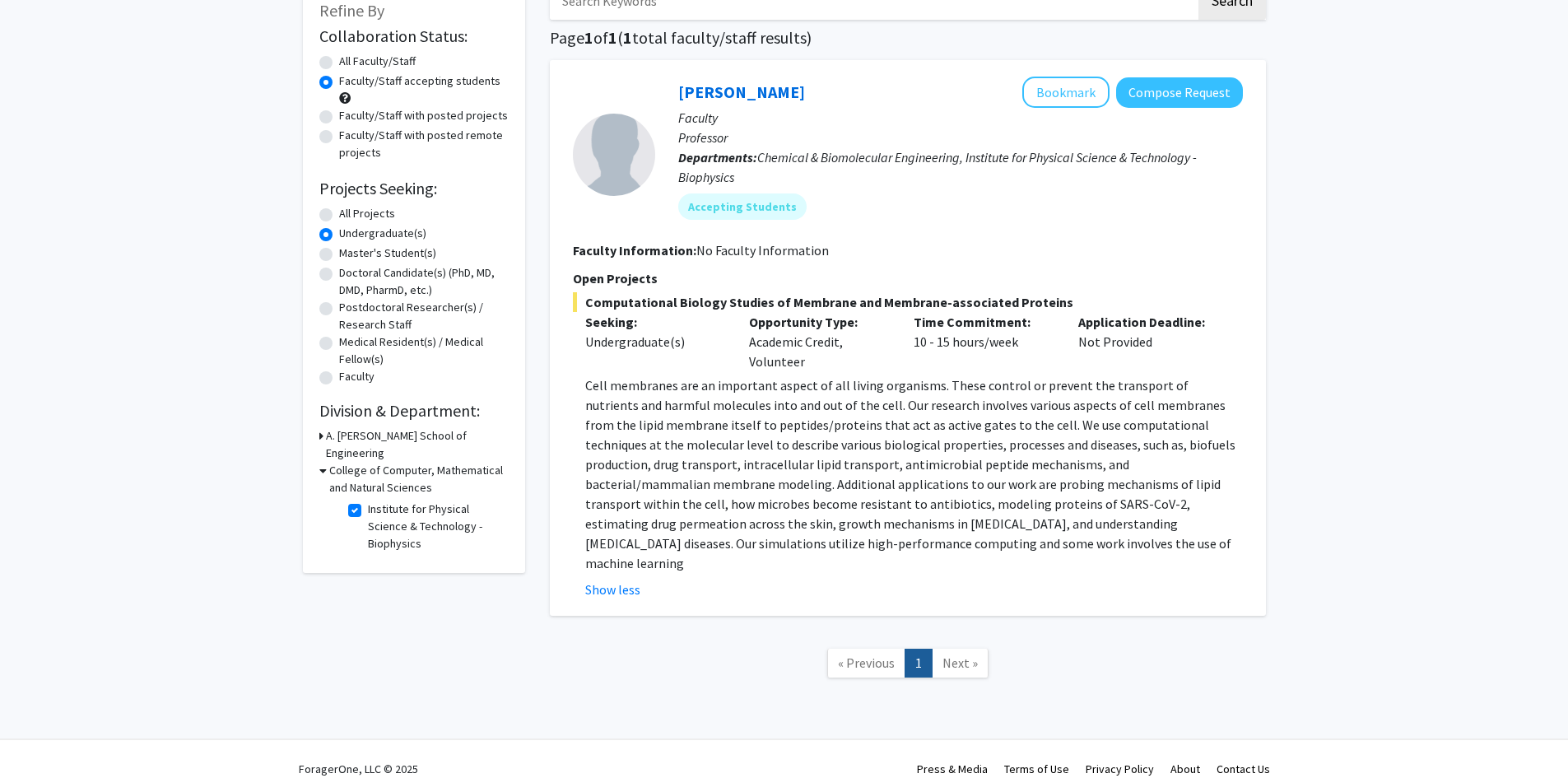
click at [328, 462] on div "College of Computer, Mathematical and Natural Sciences" at bounding box center [414, 480] width 190 height 35
click at [323, 462] on icon at bounding box center [323, 470] width 7 height 17
click at [320, 439] on icon at bounding box center [321, 435] width 4 height 17
click at [320, 439] on icon at bounding box center [323, 435] width 7 height 17
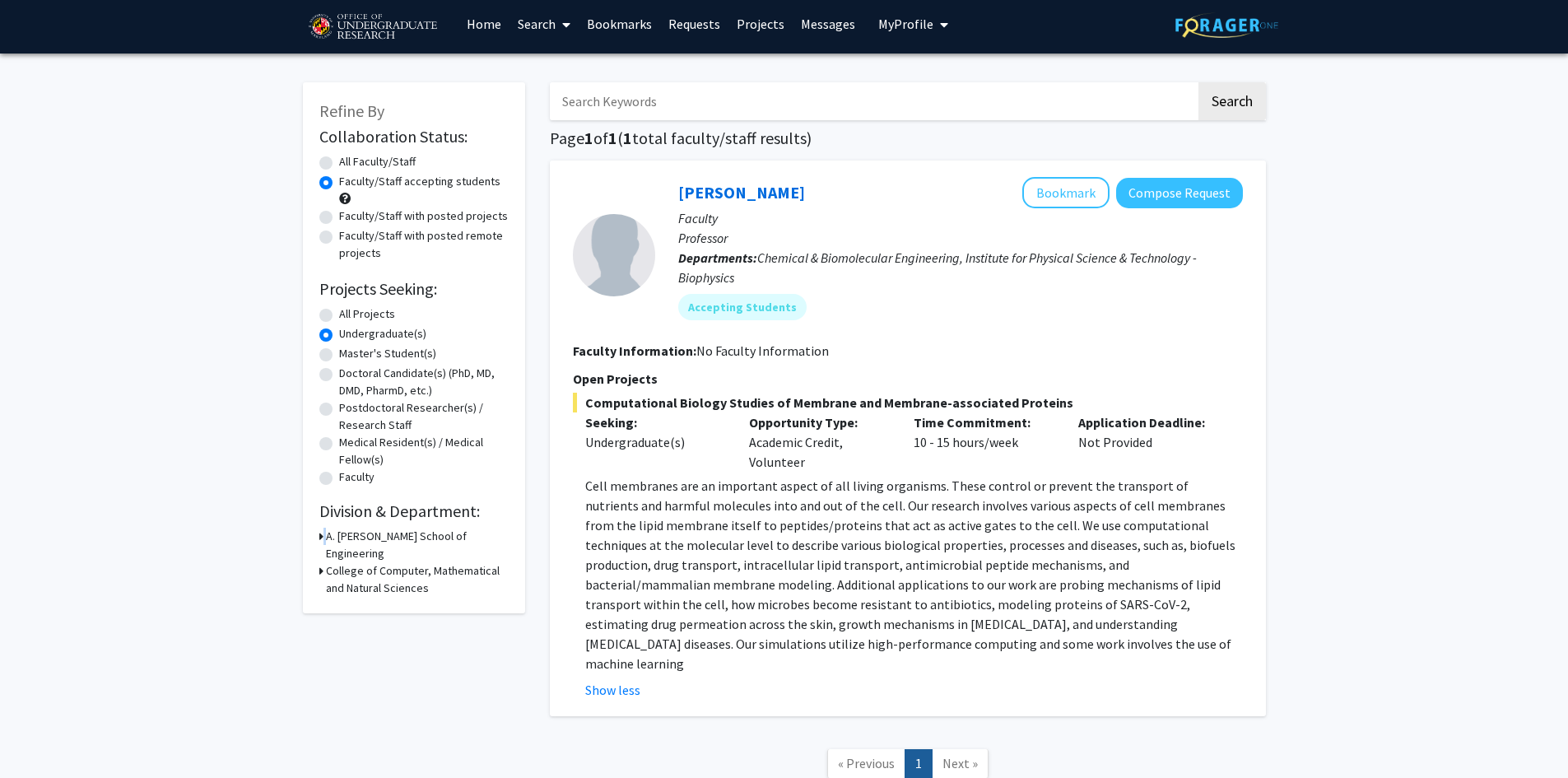
scroll to position [0, 0]
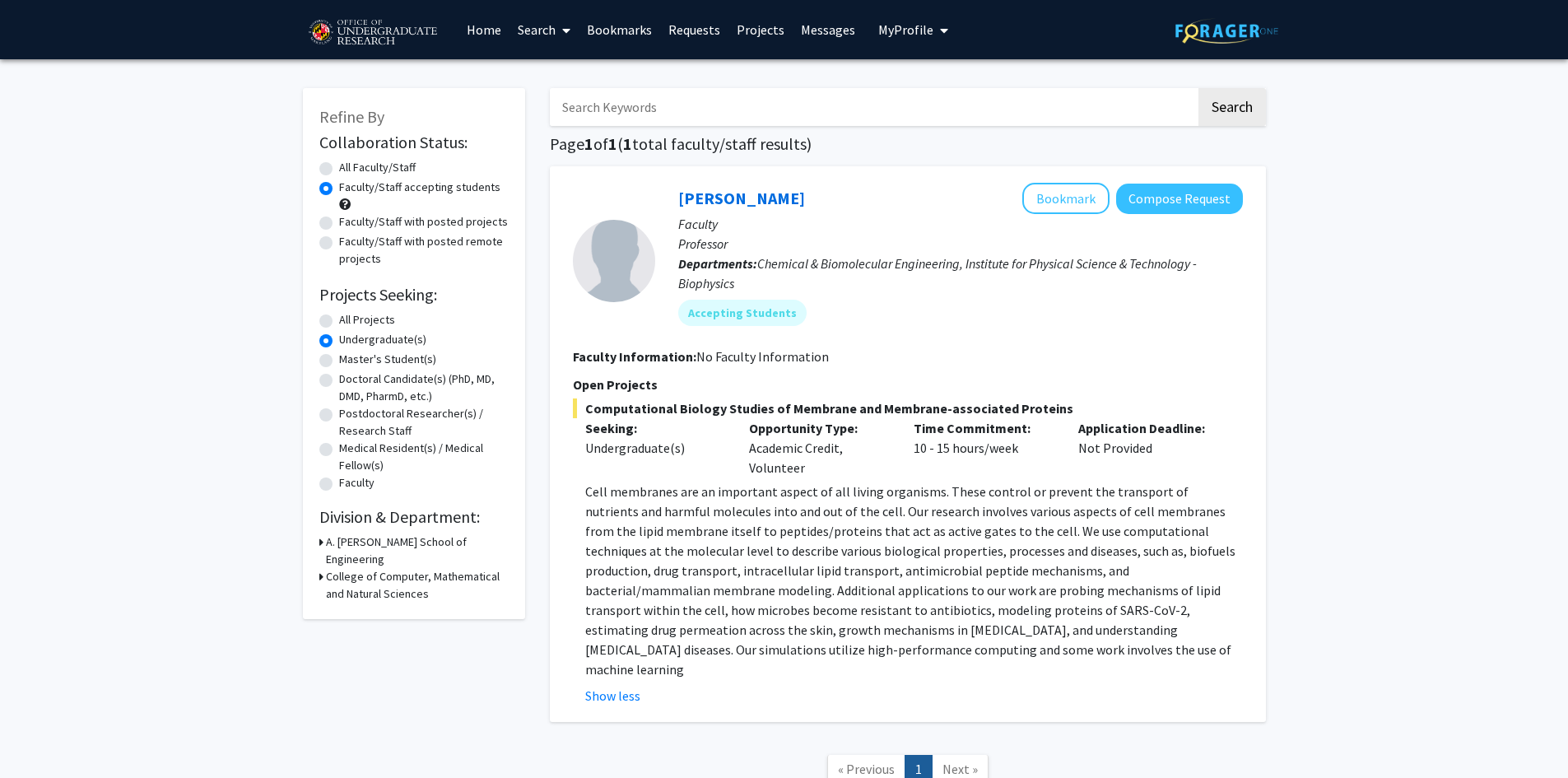
click at [340, 339] on label "Undergraduate(s)" at bounding box center [383, 340] width 87 height 17
click at [340, 339] on input "Undergraduate(s)" at bounding box center [345, 337] width 11 height 11
drag, startPoint x: 319, startPoint y: 555, endPoint x: 323, endPoint y: 542, distance: 13.6
click at [319, 568] on icon at bounding box center [321, 576] width 4 height 17
click at [323, 542] on div "A. [PERSON_NAME] School of Engineering" at bounding box center [414, 552] width 190 height 35
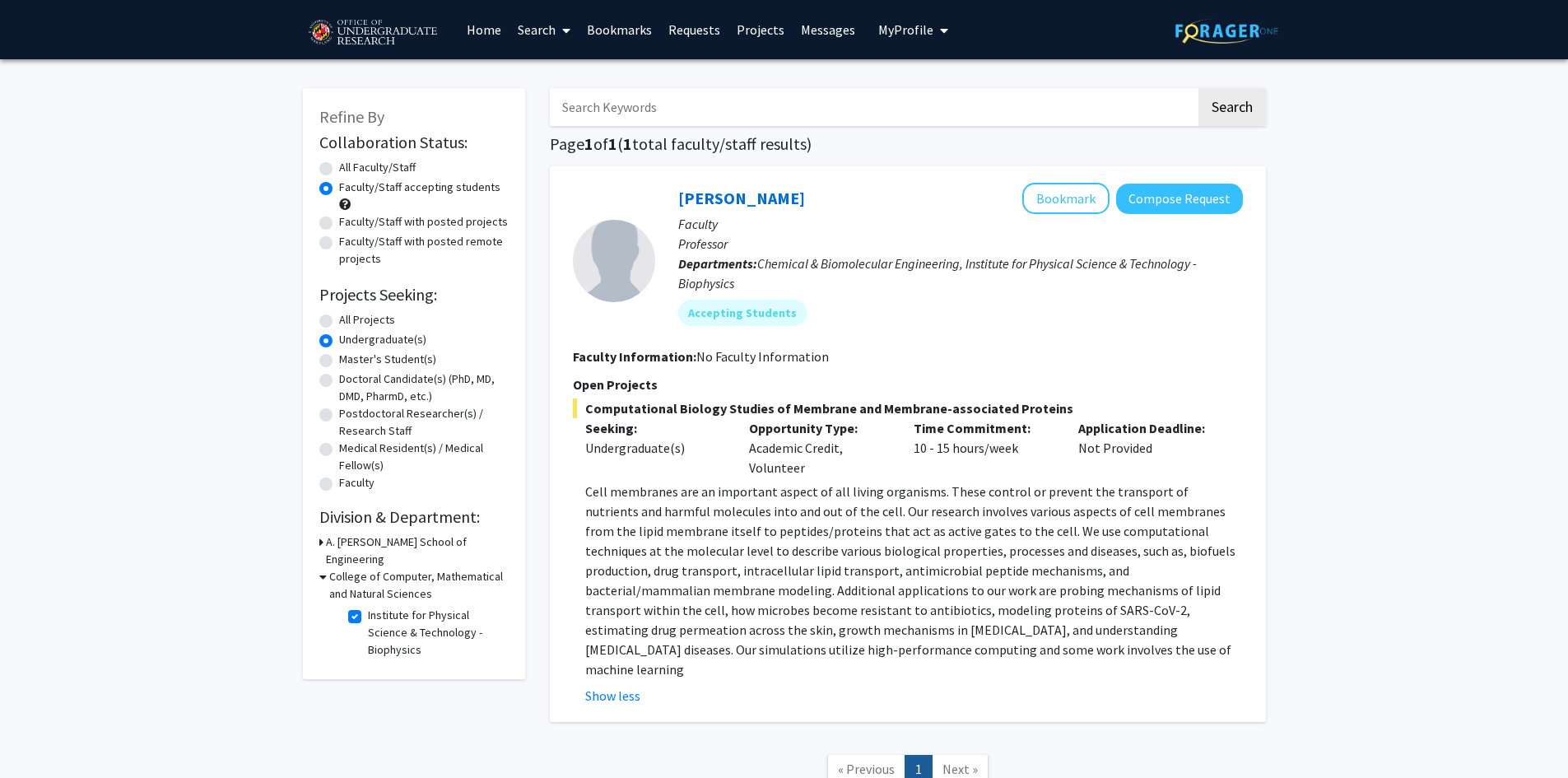
click at [368, 607] on label "Institute for Physical Science & Technology - Biophysics" at bounding box center [436, 633] width 136 height 52
click at [368, 607] on input "Institute for Physical Science & Technology - Biophysics" at bounding box center [374, 612] width 11 height 11
checkbox input "false"
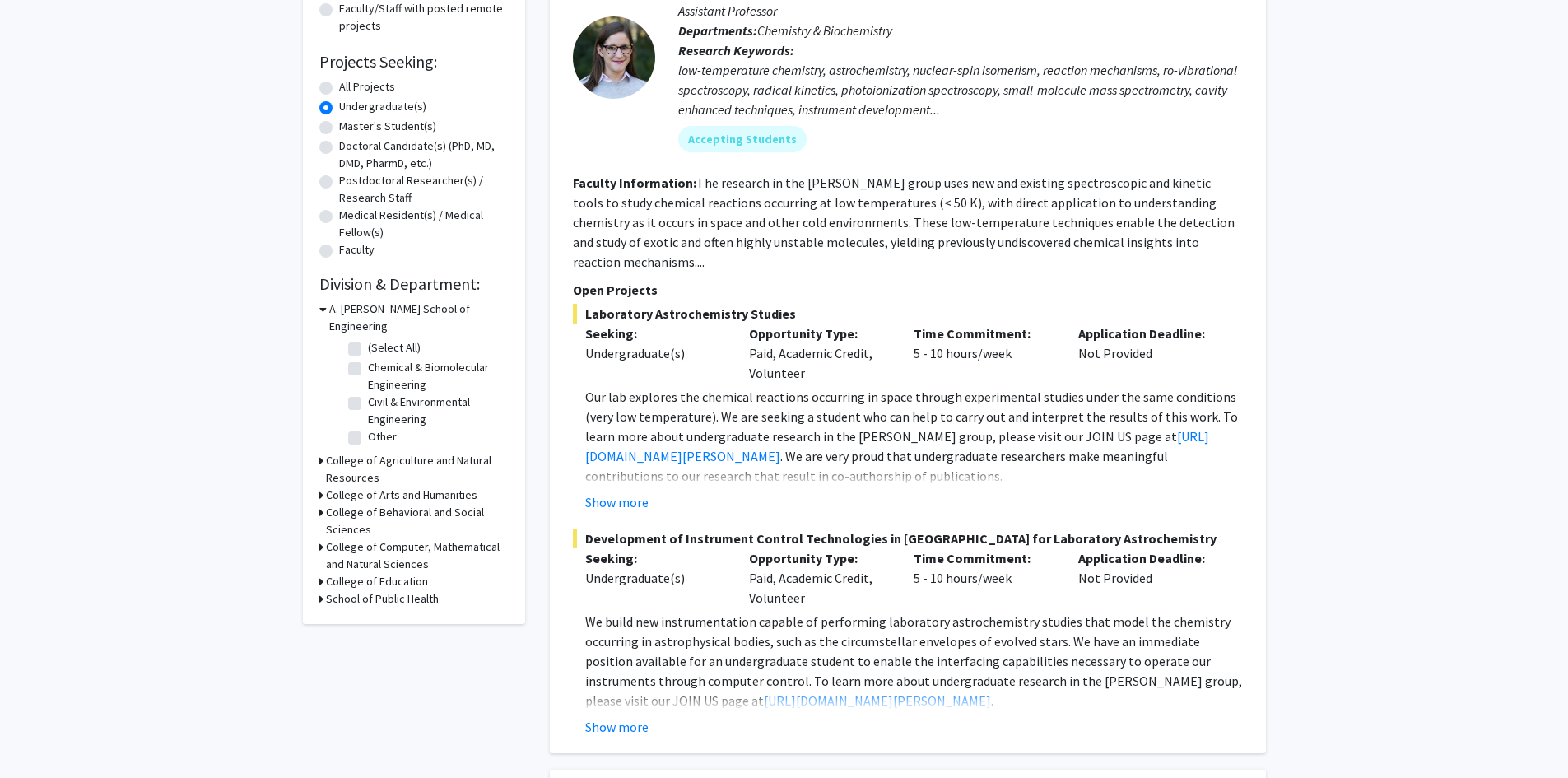
scroll to position [247, 0]
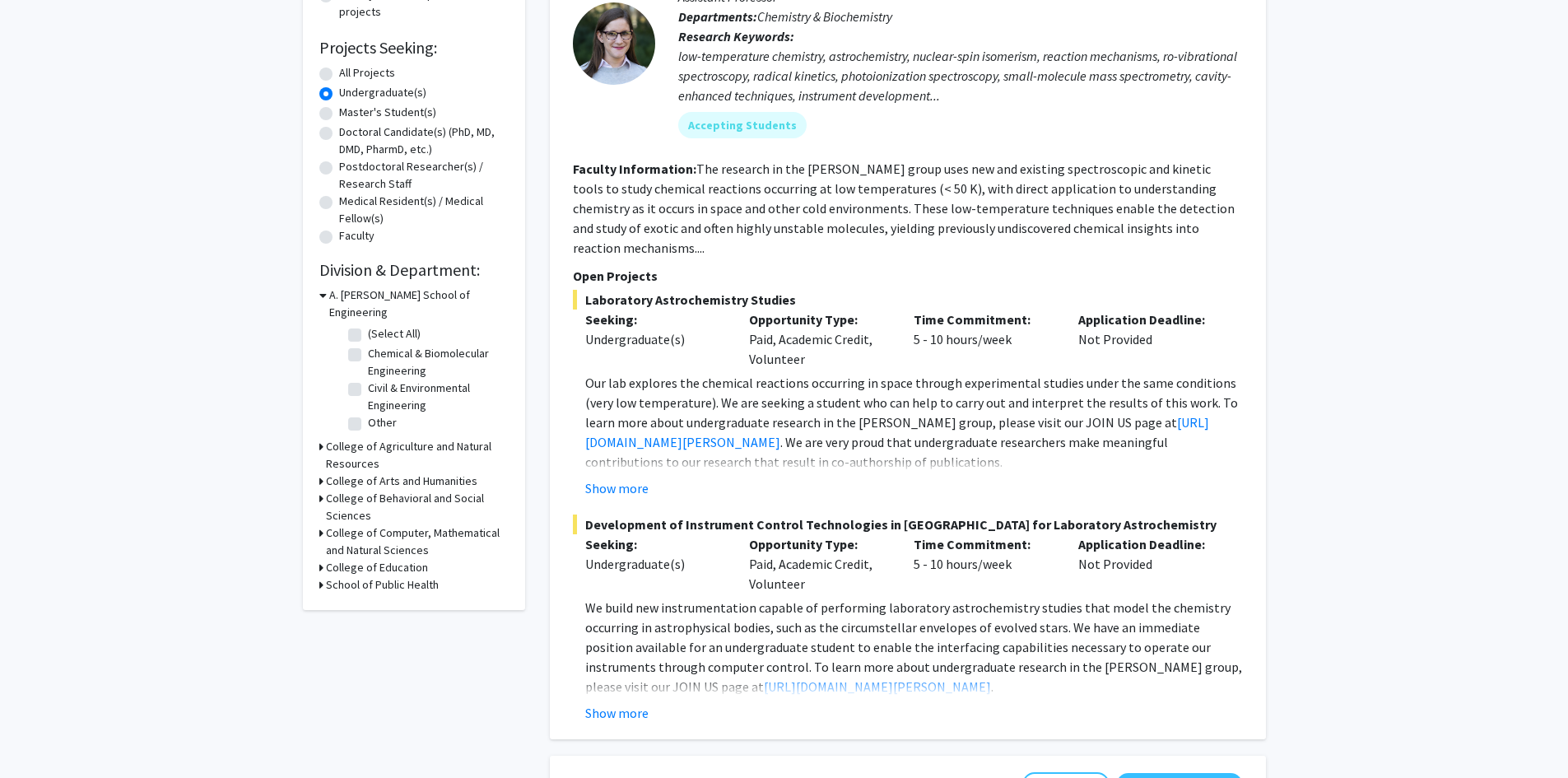
click at [324, 525] on div "College of Computer, Mathematical and Natural Sciences" at bounding box center [414, 542] width 190 height 35
click at [324, 526] on div "College of Computer, Mathematical and Natural Sciences" at bounding box center [414, 542] width 190 height 35
click at [324, 525] on div "College of Computer, Mathematical and Natural Sciences" at bounding box center [414, 542] width 190 height 35
click at [319, 525] on icon at bounding box center [321, 533] width 4 height 17
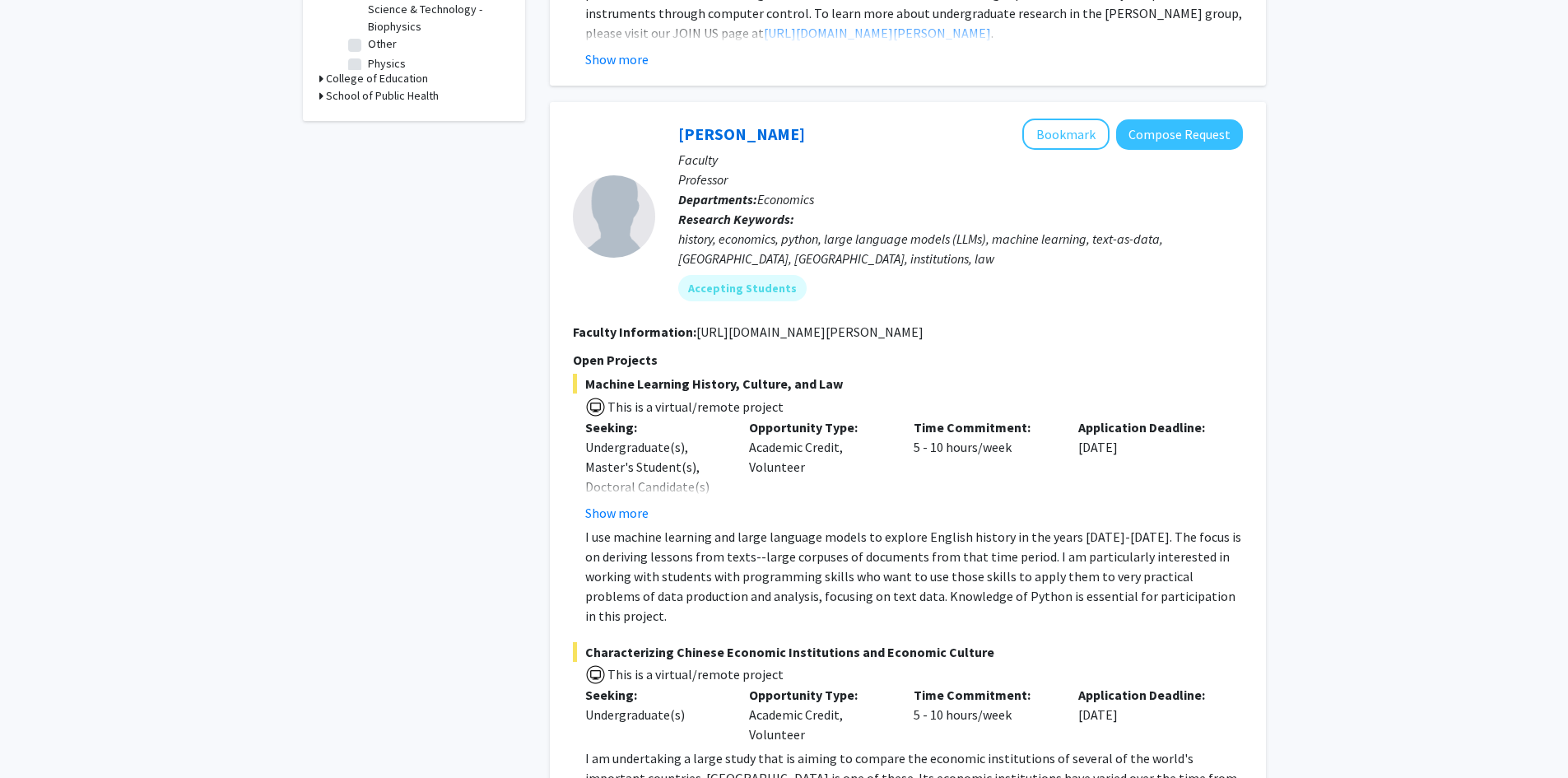
scroll to position [0, 0]
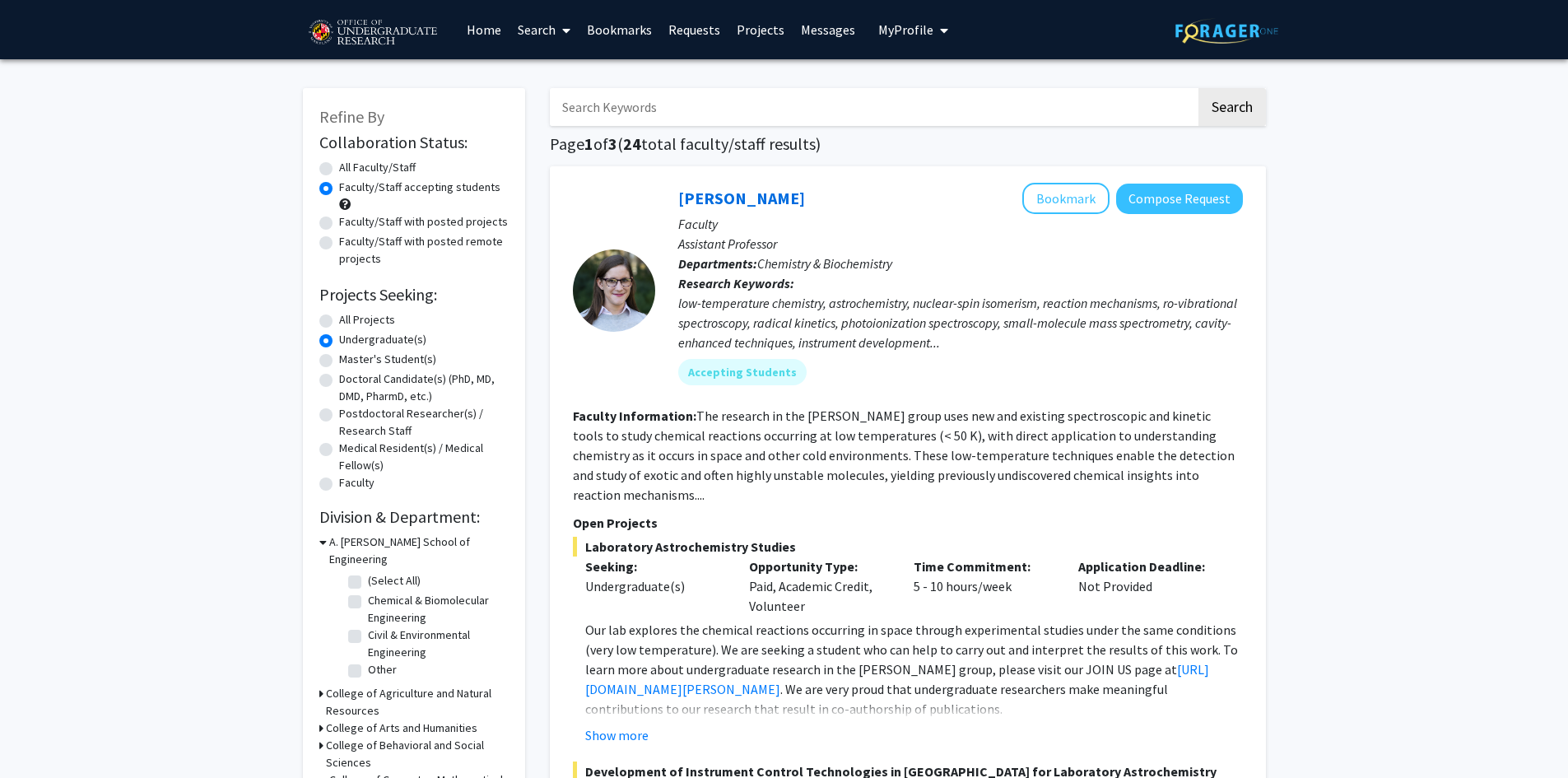
click at [479, 23] on link "Home" at bounding box center [483, 29] width 51 height 58
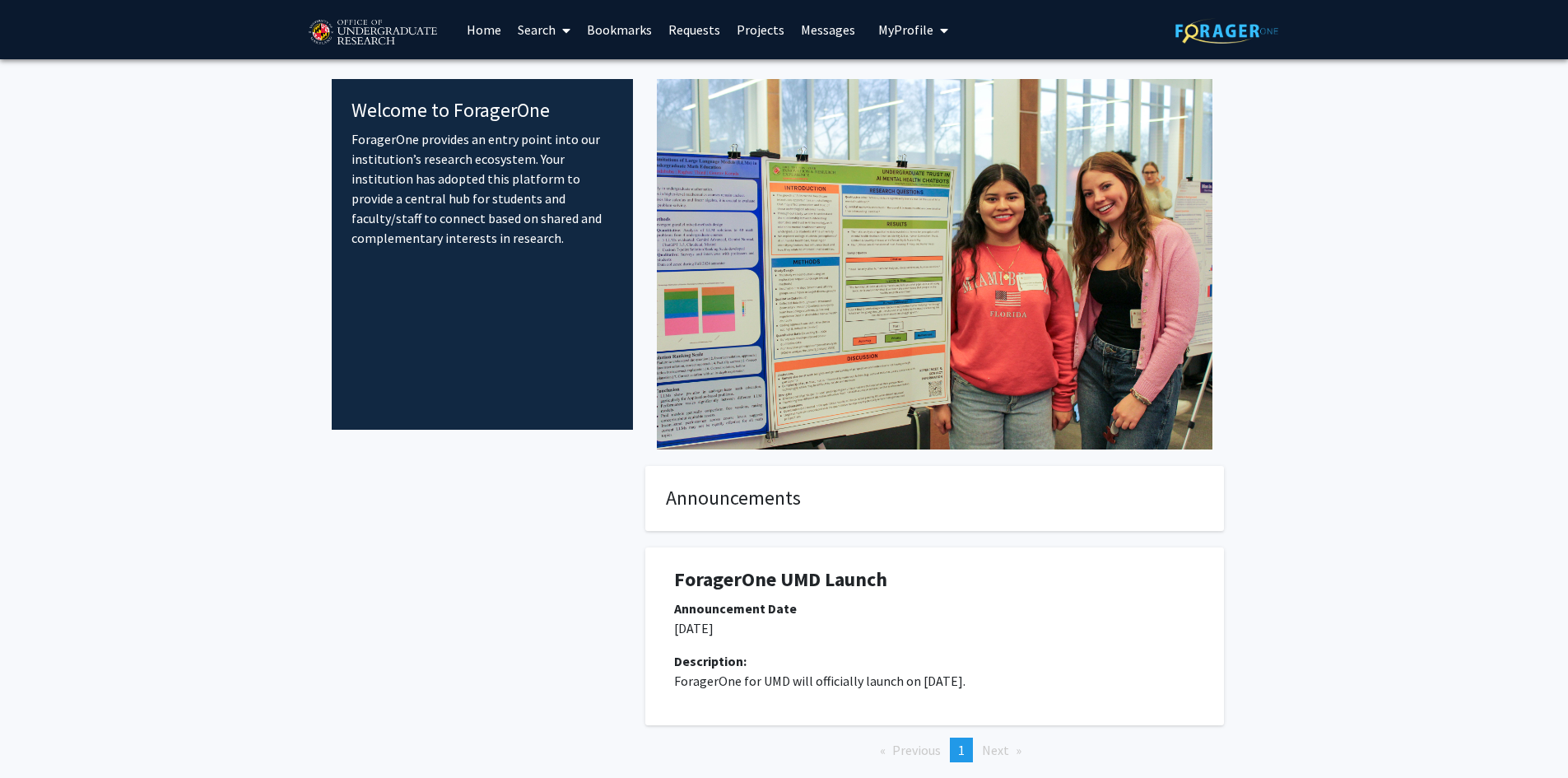
click at [888, 28] on span "My Profile" at bounding box center [905, 29] width 55 height 17
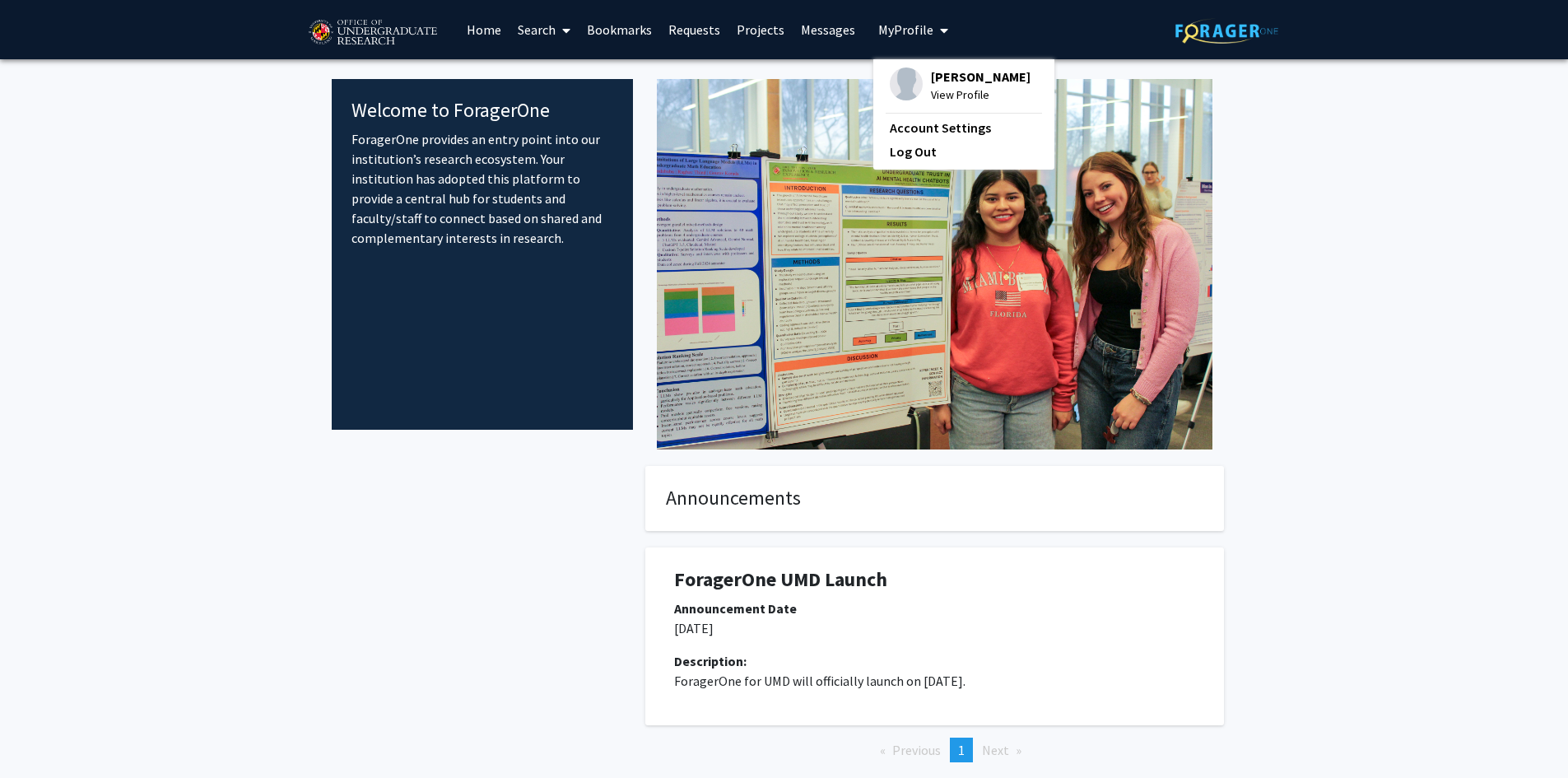
click at [920, 85] on div "[PERSON_NAME] View Profile" at bounding box center [960, 85] width 141 height 36
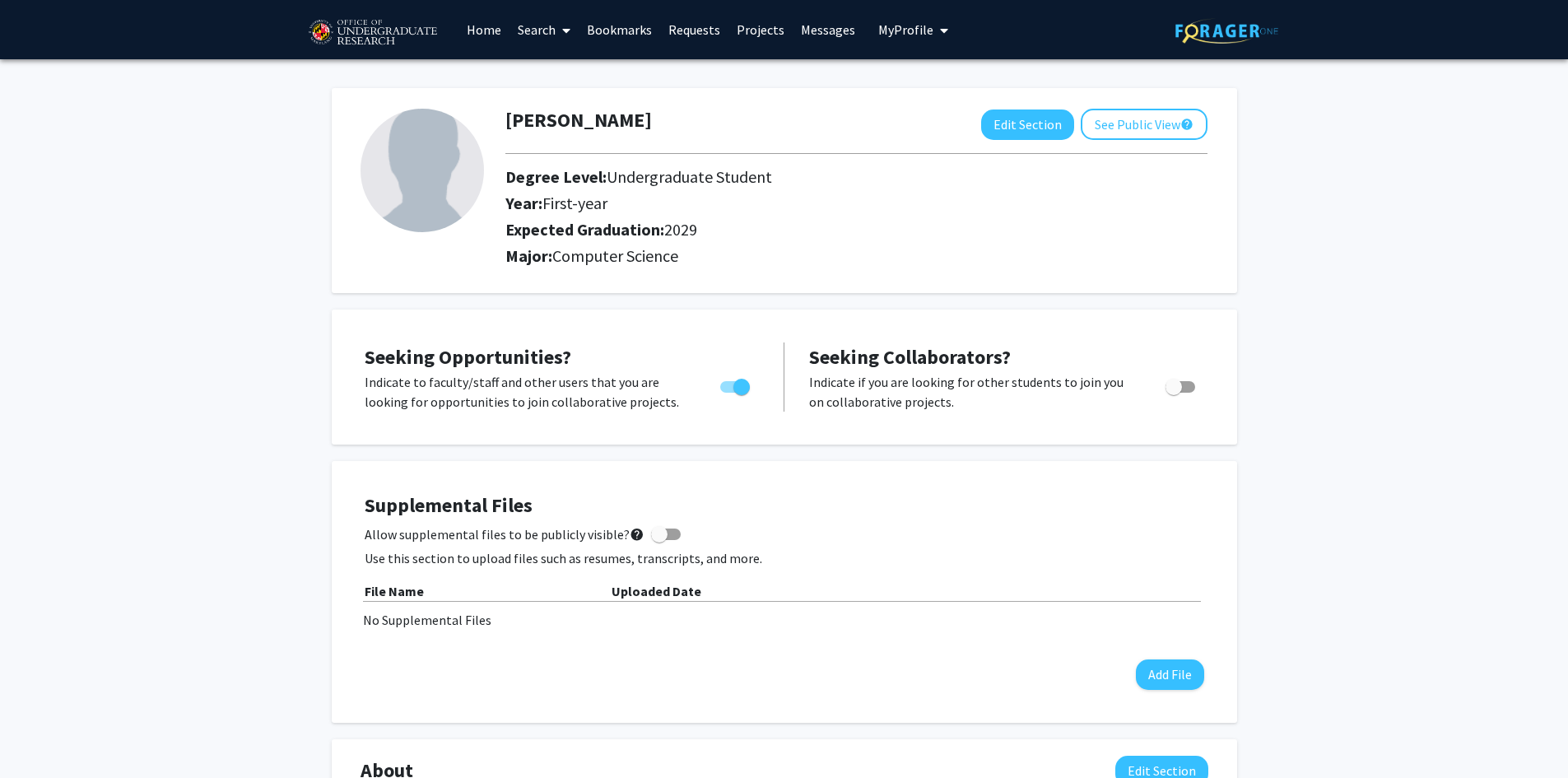
click at [417, 162] on img at bounding box center [422, 170] width 123 height 123
click at [1055, 121] on button "Edit Section" at bounding box center [1027, 124] width 93 height 30
select select "first-year"
select select "2029"
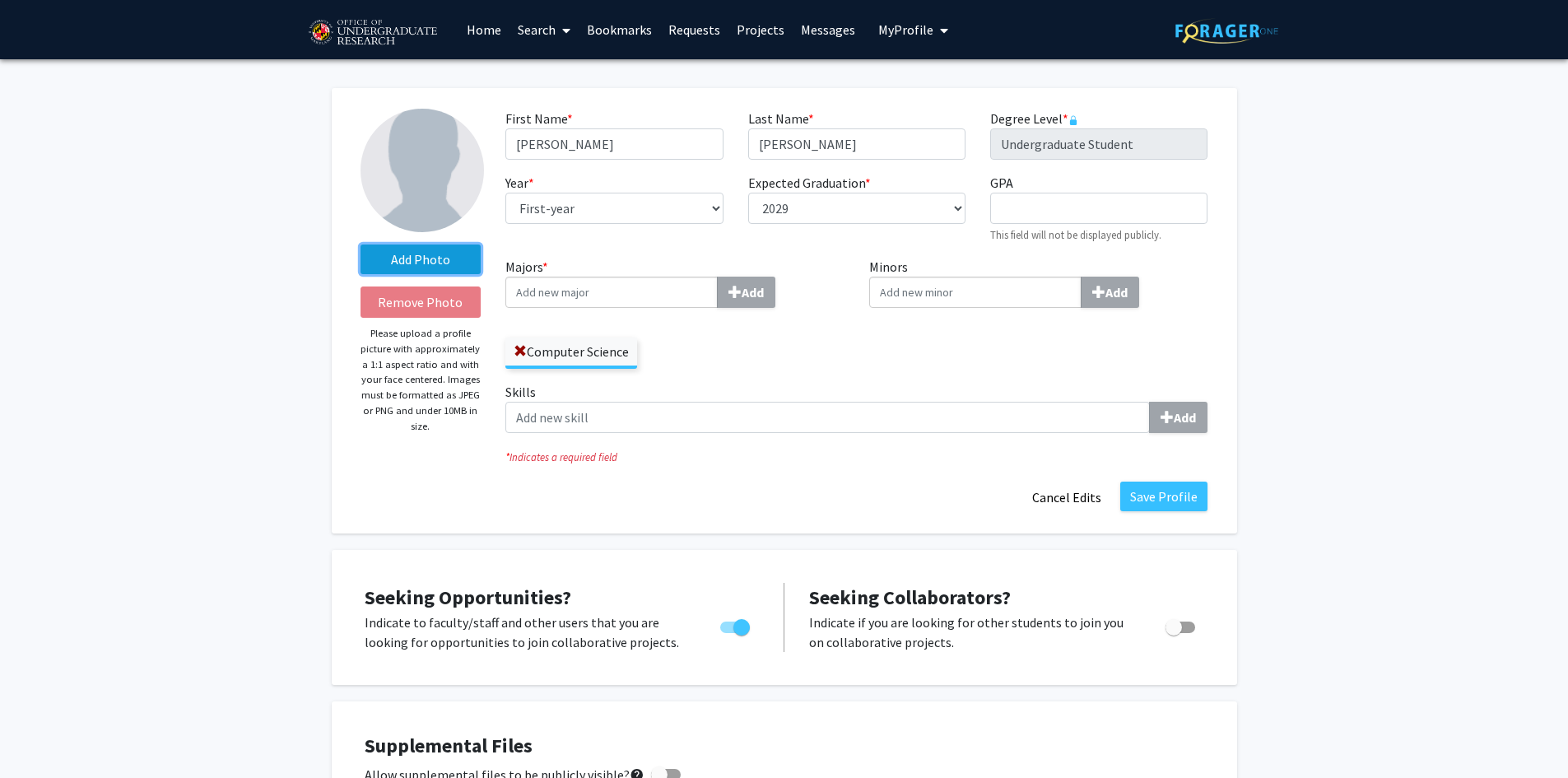
click at [457, 251] on label "Add Photo" at bounding box center [421, 260] width 121 height 29
click at [0, 0] on input "Add Photo" at bounding box center [0, 0] width 0 height 0
click at [425, 252] on label "Add Photo" at bounding box center [421, 260] width 121 height 29
click at [0, 0] on input "Add Photo" at bounding box center [0, 0] width 0 height 0
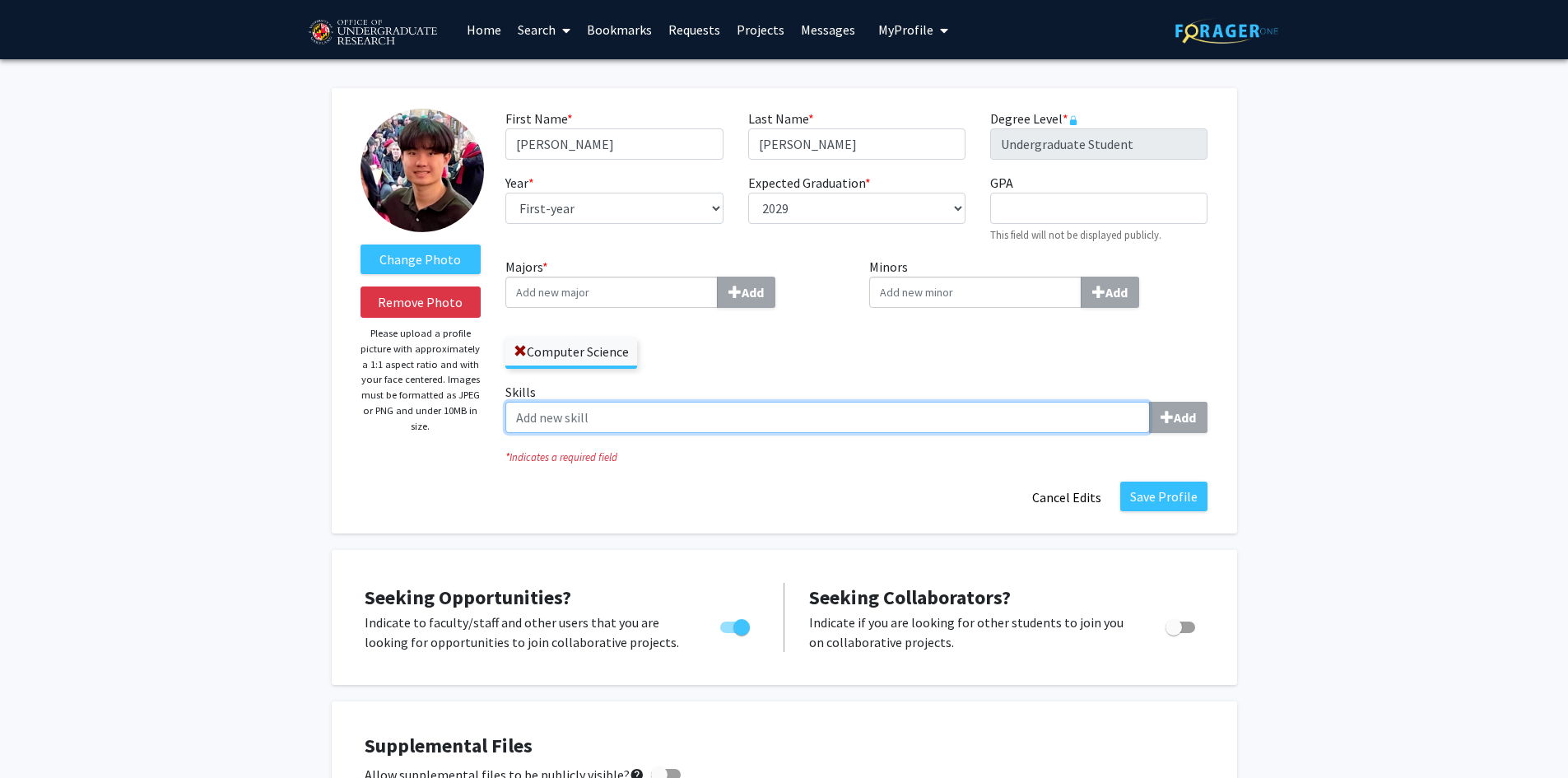
click at [939, 411] on input "Skills Add" at bounding box center [827, 418] width 644 height 31
type input "k"
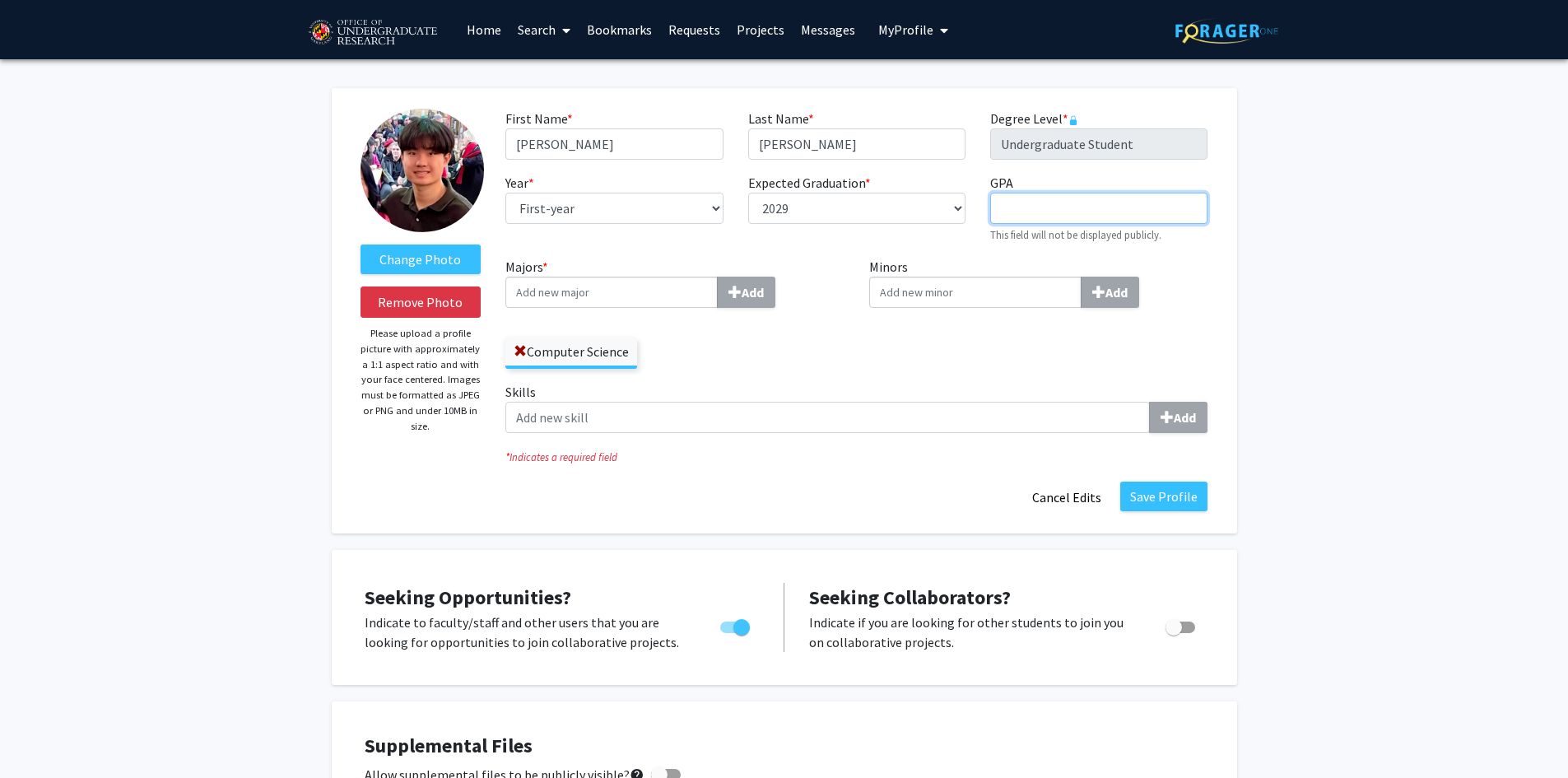
click at [1073, 214] on input "GPA required" at bounding box center [1099, 208] width 217 height 31
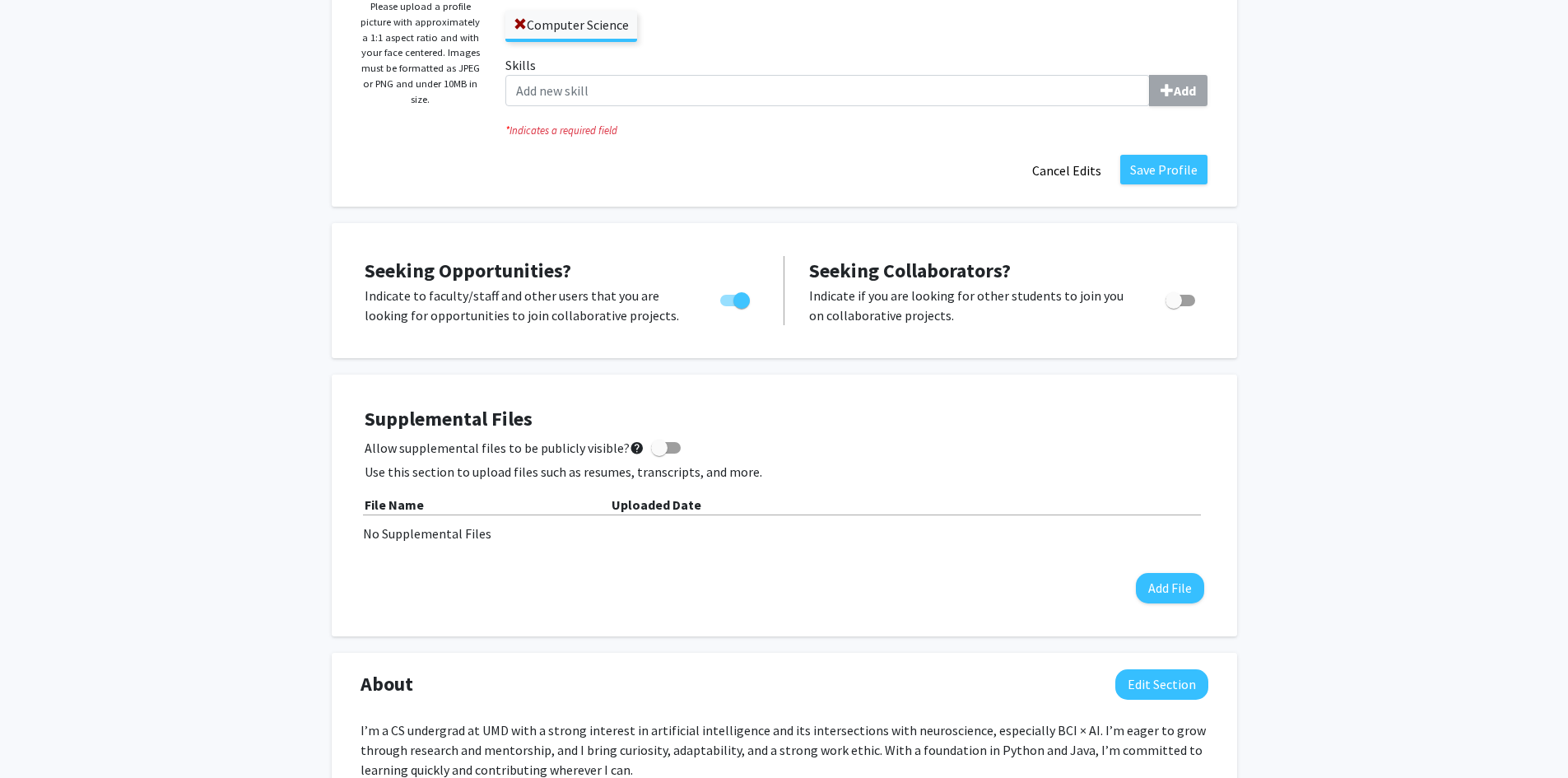
scroll to position [227, 0]
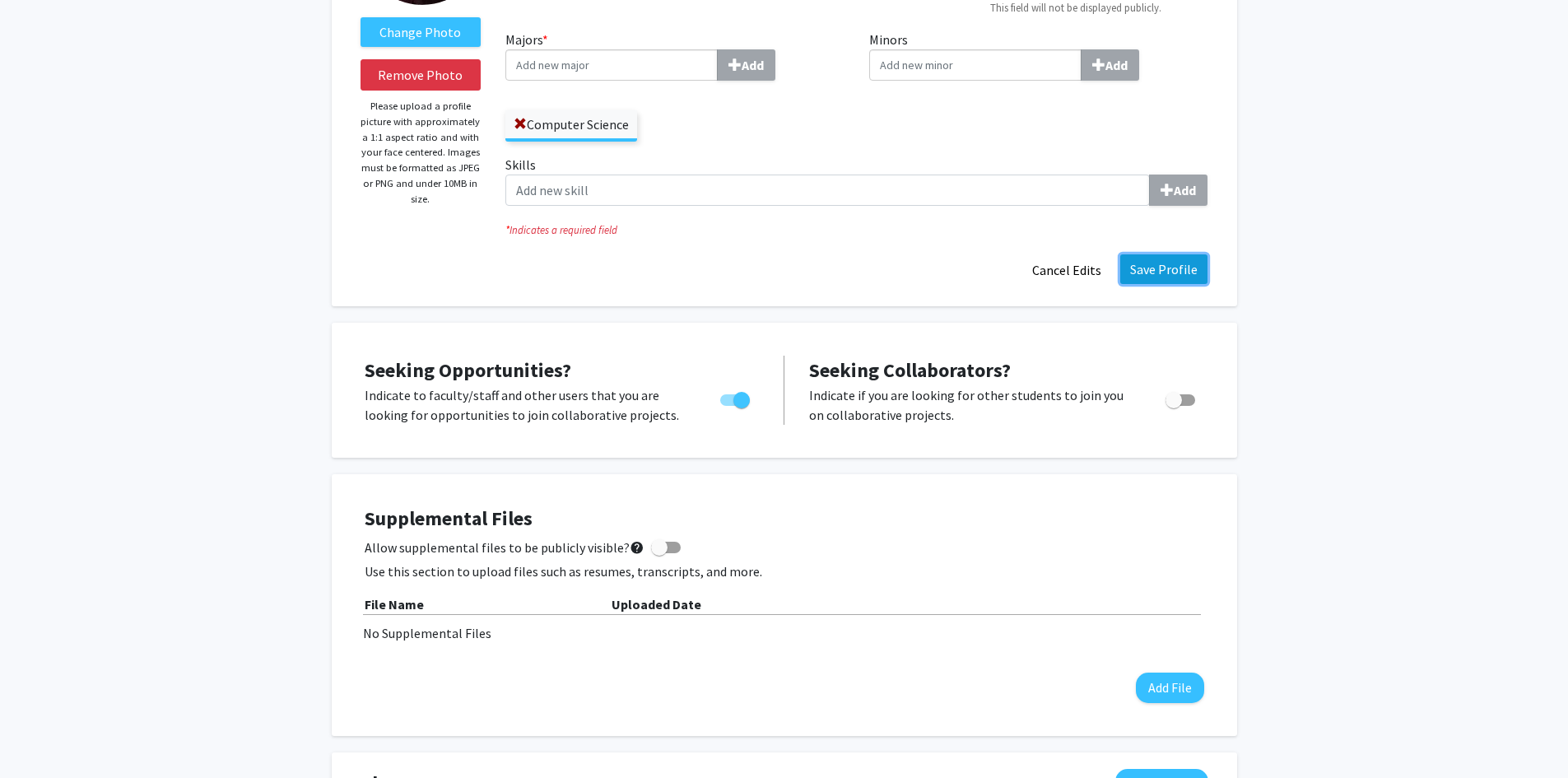
click at [1167, 270] on button "Save Profile" at bounding box center [1163, 269] width 87 height 29
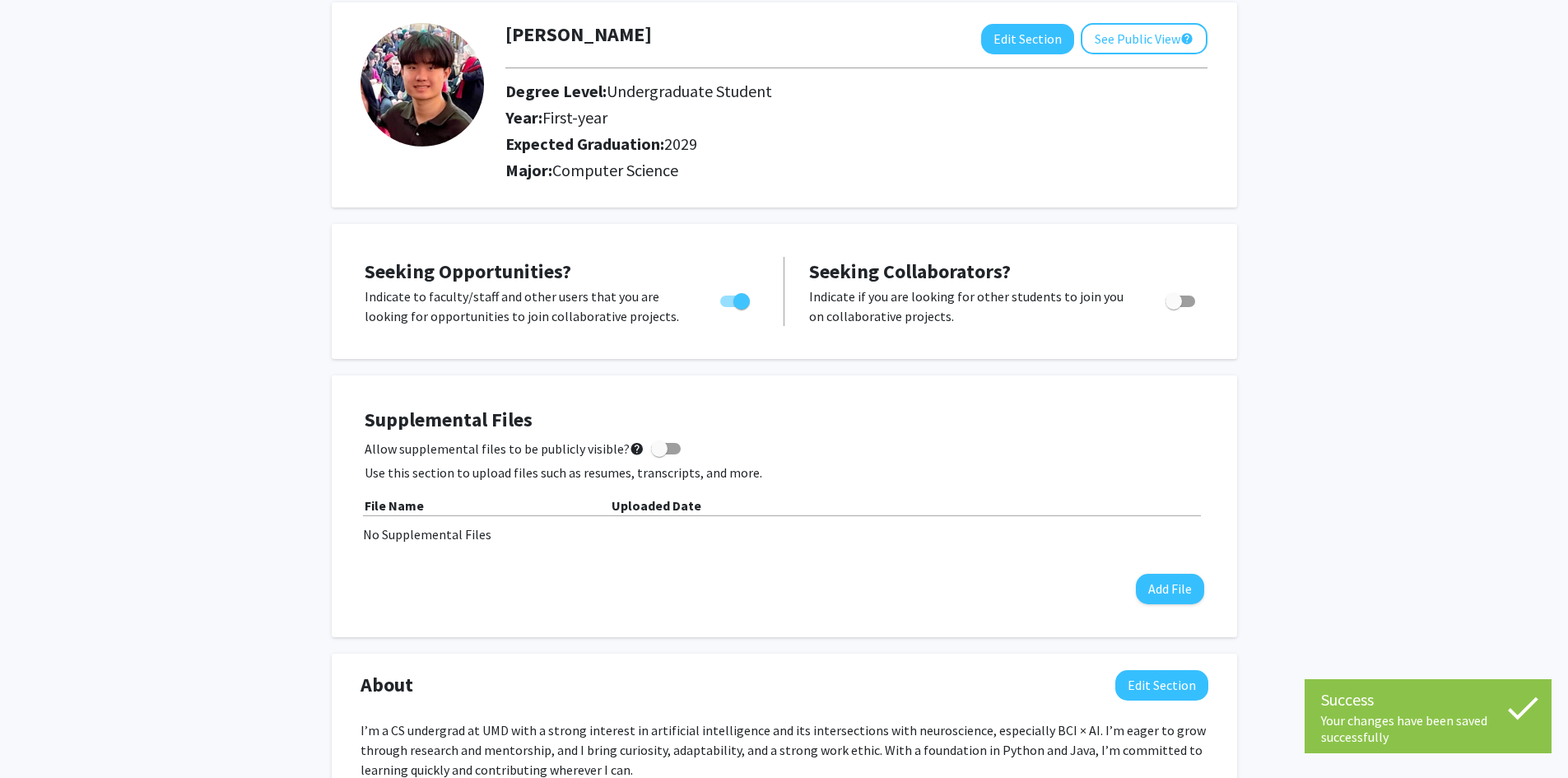
scroll to position [0, 0]
